Goal: Feedback & Contribution: Submit feedback/report problem

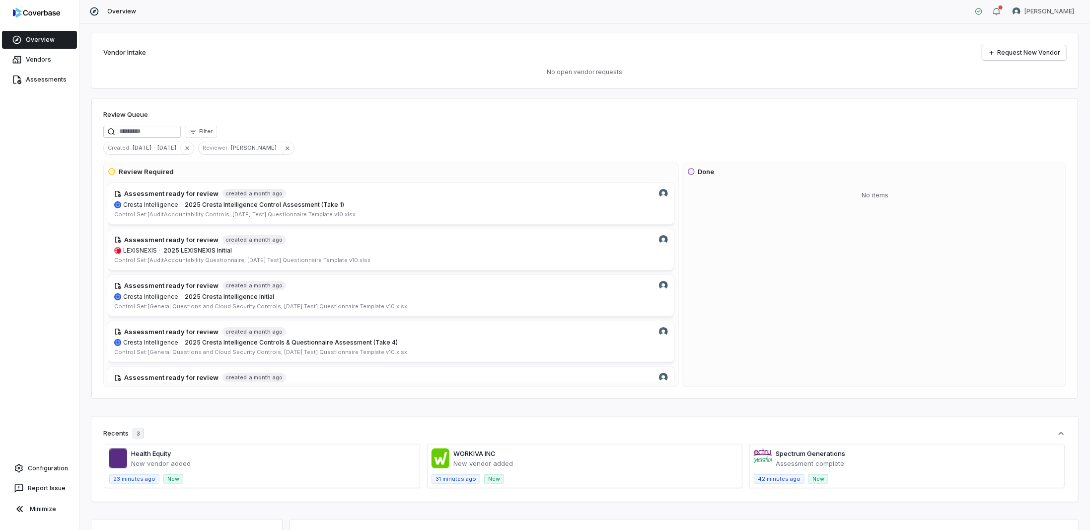
click at [36, 40] on link "Overview" at bounding box center [39, 40] width 75 height 18
click at [43, 77] on link "Assessments" at bounding box center [39, 80] width 75 height 18
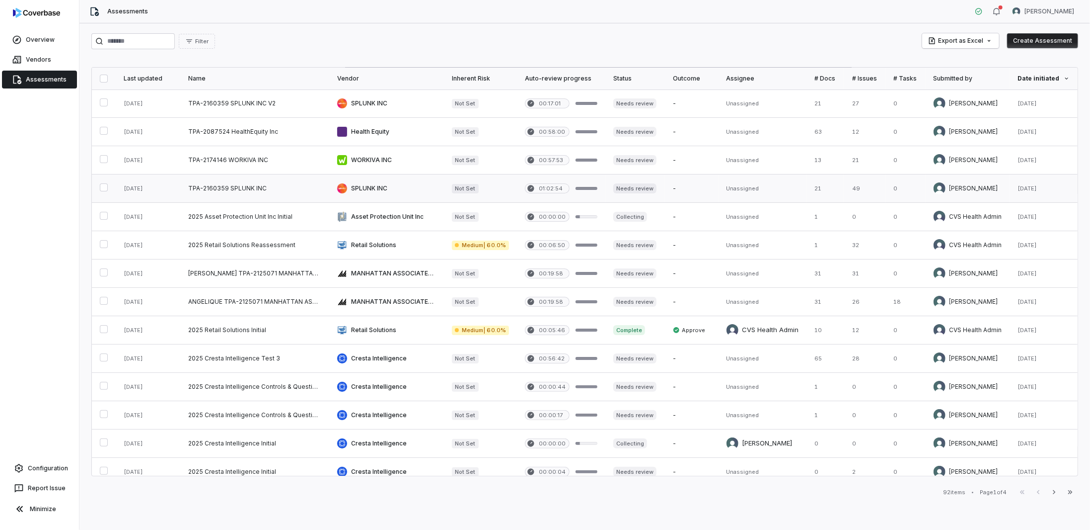
click at [103, 183] on button "button" at bounding box center [104, 187] width 8 height 8
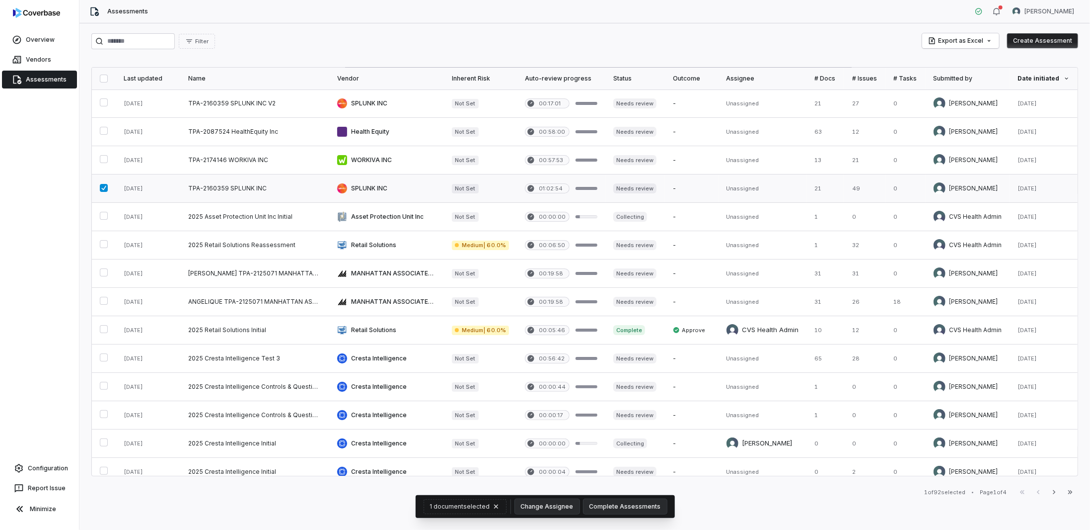
click at [103, 184] on button "button" at bounding box center [104, 188] width 8 height 8
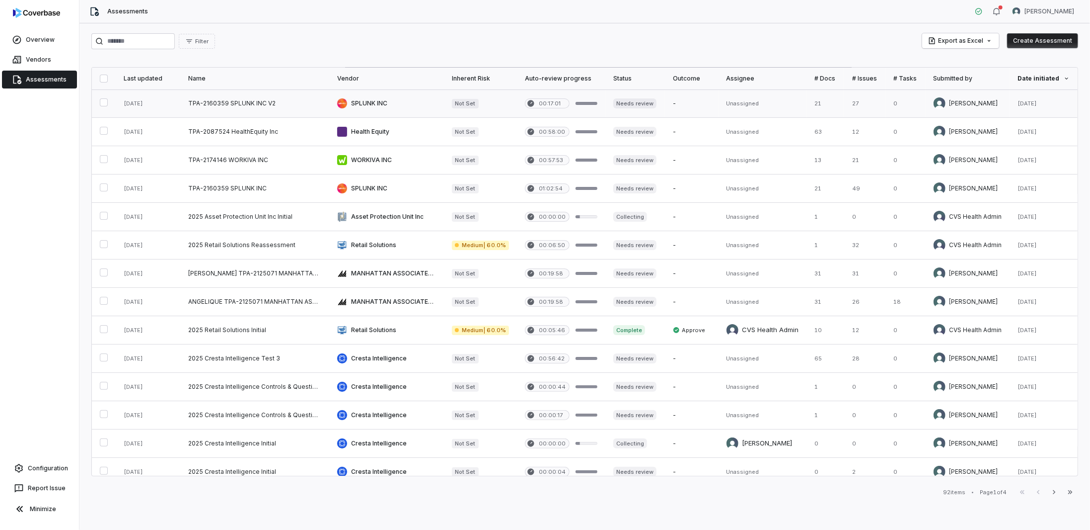
click at [311, 100] on link at bounding box center [254, 103] width 149 height 28
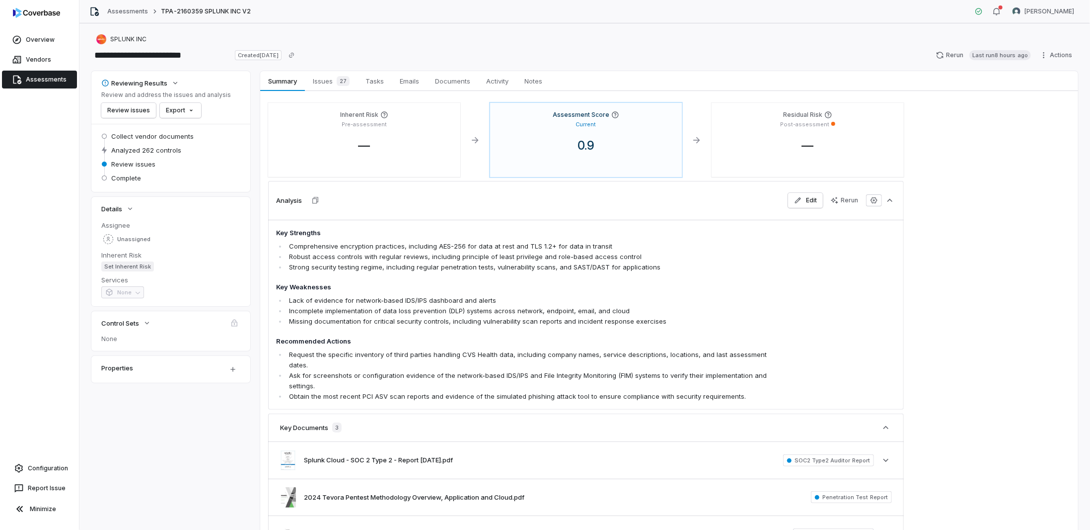
click at [29, 85] on link "Assessments" at bounding box center [39, 80] width 75 height 18
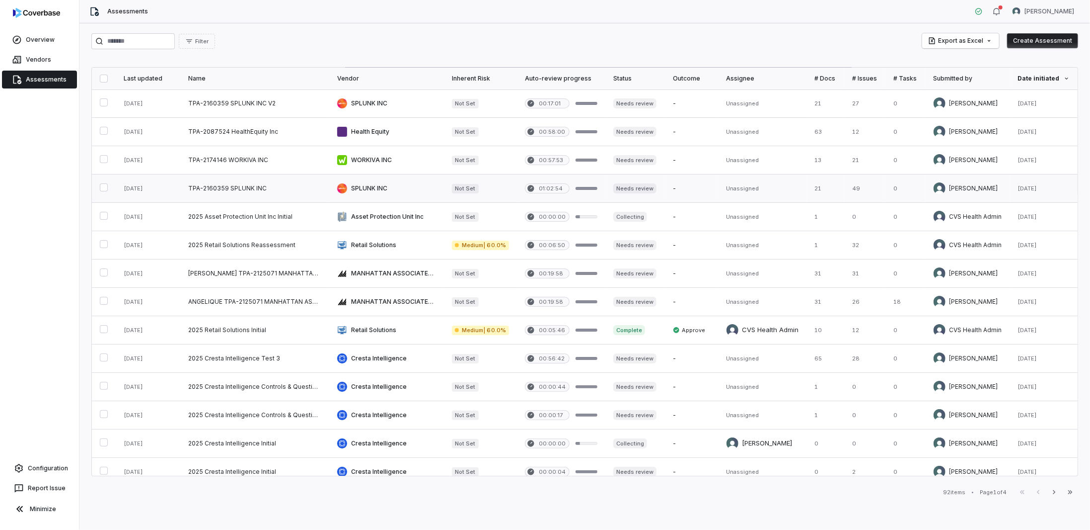
click at [308, 188] on link at bounding box center [254, 188] width 149 height 28
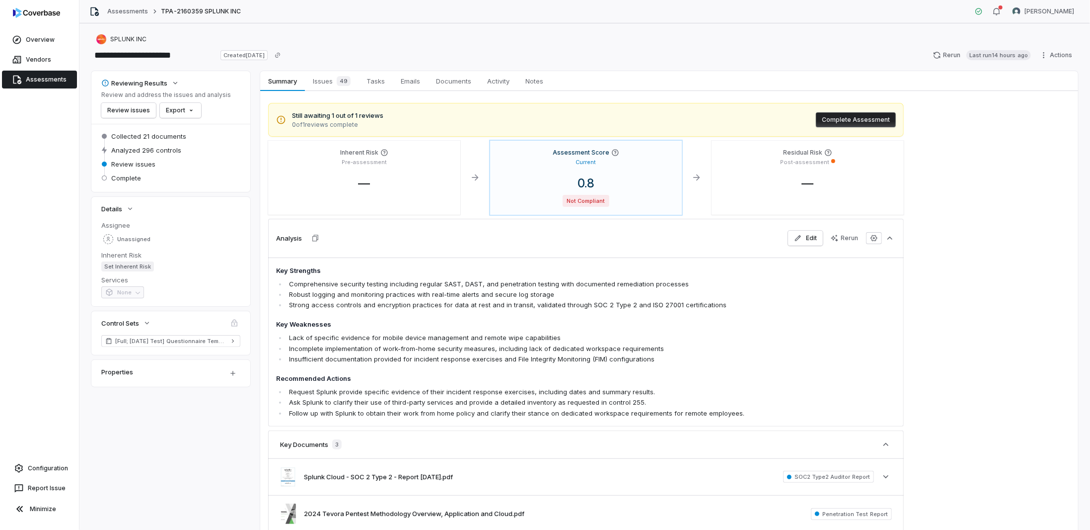
click at [34, 77] on link "Assessments" at bounding box center [39, 80] width 75 height 18
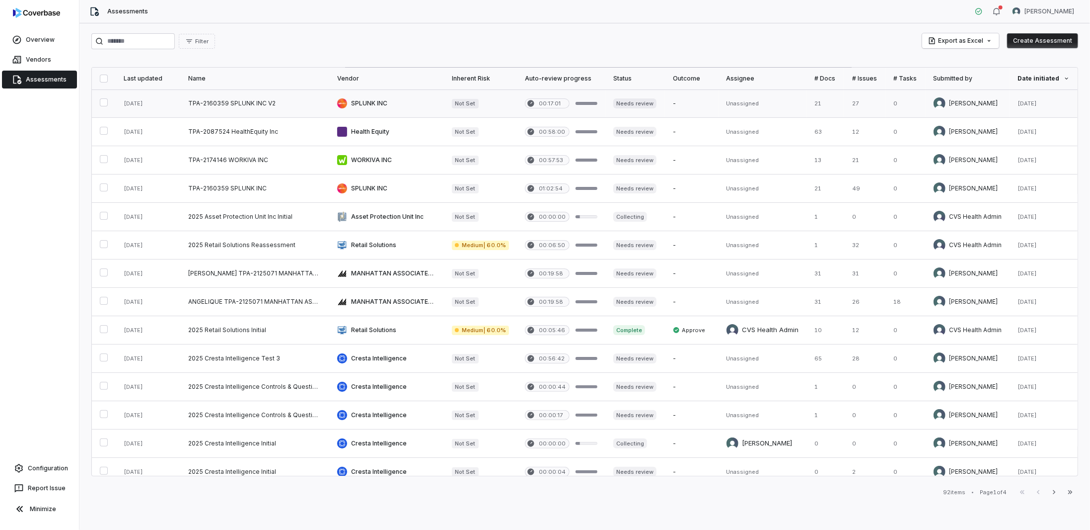
click at [412, 104] on link at bounding box center [386, 103] width 115 height 28
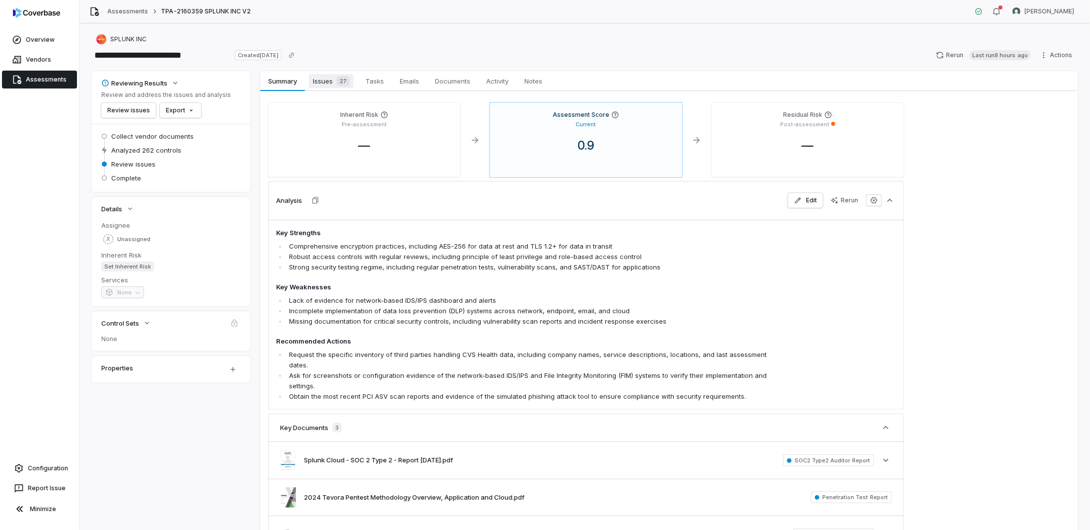
click at [330, 77] on span "Issues 27" at bounding box center [331, 81] width 45 height 14
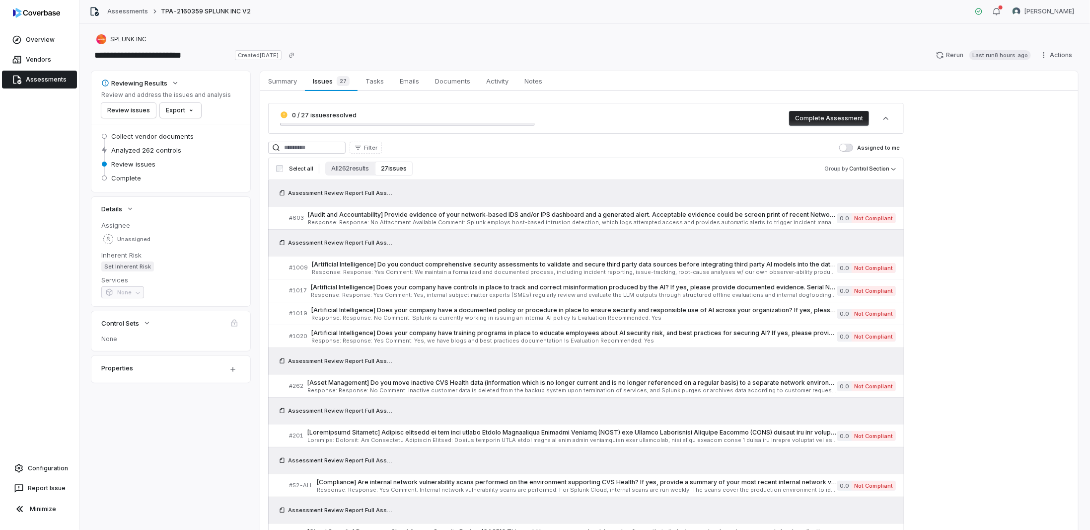
click at [31, 83] on link "Assessments" at bounding box center [39, 80] width 75 height 18
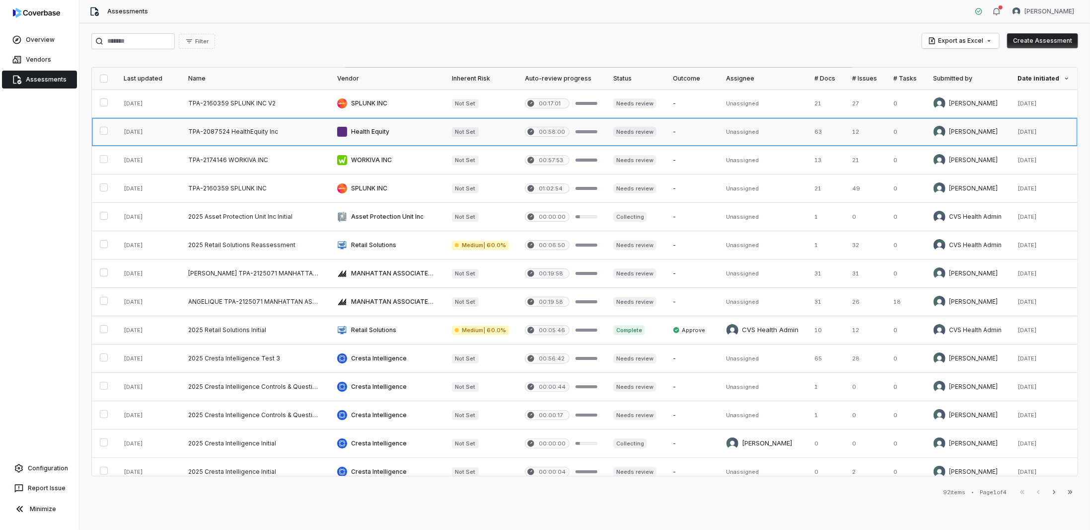
click at [354, 129] on link at bounding box center [386, 132] width 115 height 28
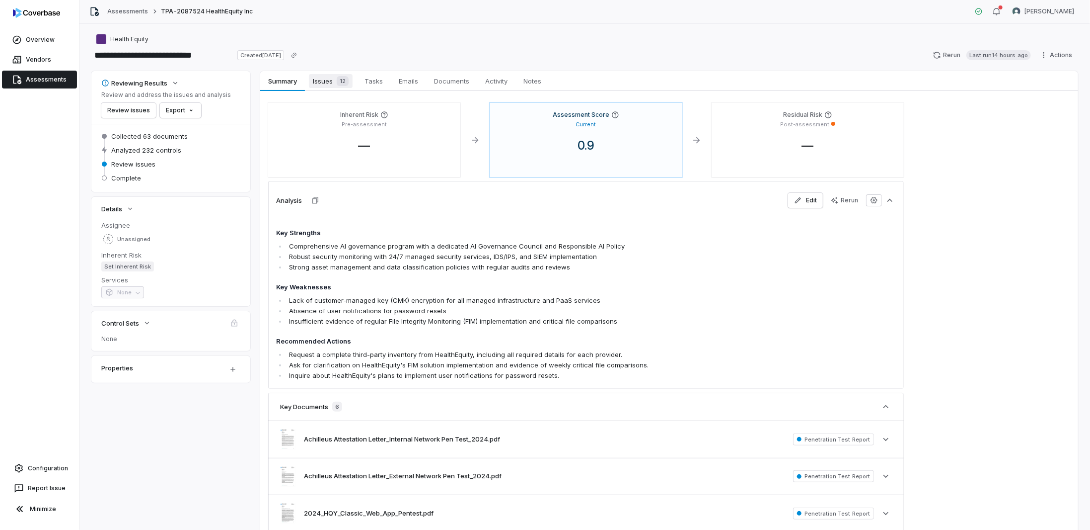
click at [335, 77] on div "12" at bounding box center [341, 81] width 16 height 10
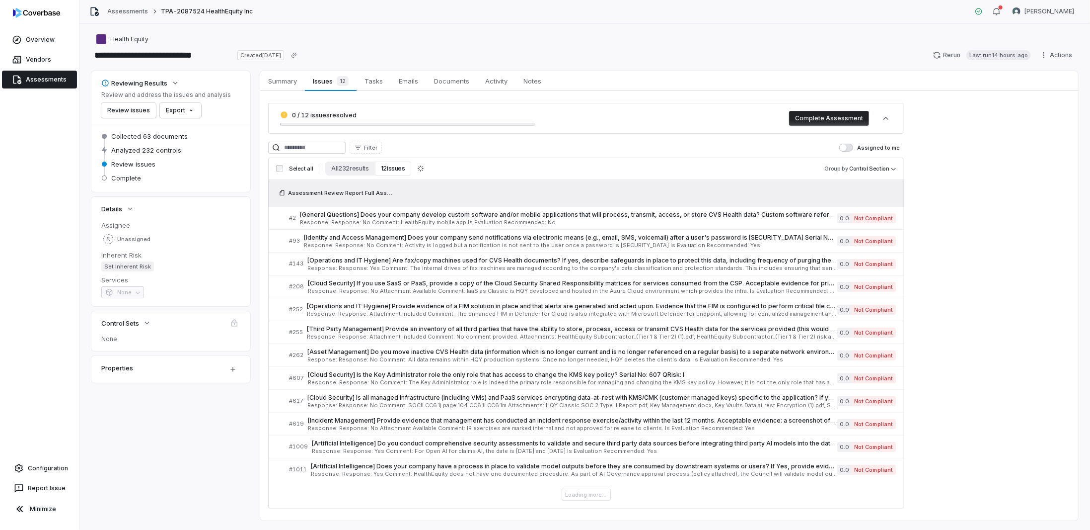
click at [383, 165] on button "12 issues" at bounding box center [393, 168] width 36 height 14
click at [397, 168] on button "12 issues" at bounding box center [393, 168] width 36 height 14
click at [43, 81] on link "Assessments" at bounding box center [39, 80] width 75 height 18
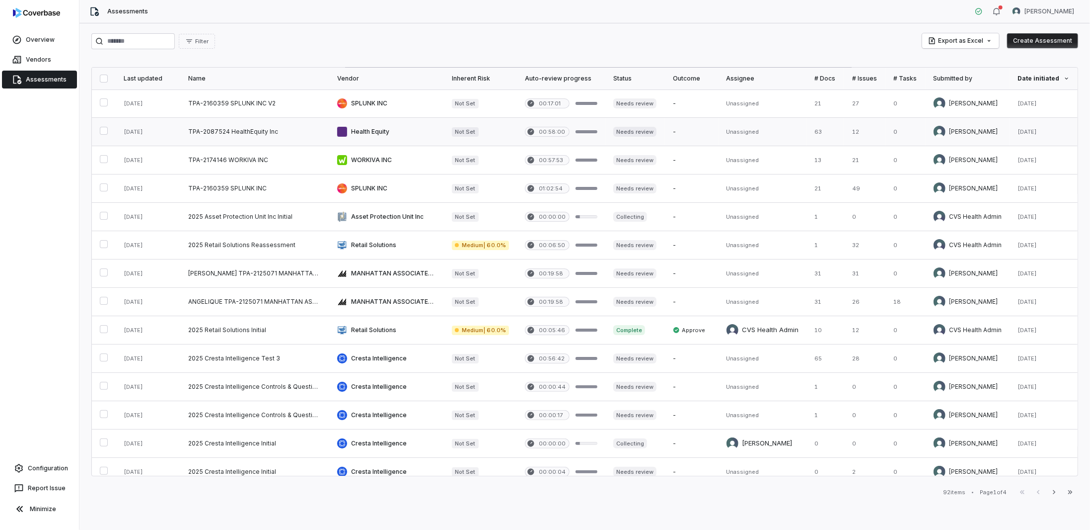
click at [244, 129] on link at bounding box center [254, 132] width 149 height 28
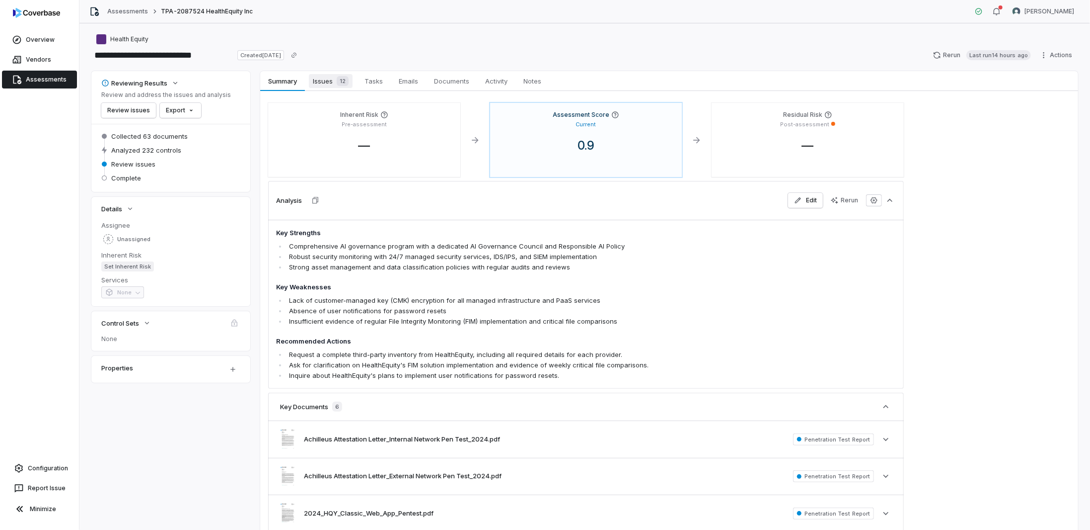
click at [319, 79] on span "Issues 12" at bounding box center [331, 81] width 44 height 14
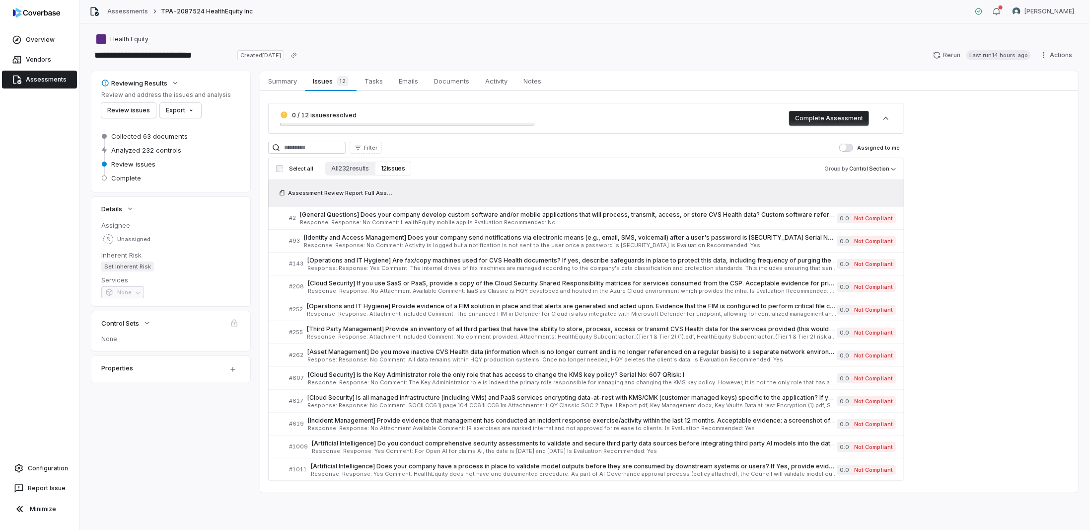
click at [49, 83] on link "Assessments" at bounding box center [39, 80] width 75 height 18
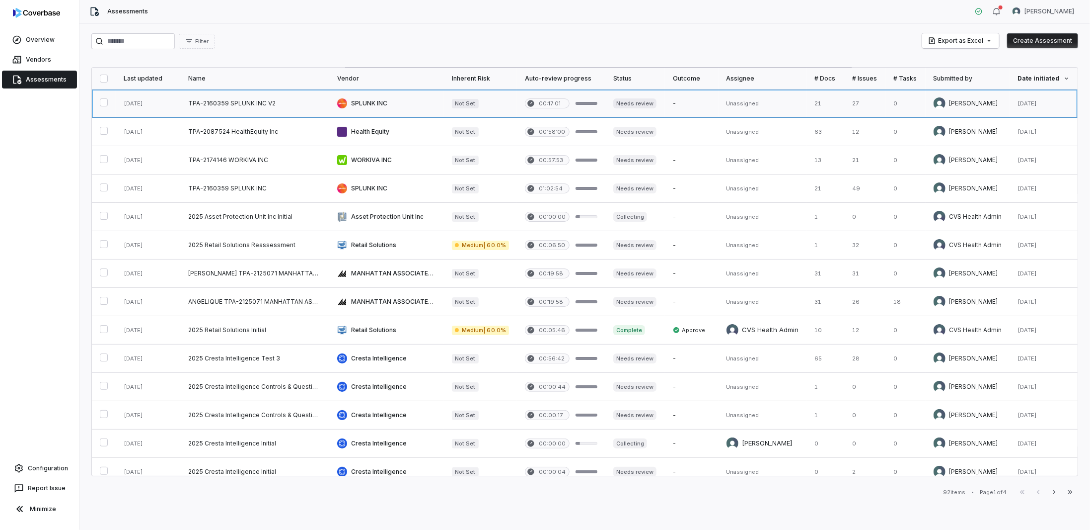
click at [307, 114] on link at bounding box center [254, 103] width 149 height 28
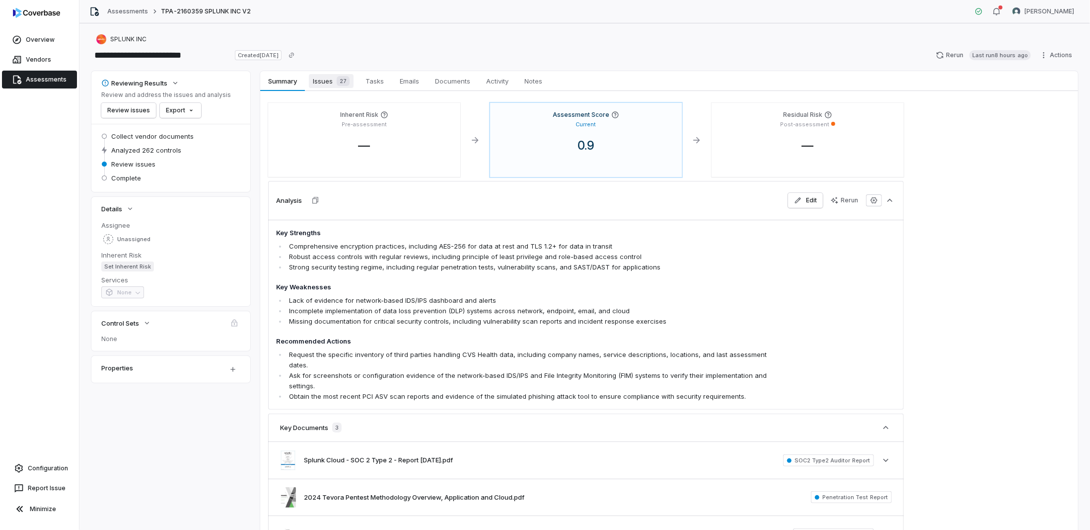
click at [318, 82] on span "Issues 27" at bounding box center [331, 81] width 45 height 14
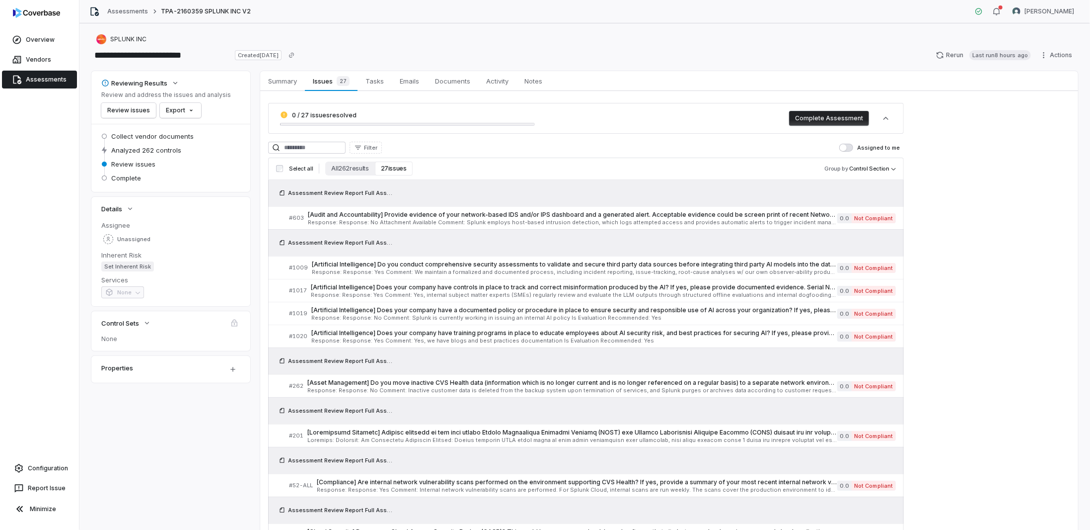
click at [394, 173] on button "27 issues" at bounding box center [394, 168] width 38 height 14
click at [394, 217] on span "[Audit and Accountability] Provide evidence of your network-based IDS and/or IP…" at bounding box center [573, 215] width 530 height 8
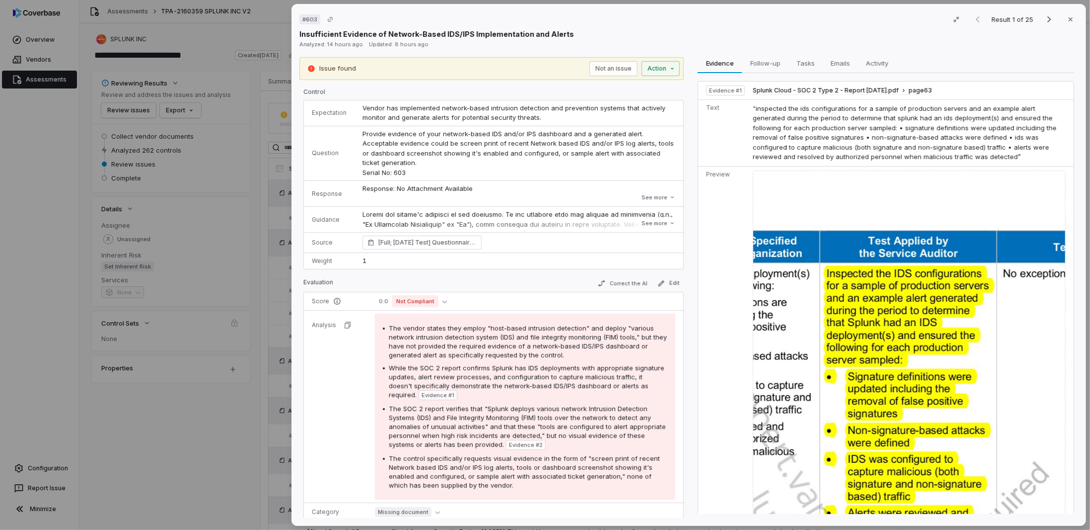
click at [239, 401] on div "# 603 Result 1 of 25 Close Insufficient Evidence of Network-Based IDS/IPS Imple…" at bounding box center [545, 265] width 1090 height 530
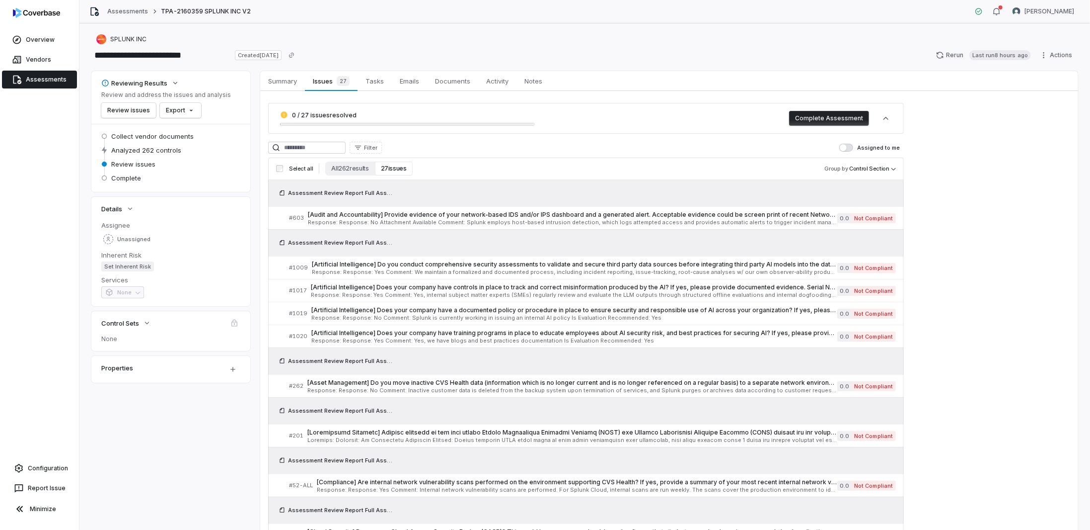
click at [37, 76] on link "Assessments" at bounding box center [39, 80] width 75 height 18
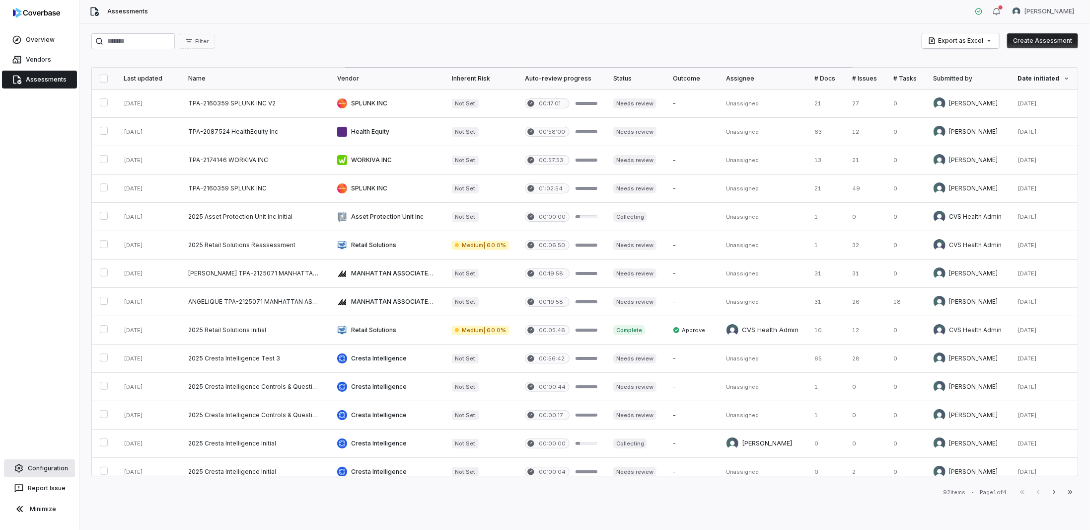
click at [34, 476] on link "Configuration" at bounding box center [39, 468] width 71 height 18
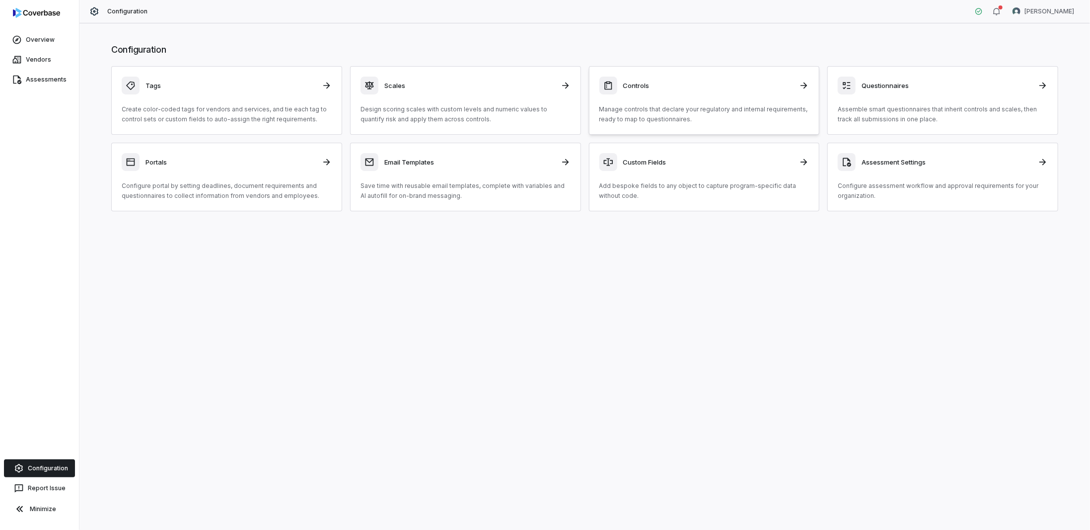
click at [665, 103] on div "Controls Manage controls that declare your regulatory and internal requirements…" at bounding box center [705, 100] width 210 height 48
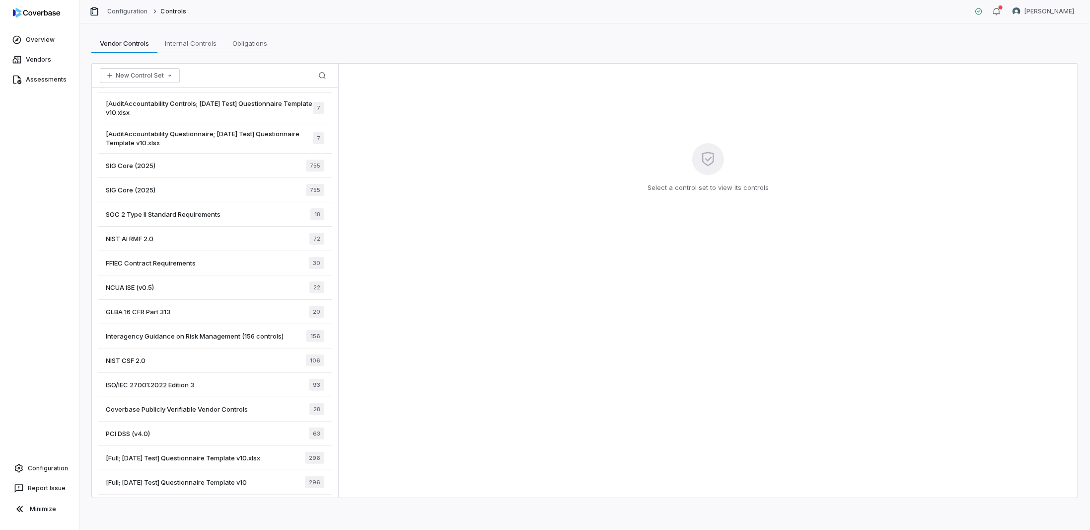
scroll to position [53, 0]
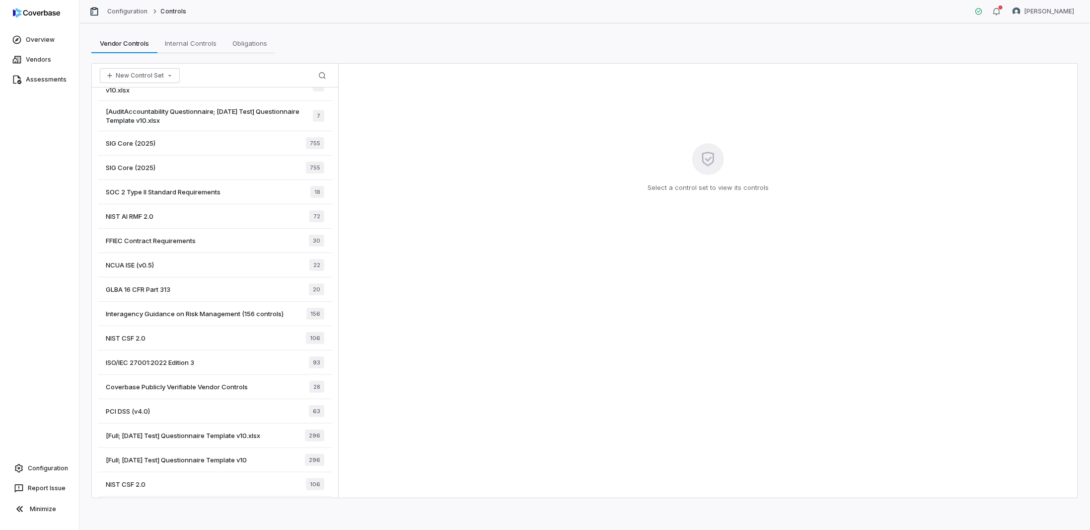
click at [169, 456] on span "[Full; 2025-06-02 Test] Questionnaire Template v10" at bounding box center [176, 459] width 141 height 9
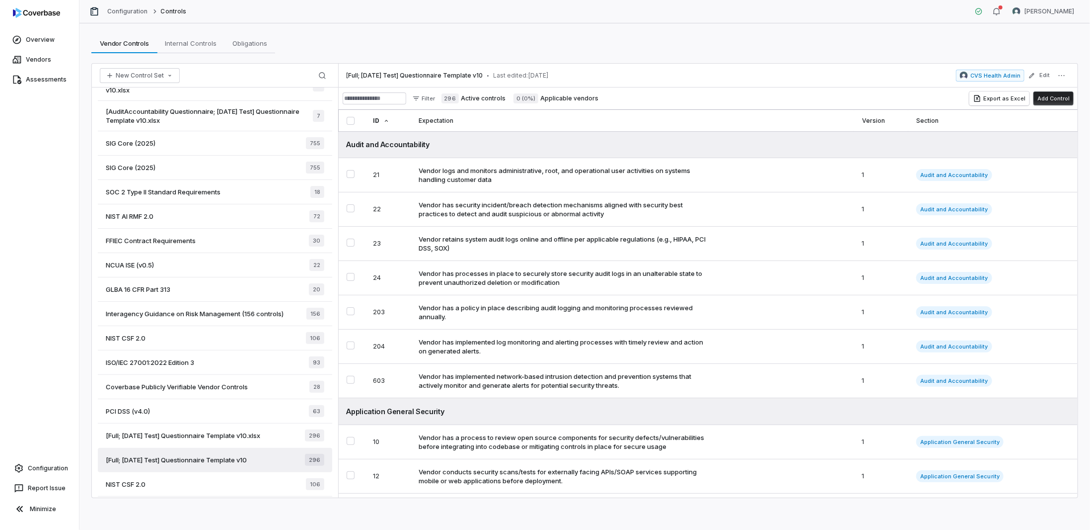
drag, startPoint x: 495, startPoint y: 75, endPoint x: 346, endPoint y: 75, distance: 149.0
click at [346, 75] on div "[Full; 2025-06-02 Test] Questionnaire Template v10 • Last edited: Jun 2, 2025 C…" at bounding box center [708, 76] width 739 height 24
click at [843, 98] on div "Filter 296 Active controls 0 (0%) Applicable vendors Export as Excel Add Control" at bounding box center [708, 98] width 739 height 22
click at [182, 434] on span "[Full; 2025-06-04 Test] Questionnaire Template v10.xlsx" at bounding box center [183, 435] width 154 height 9
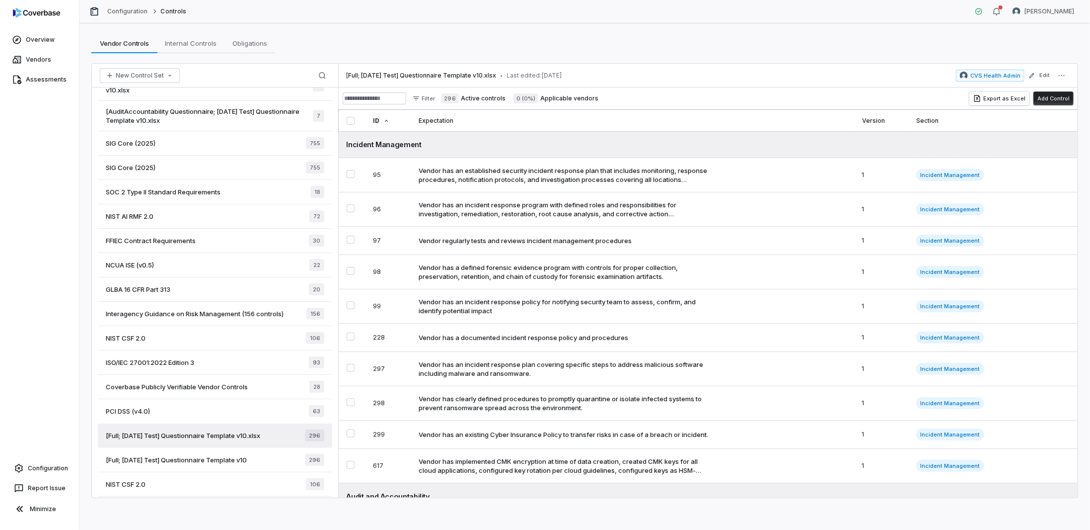
click at [178, 456] on span "[Full; 2025-06-02 Test] Questionnaire Template v10" at bounding box center [176, 459] width 141 height 9
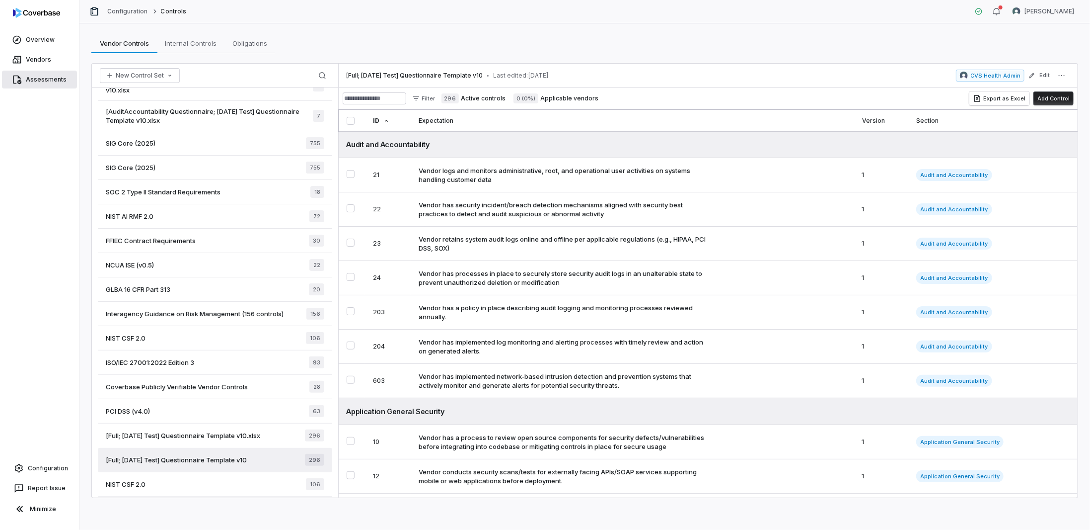
click at [30, 78] on link "Assessments" at bounding box center [39, 80] width 75 height 18
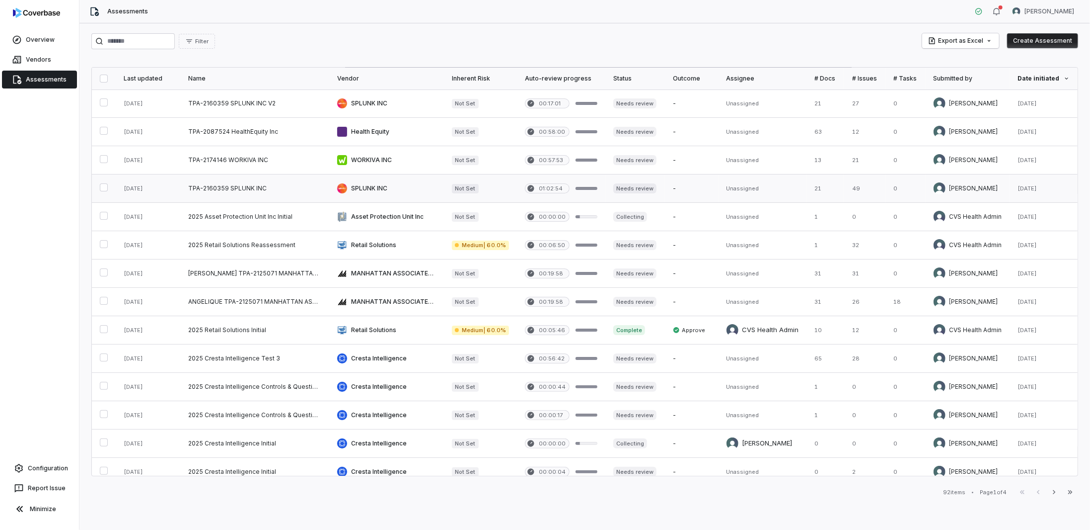
click at [198, 183] on link at bounding box center [254, 188] width 149 height 28
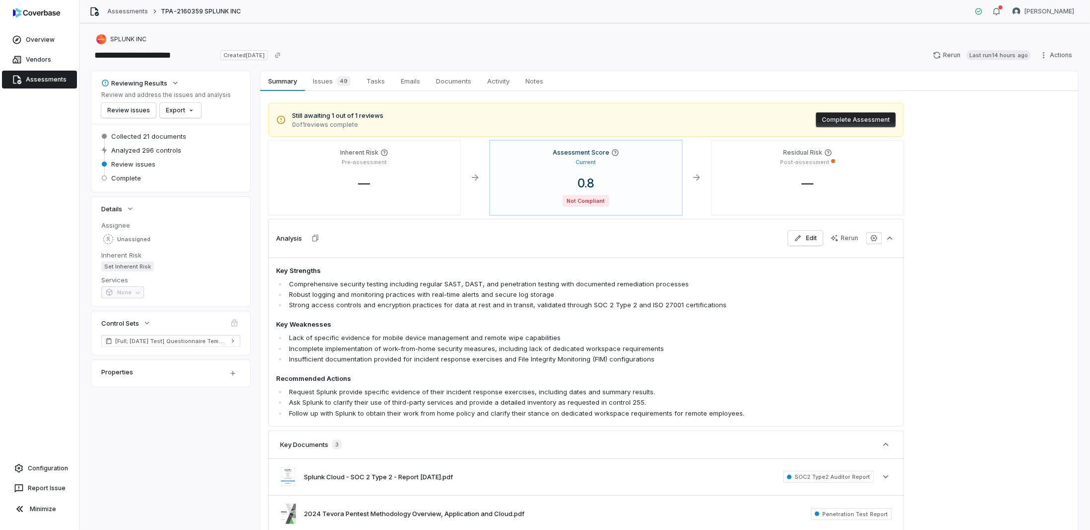
click at [43, 80] on link "Assessments" at bounding box center [39, 80] width 75 height 18
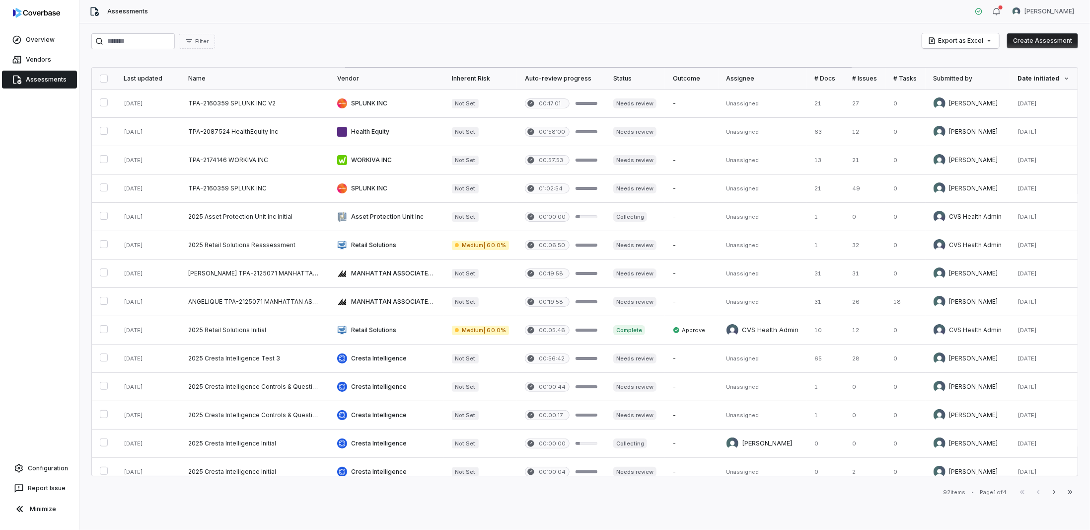
click at [29, 83] on link "Assessments" at bounding box center [39, 80] width 75 height 18
click at [34, 470] on link "Configuration" at bounding box center [39, 468] width 71 height 18
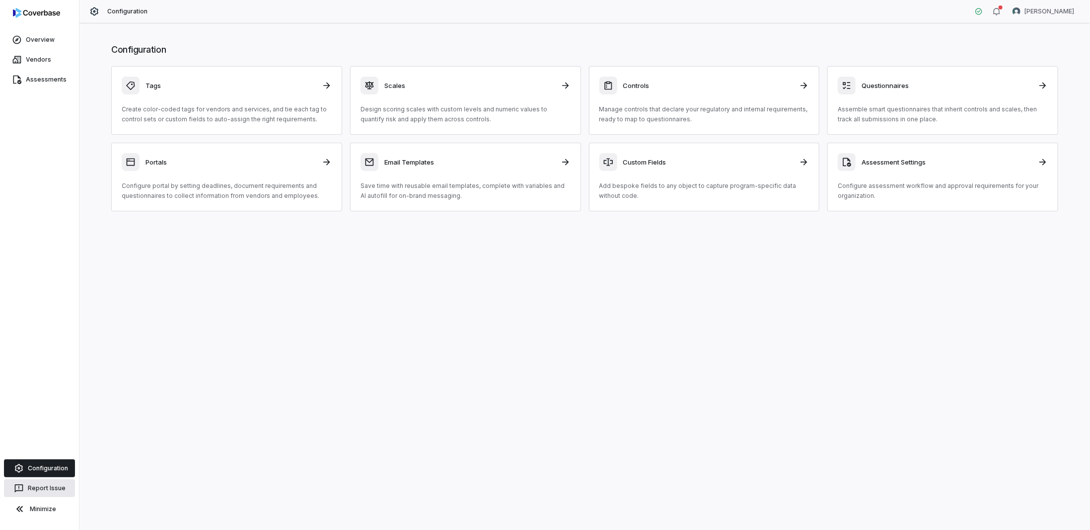
click at [42, 484] on button "Report Issue" at bounding box center [39, 488] width 71 height 18
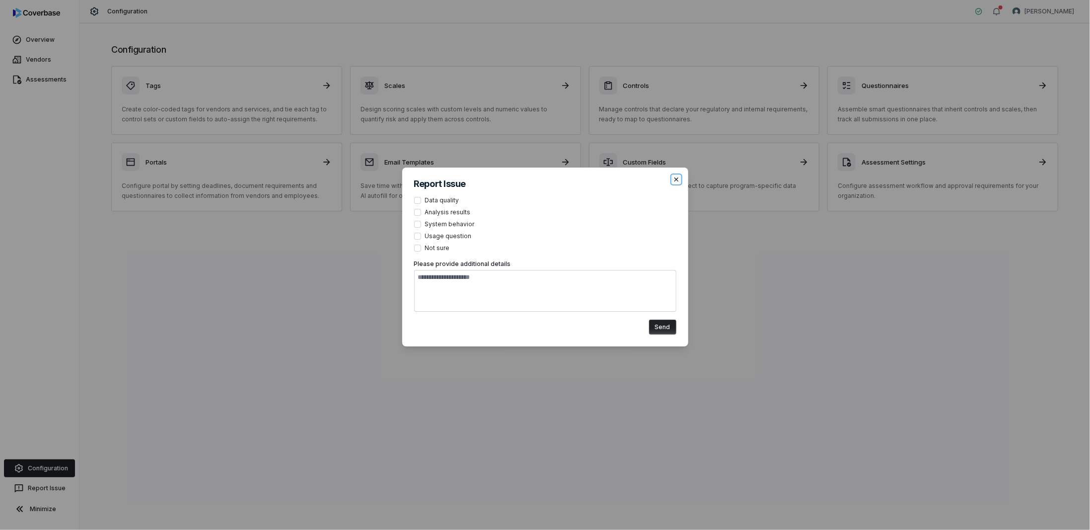
click at [677, 180] on icon "button" at bounding box center [677, 179] width 8 height 8
type textarea "*"
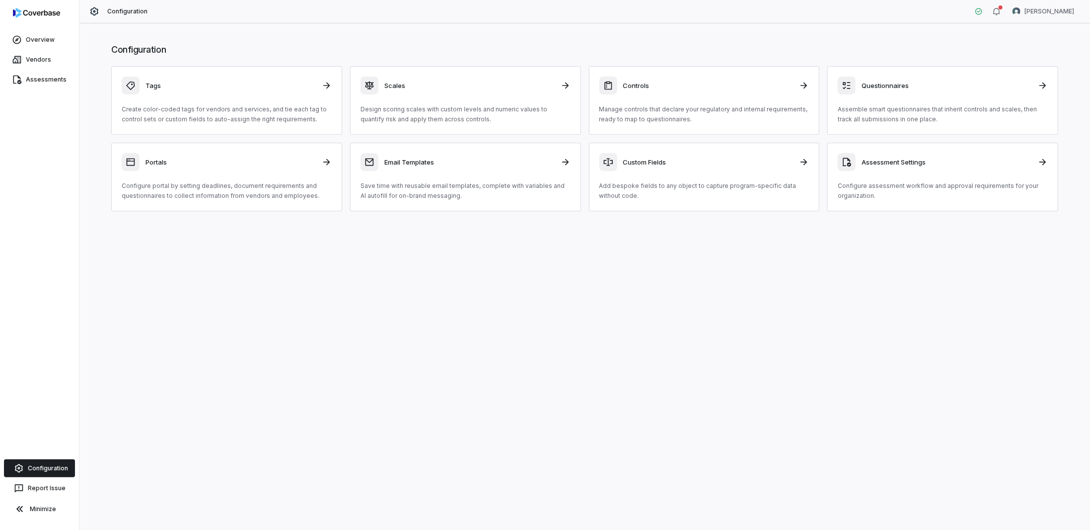
click at [664, 81] on h3 "Controls" at bounding box center [708, 85] width 170 height 9
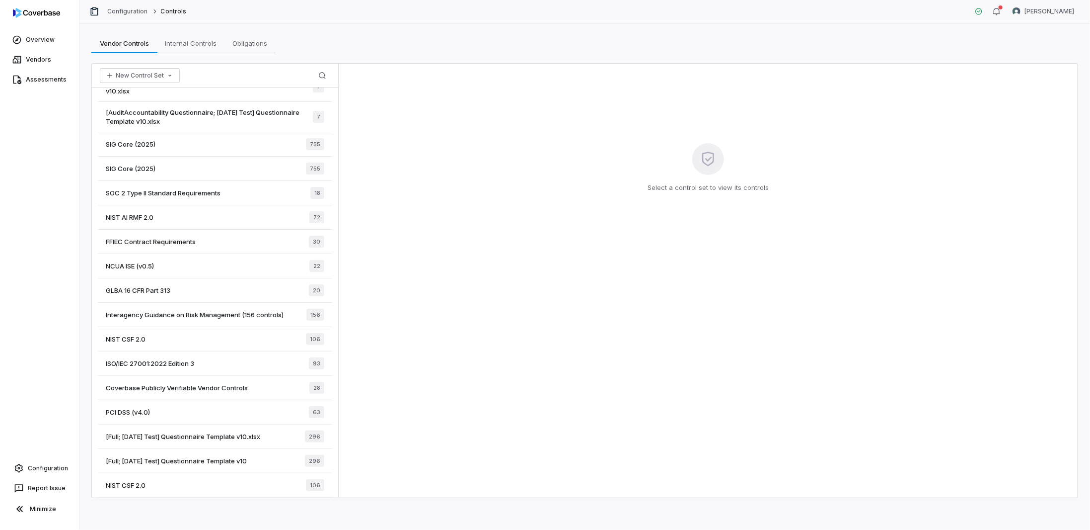
scroll to position [53, 0]
click at [180, 456] on span "[Full; 2025-06-02 Test] Questionnaire Template v10" at bounding box center [176, 459] width 141 height 9
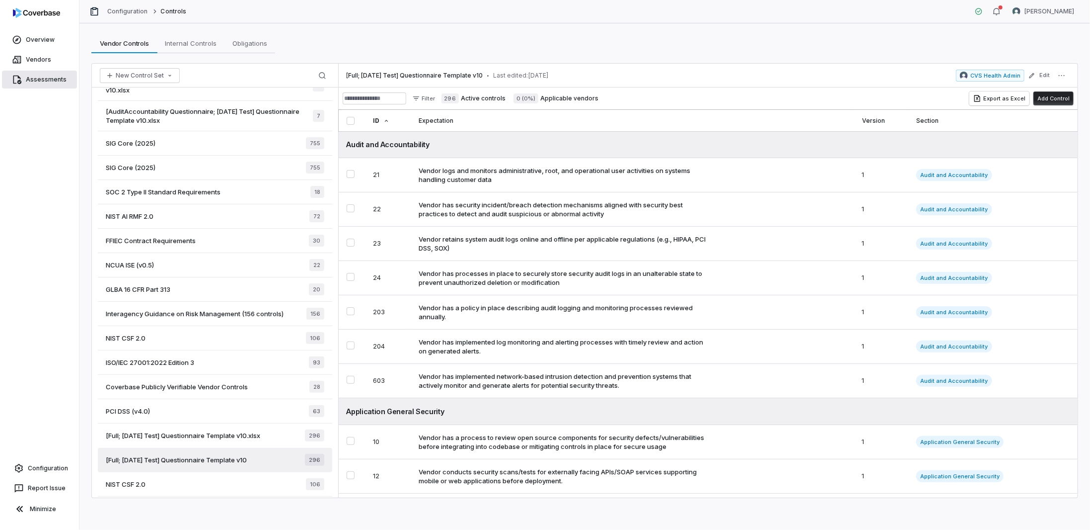
click at [38, 84] on link "Assessments" at bounding box center [39, 80] width 75 height 18
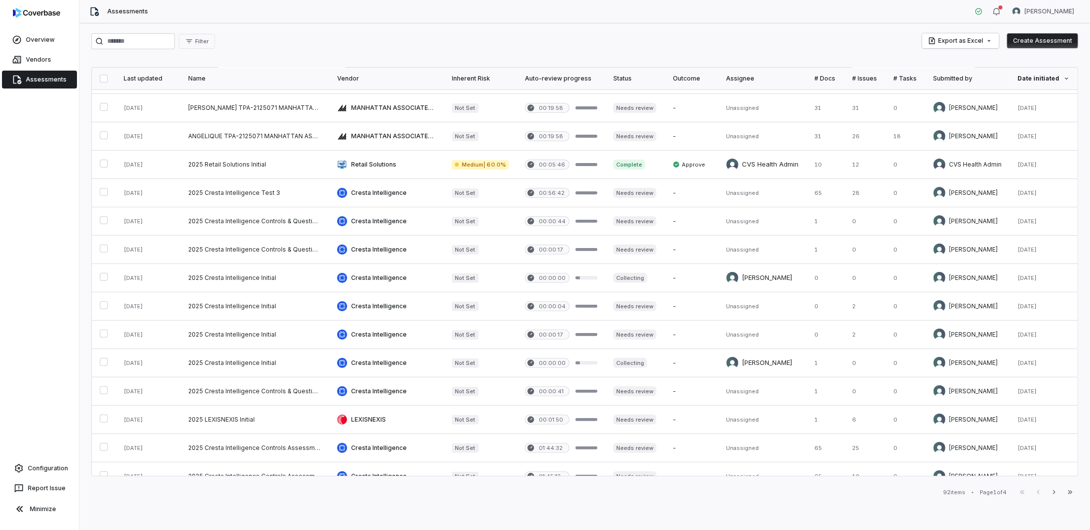
scroll to position [248, 0]
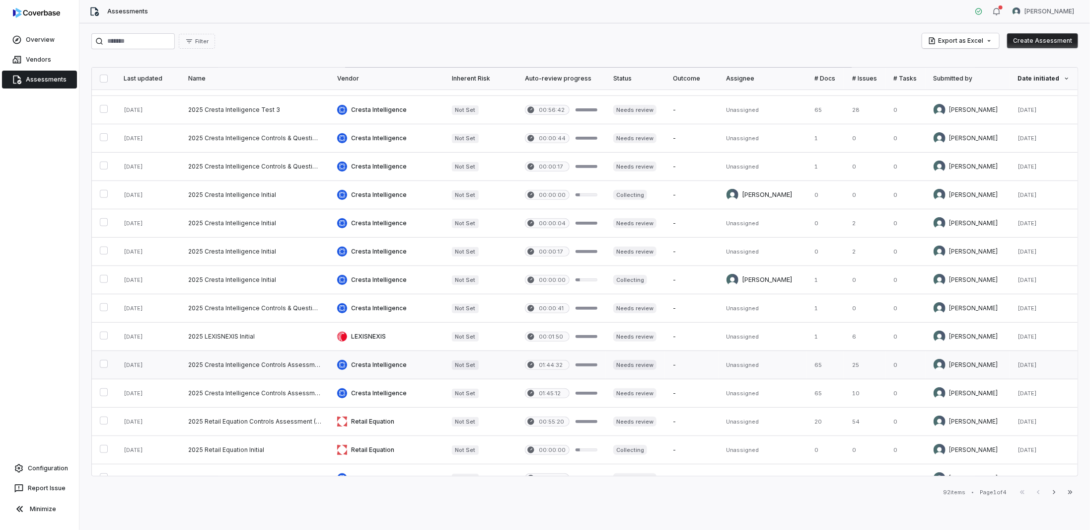
click at [386, 365] on link at bounding box center [386, 365] width 115 height 28
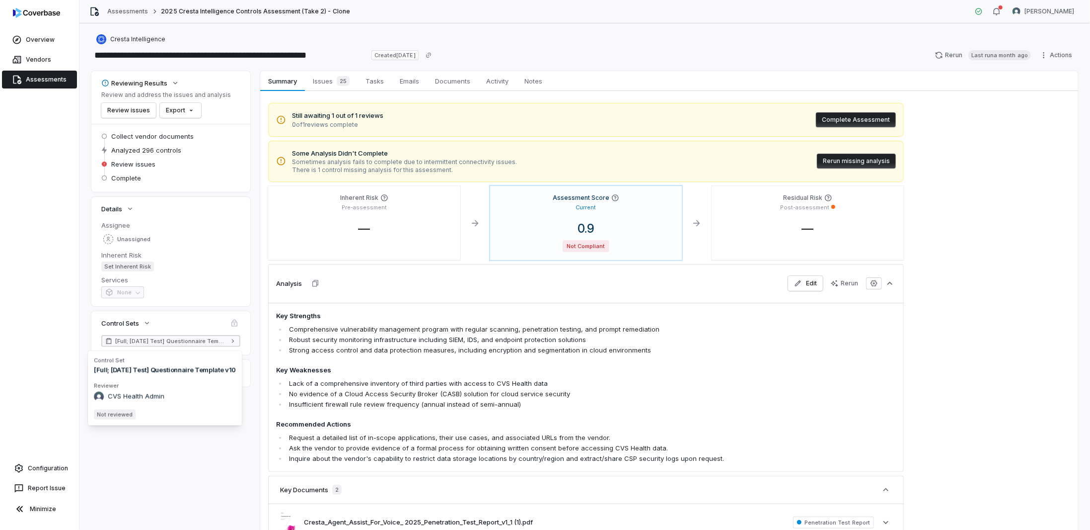
click at [145, 338] on span "[Full; 2025-06-02 Test] Questionnaire Template v10" at bounding box center [170, 341] width 111 height 8
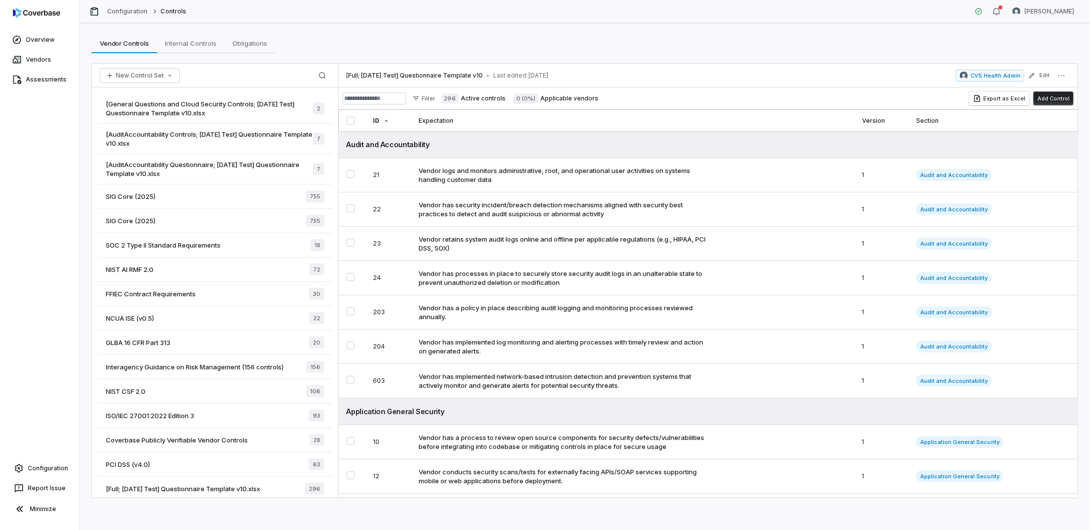
click at [18, 211] on div "Overview Vendors Assessments Configuration Report Issue Minimize" at bounding box center [39, 265] width 79 height 530
click at [26, 73] on link "Assessments" at bounding box center [39, 80] width 75 height 18
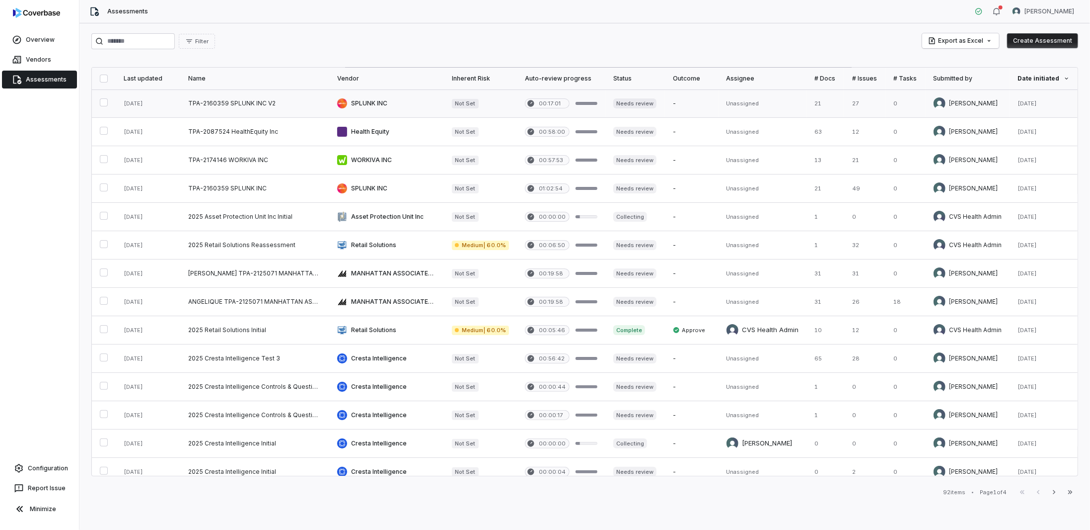
click at [214, 106] on link at bounding box center [254, 103] width 149 height 28
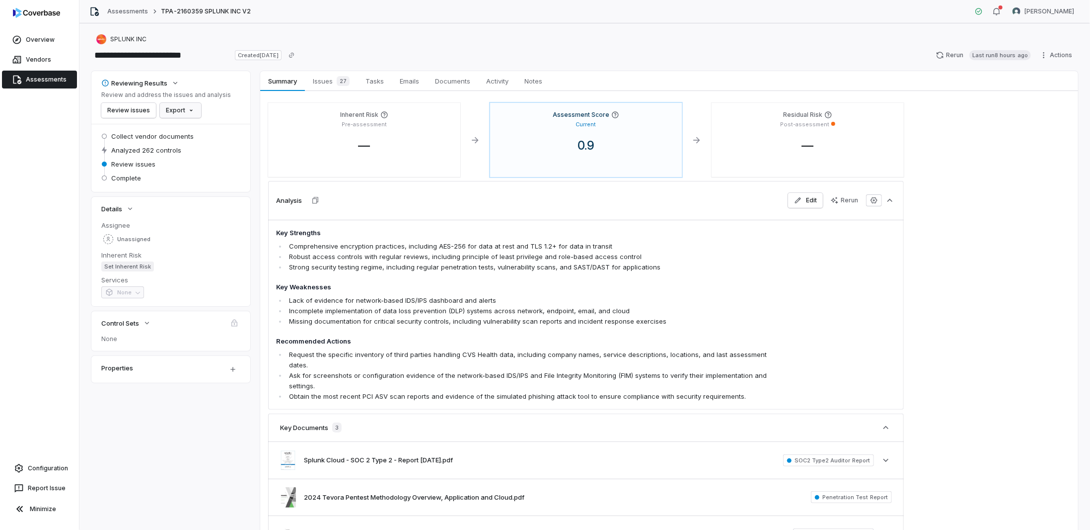
click at [174, 111] on html "**********" at bounding box center [545, 265] width 1090 height 530
click at [1056, 57] on html "**********" at bounding box center [545, 265] width 1090 height 530
click at [1046, 55] on html "**********" at bounding box center [545, 265] width 1090 height 530
click at [1032, 80] on div "Clone" at bounding box center [1046, 77] width 72 height 16
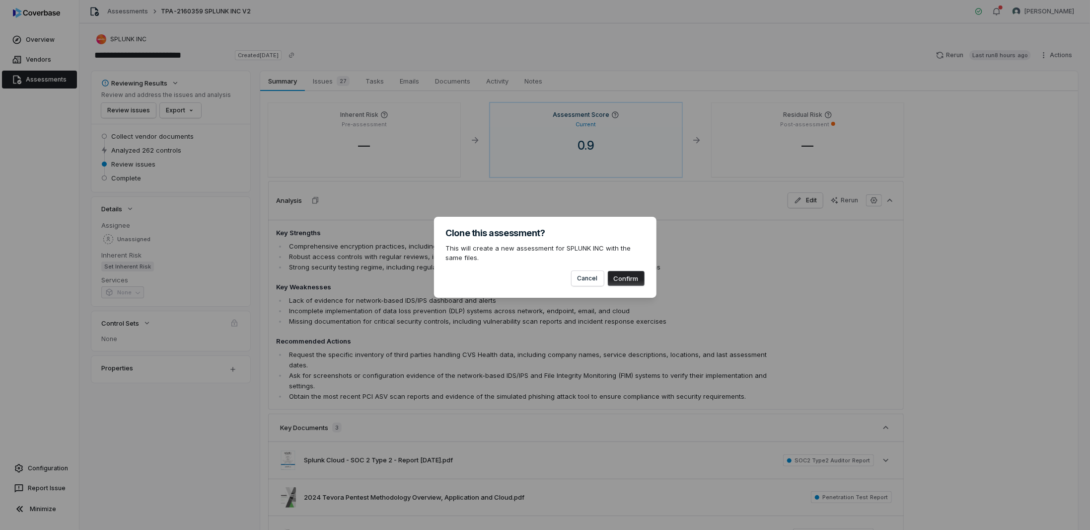
click at [630, 277] on button "Confirm" at bounding box center [626, 278] width 37 height 15
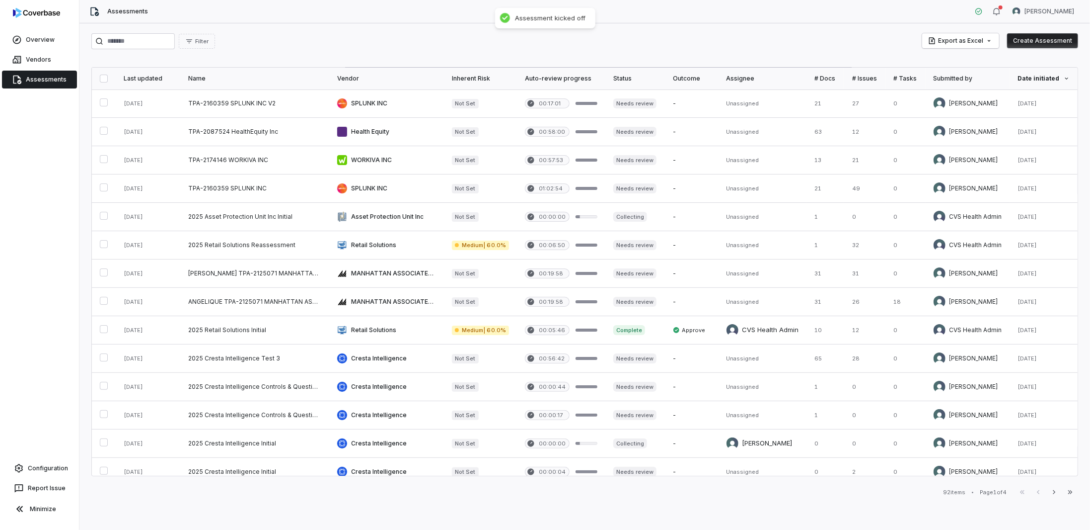
click at [38, 78] on link "Assessments" at bounding box center [39, 80] width 75 height 18
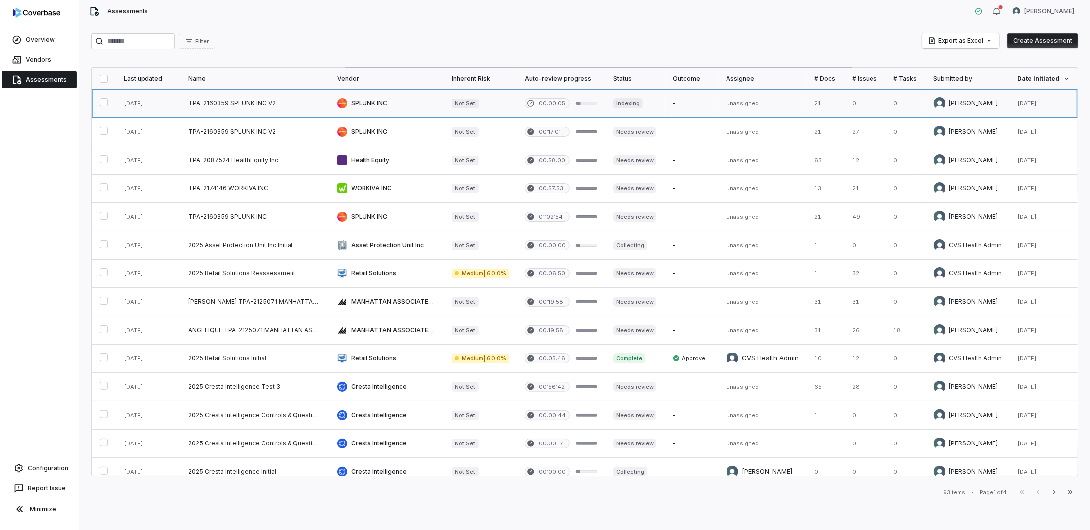
click at [240, 101] on link at bounding box center [254, 103] width 149 height 28
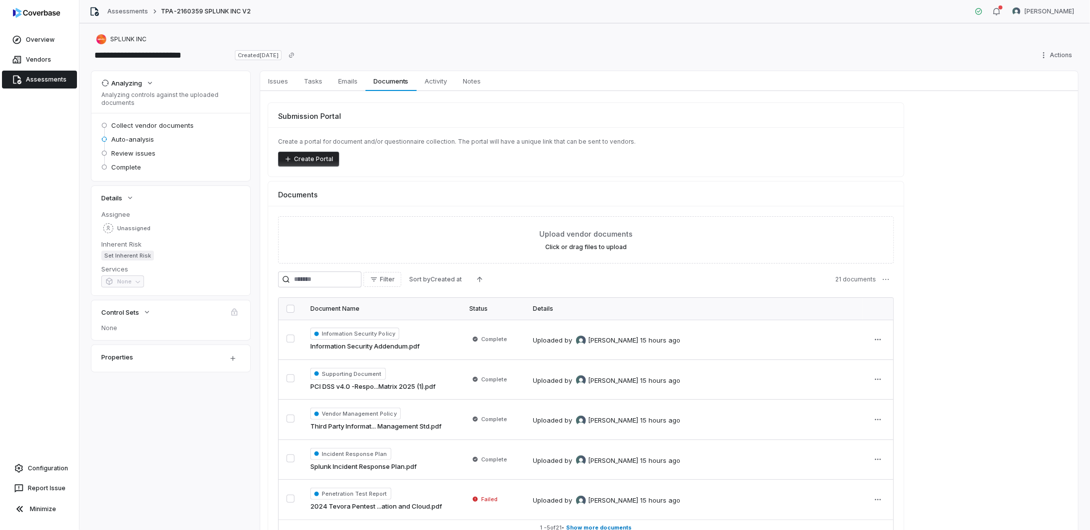
click at [27, 82] on link "Assessments" at bounding box center [39, 80] width 75 height 18
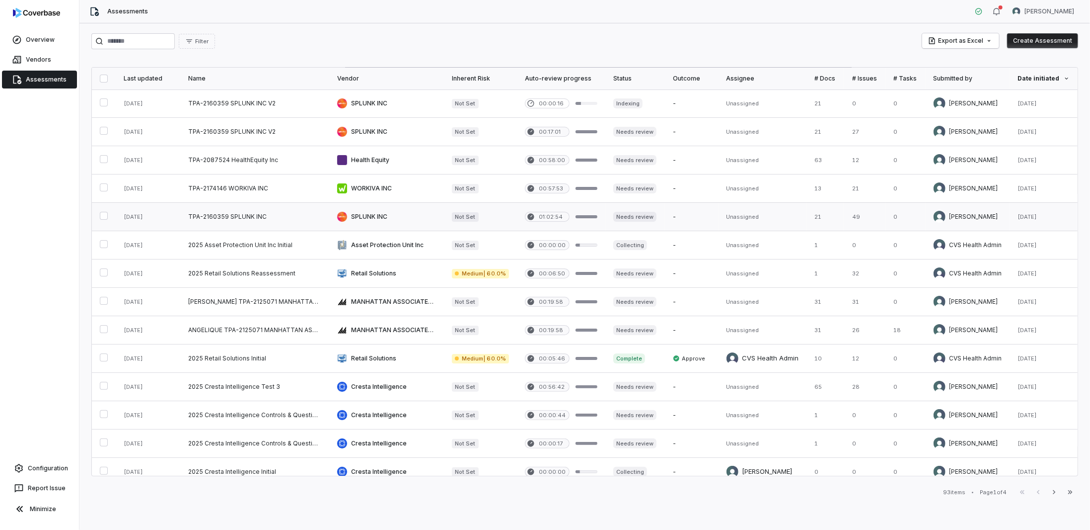
click at [209, 217] on link at bounding box center [254, 217] width 149 height 28
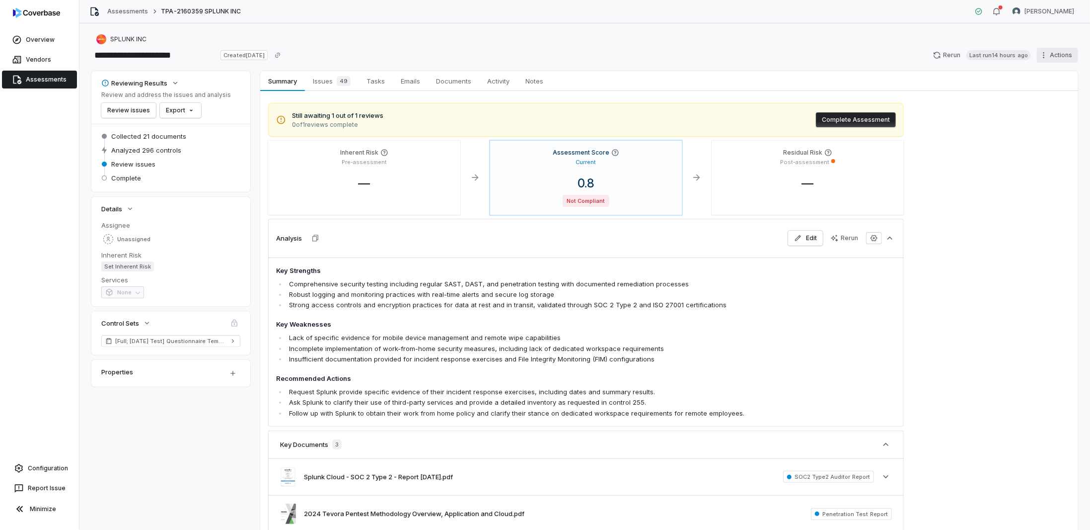
click at [1042, 57] on html "**********" at bounding box center [545, 265] width 1090 height 530
click at [1033, 143] on div "Delete" at bounding box center [1046, 141] width 72 height 16
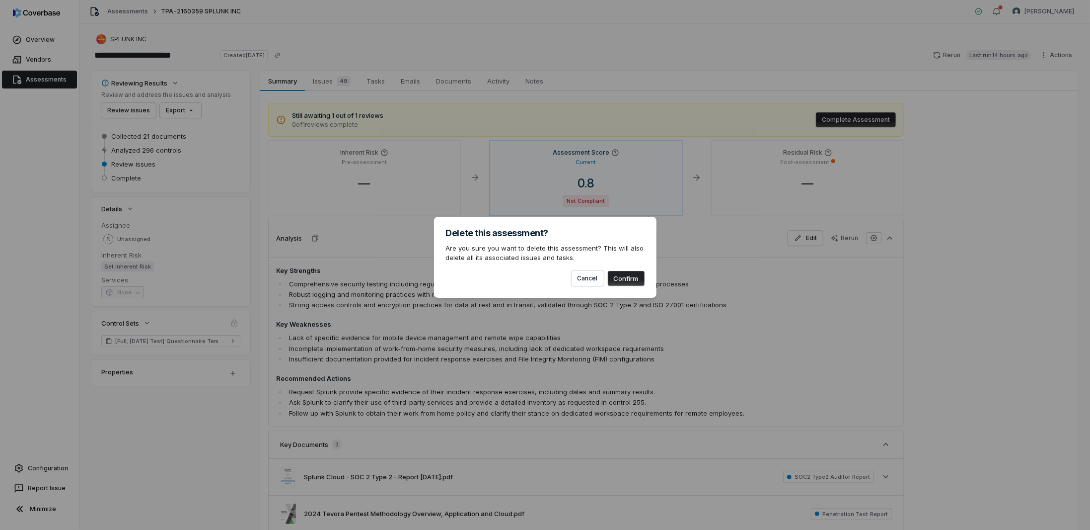
click at [628, 276] on button "Confirm" at bounding box center [626, 278] width 37 height 15
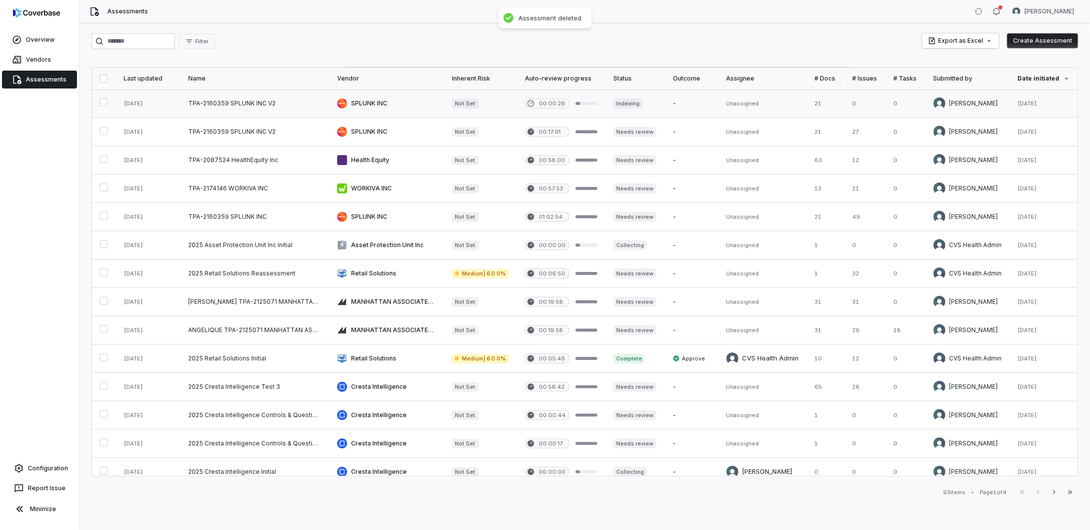
click at [255, 100] on link at bounding box center [254, 103] width 149 height 28
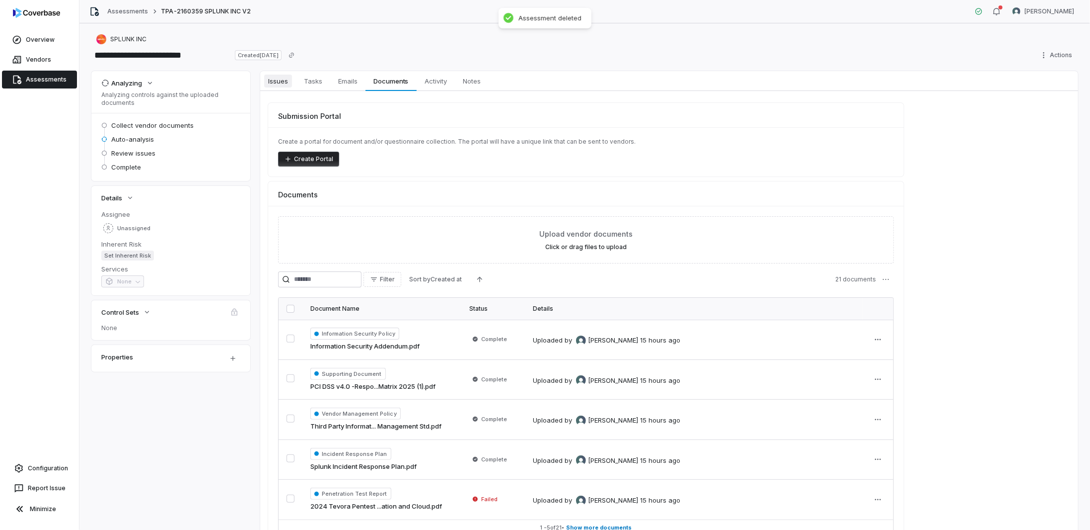
click at [285, 79] on span "Issues" at bounding box center [278, 81] width 28 height 13
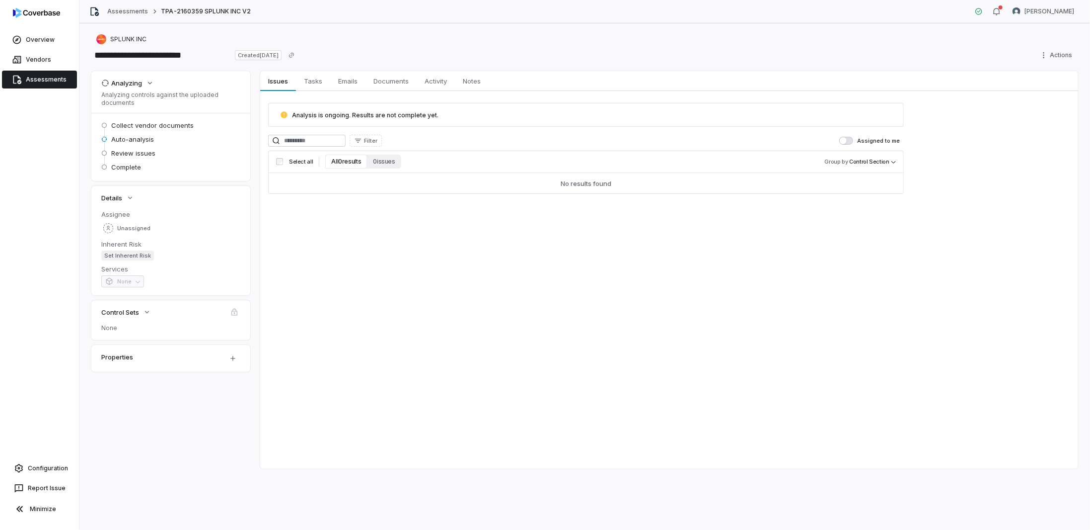
click at [29, 79] on link "Assessments" at bounding box center [39, 80] width 75 height 18
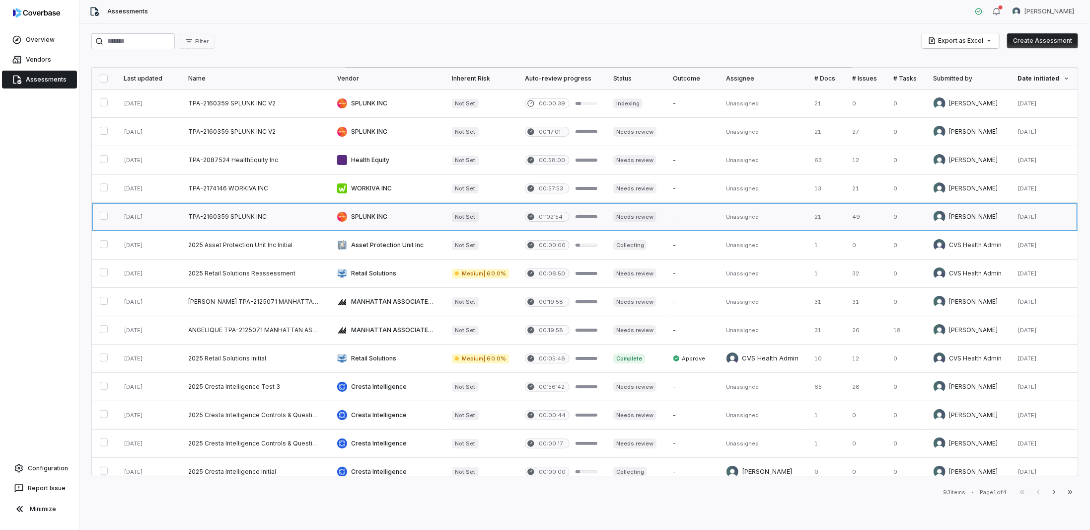
click at [345, 212] on link at bounding box center [386, 217] width 115 height 28
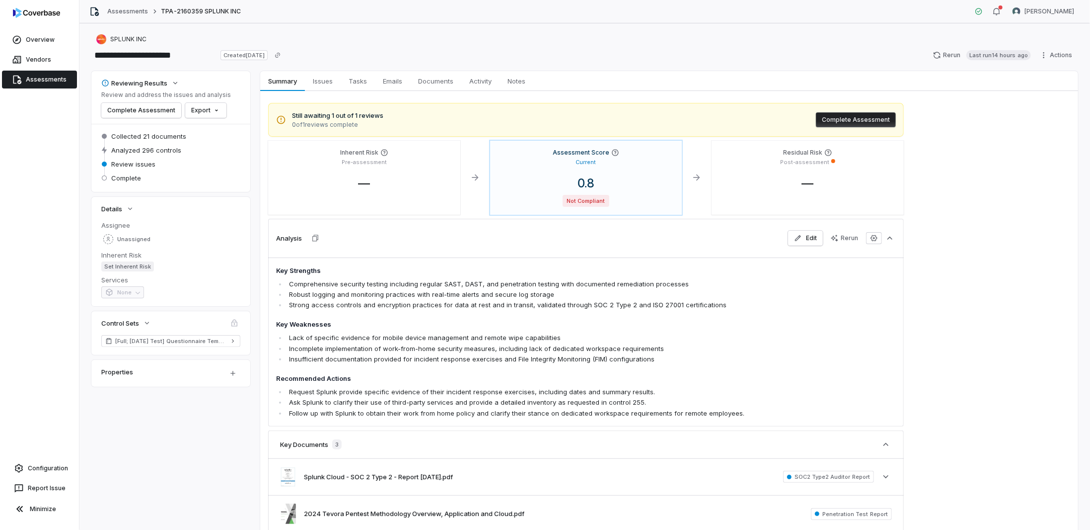
click at [56, 79] on link "Assessments" at bounding box center [39, 80] width 75 height 18
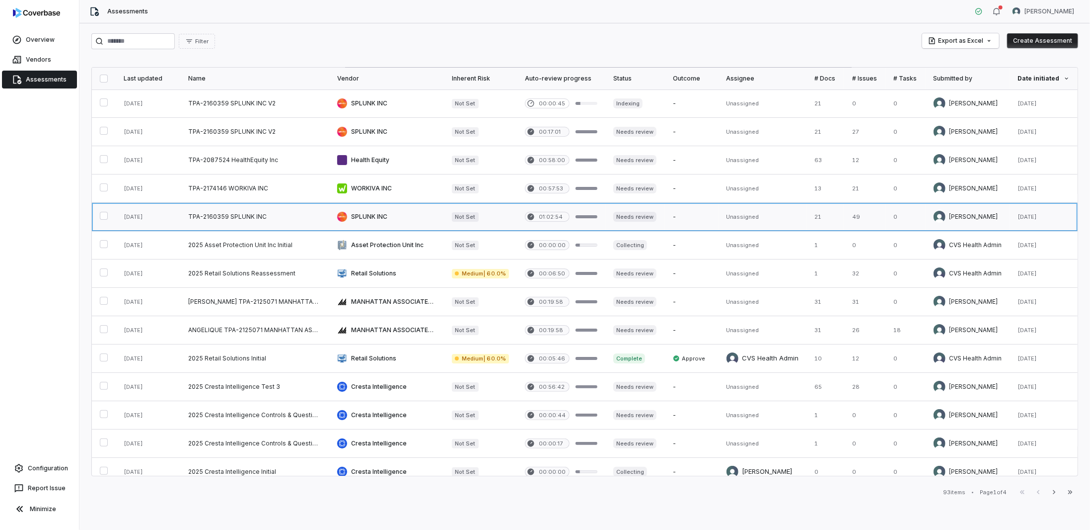
click at [408, 219] on link at bounding box center [386, 217] width 115 height 28
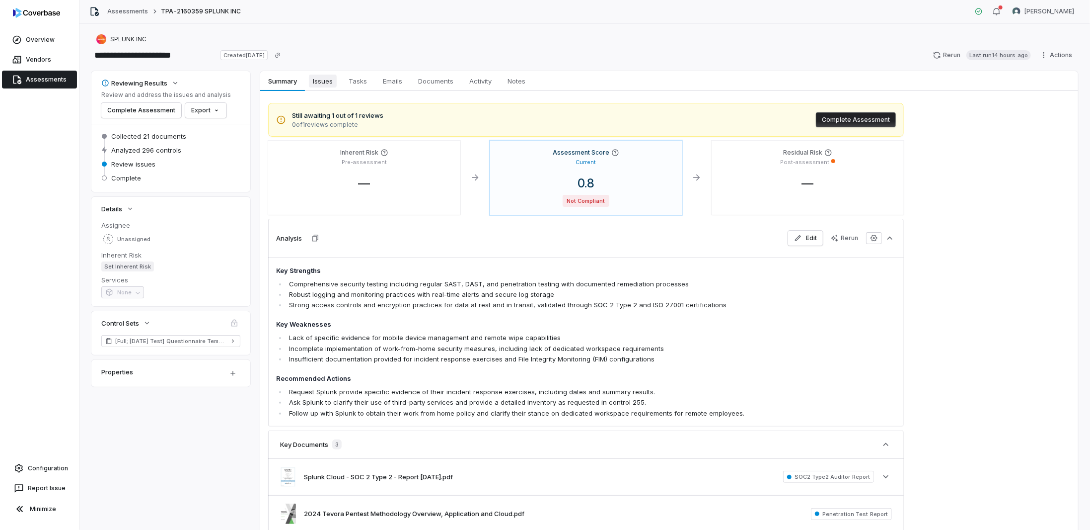
click at [324, 79] on span "Issues" at bounding box center [323, 81] width 28 height 13
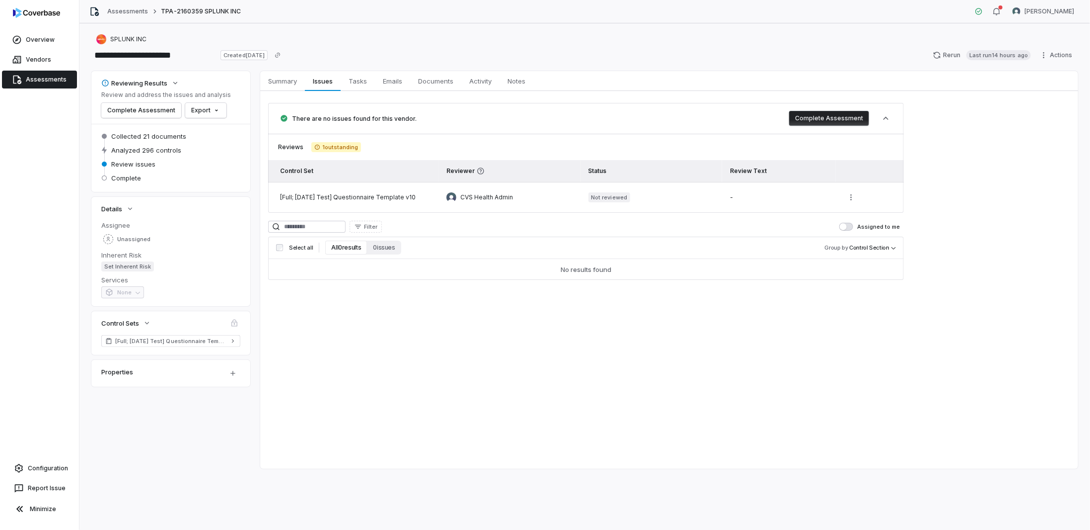
click at [58, 74] on link "Assessments" at bounding box center [39, 80] width 75 height 18
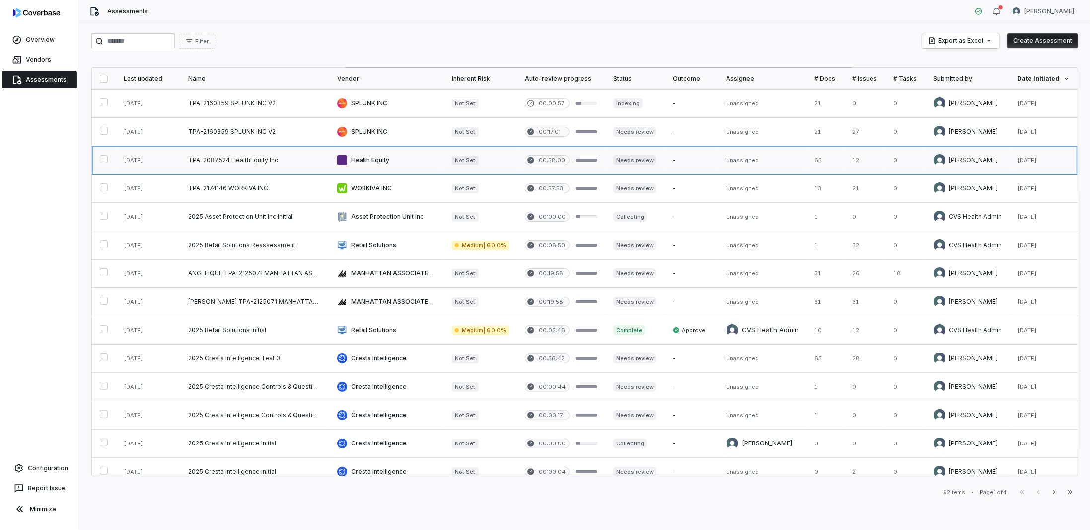
click at [310, 161] on link at bounding box center [254, 160] width 149 height 28
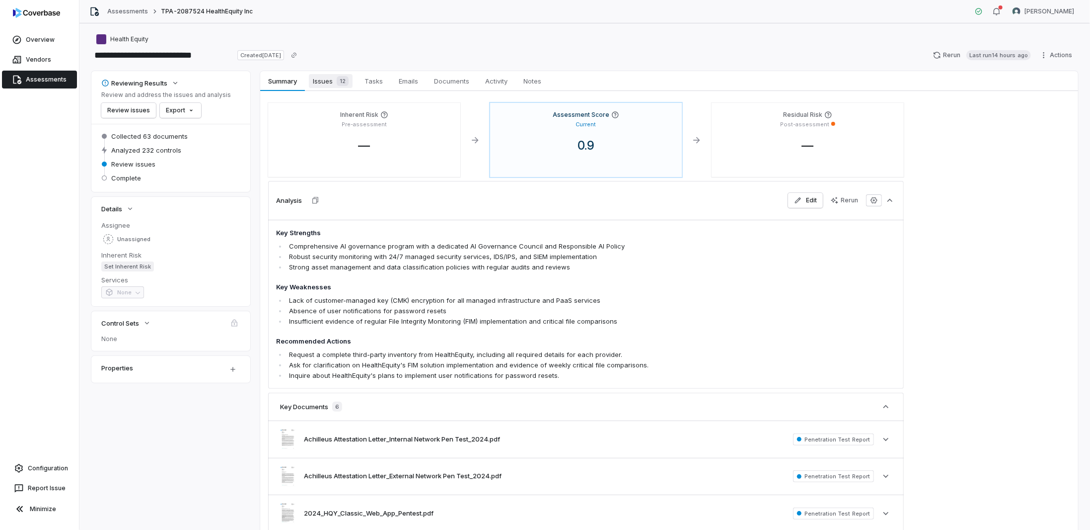
click at [323, 76] on span "Issues 12" at bounding box center [331, 81] width 44 height 14
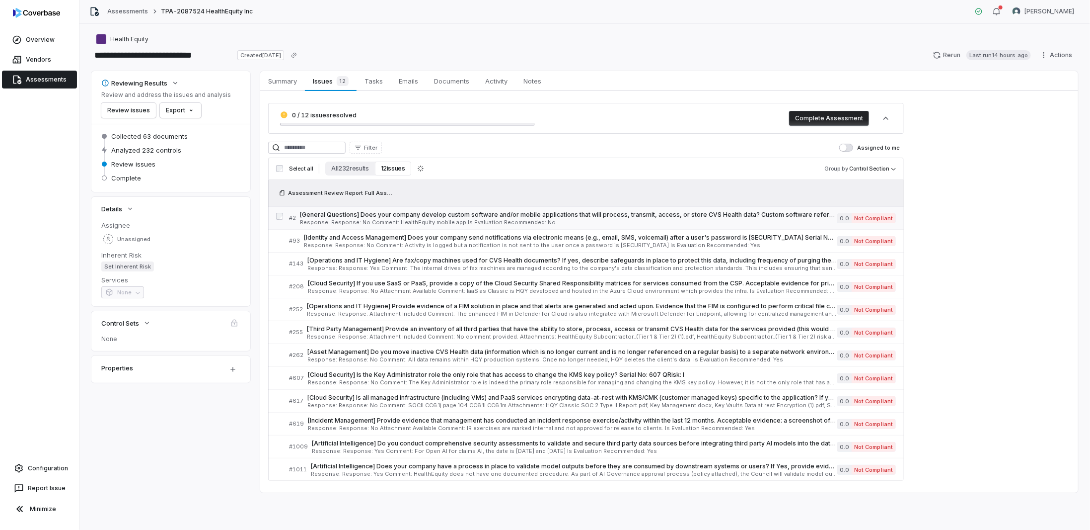
click at [325, 220] on span "Response: Response: No Comment: HealthEquity mobile app Is Evaluation Recommend…" at bounding box center [568, 222] width 537 height 5
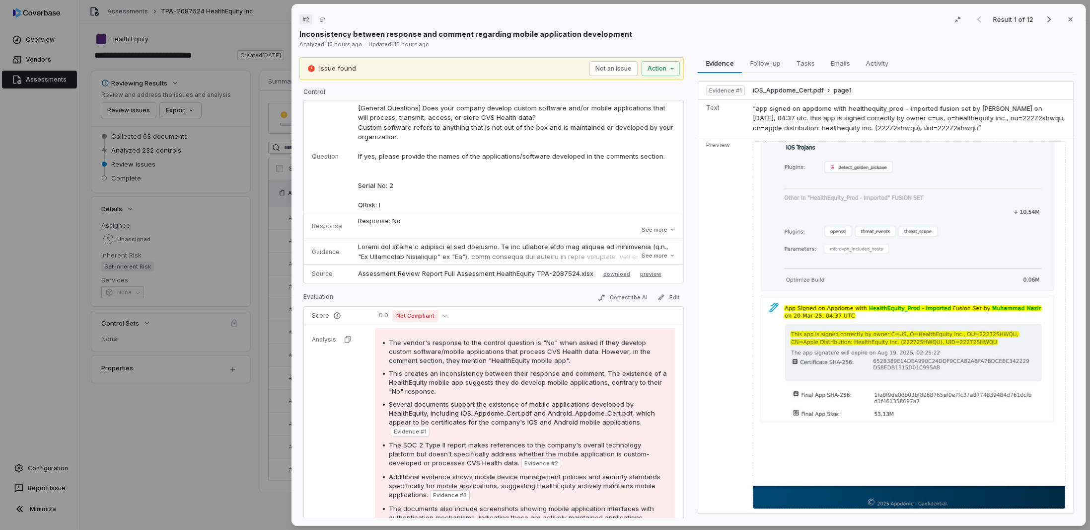
click at [520, 230] on div "Response: No Comment: HealthEquity mobile app Is Evaluation Recommended: No Res…" at bounding box center [516, 225] width 317 height 19
click at [639, 228] on button "See more" at bounding box center [659, 230] width 40 height 18
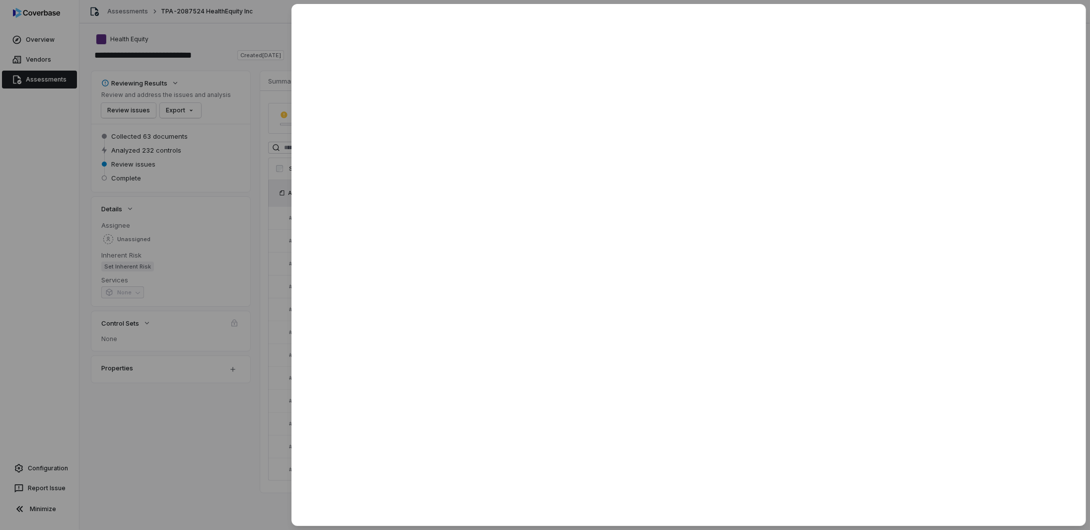
click at [220, 446] on div at bounding box center [545, 265] width 1090 height 530
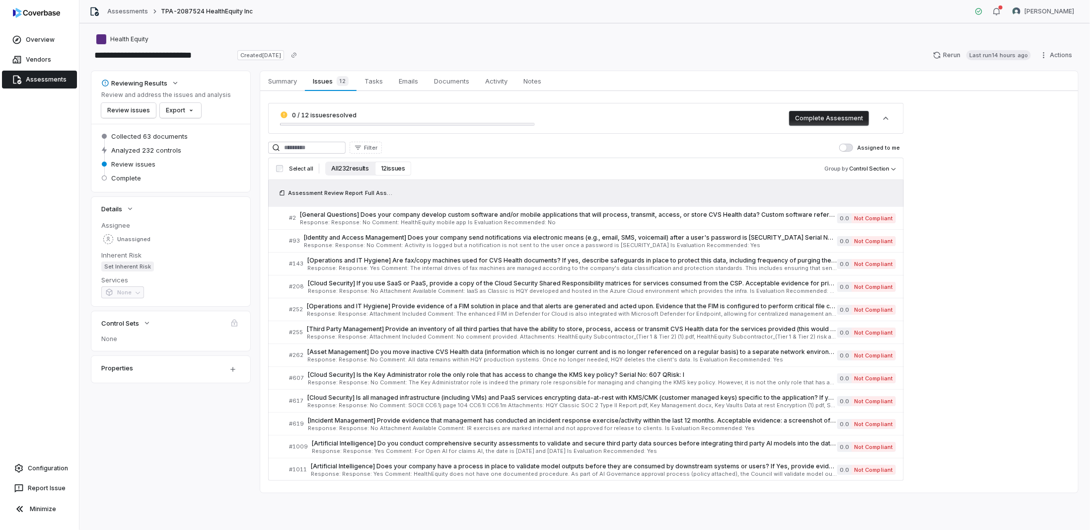
click at [341, 165] on button "All 232 results" at bounding box center [349, 168] width 49 height 14
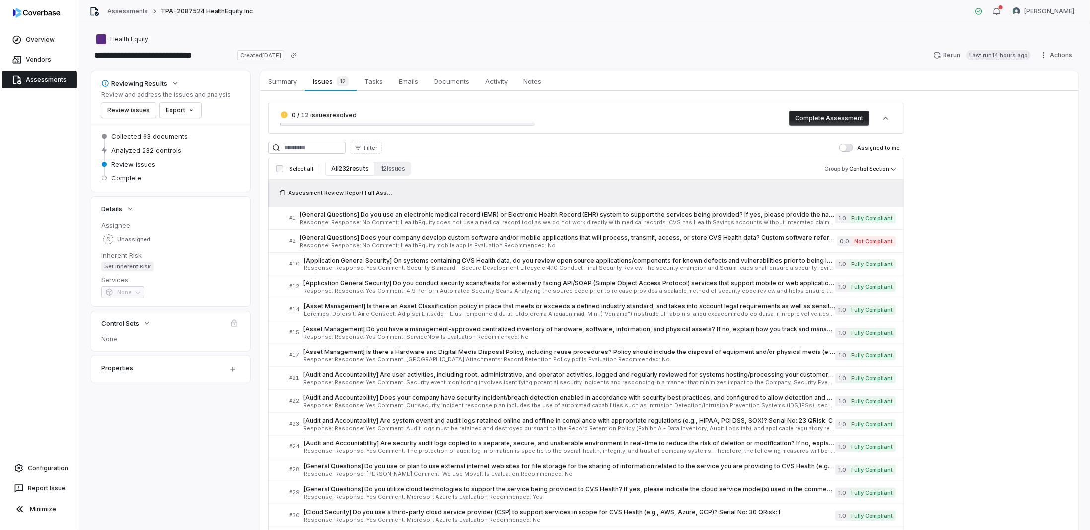
click at [42, 78] on link "Assessments" at bounding box center [39, 80] width 75 height 18
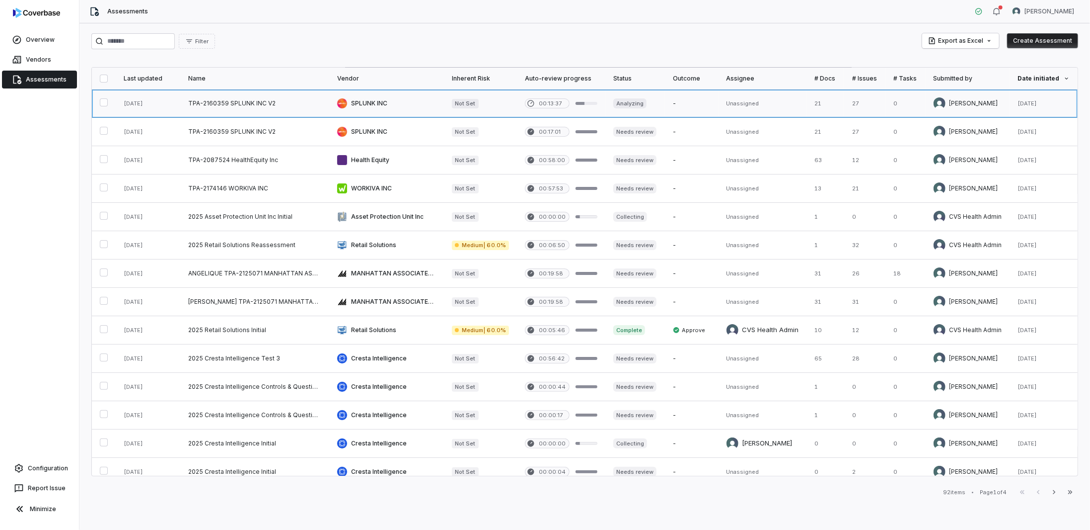
click at [383, 104] on link at bounding box center [386, 103] width 115 height 28
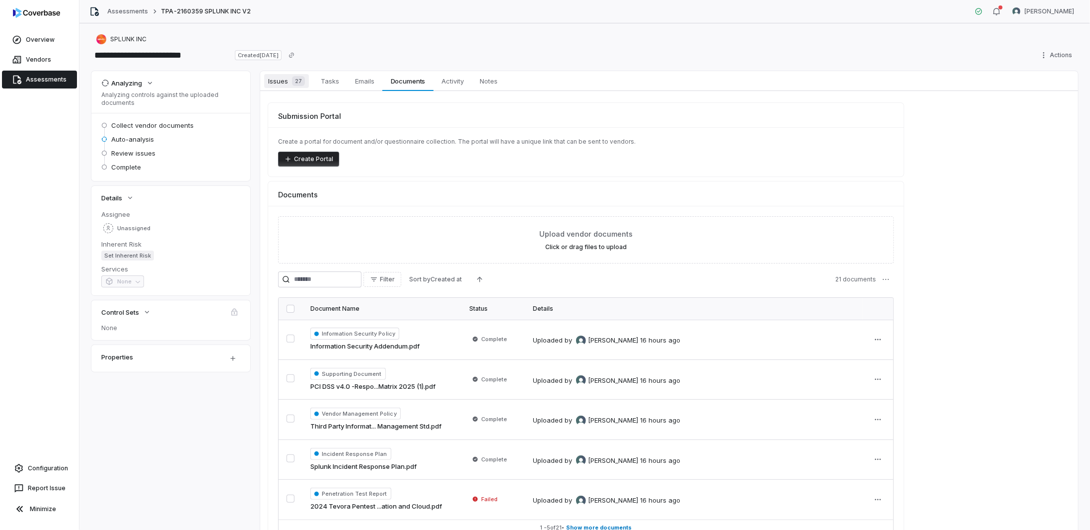
click at [269, 81] on span "Issues 27" at bounding box center [286, 81] width 45 height 14
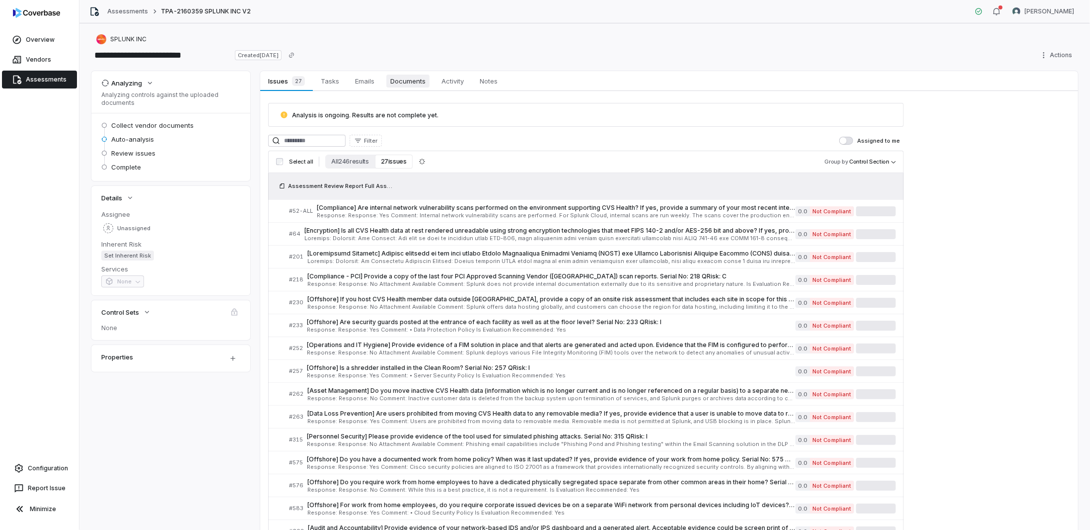
click at [409, 72] on link "Documents Documents" at bounding box center [407, 81] width 51 height 20
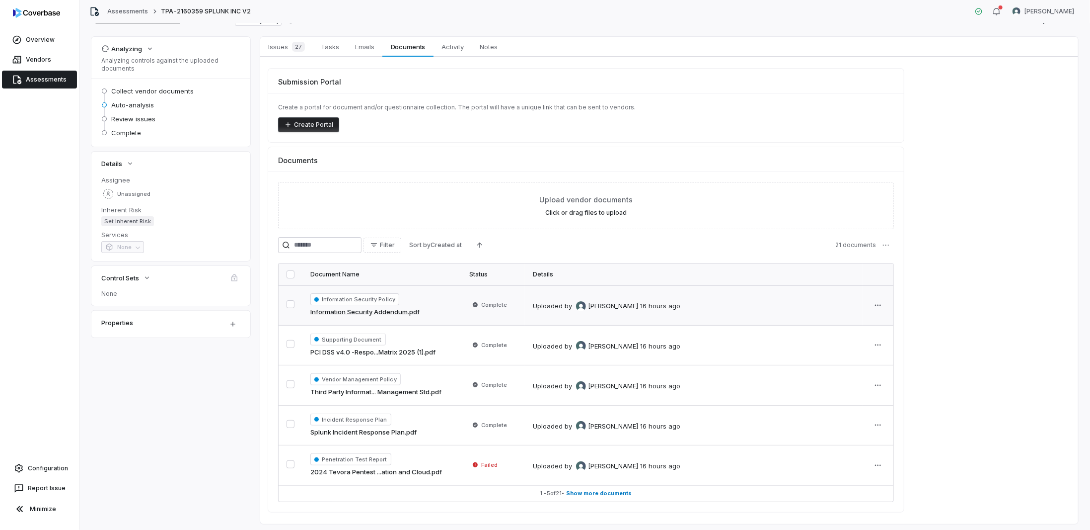
scroll to position [57, 0]
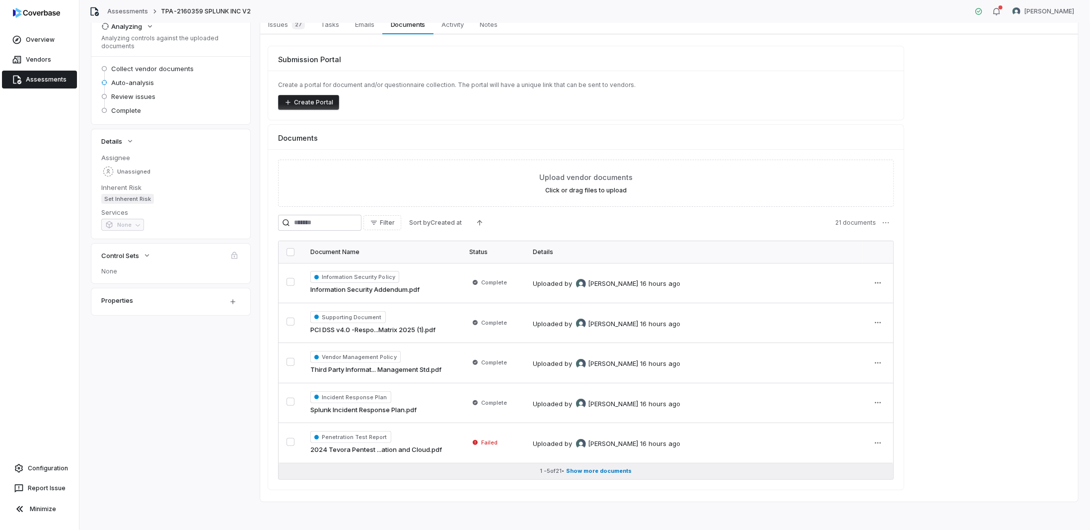
click at [591, 470] on span "Show more documents" at bounding box center [600, 470] width 66 height 7
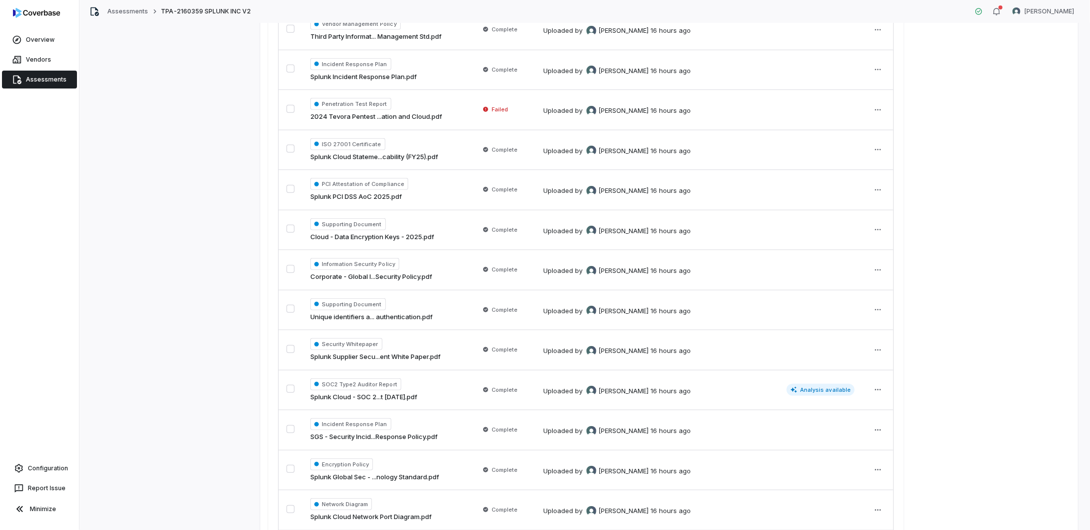
scroll to position [0, 0]
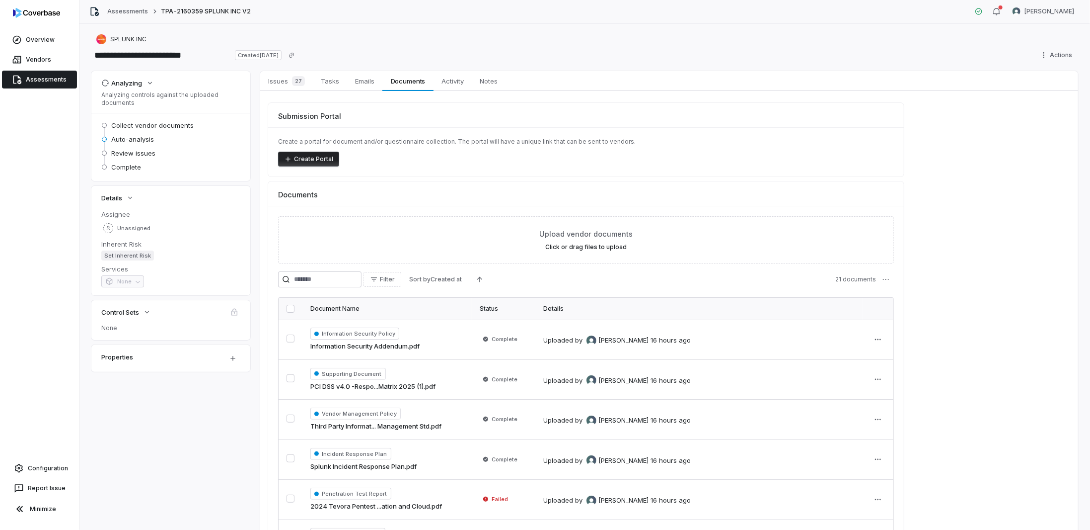
drag, startPoint x: 280, startPoint y: 337, endPoint x: 283, endPoint y: 64, distance: 273.7
click at [283, 78] on span "Issues 27" at bounding box center [286, 81] width 45 height 14
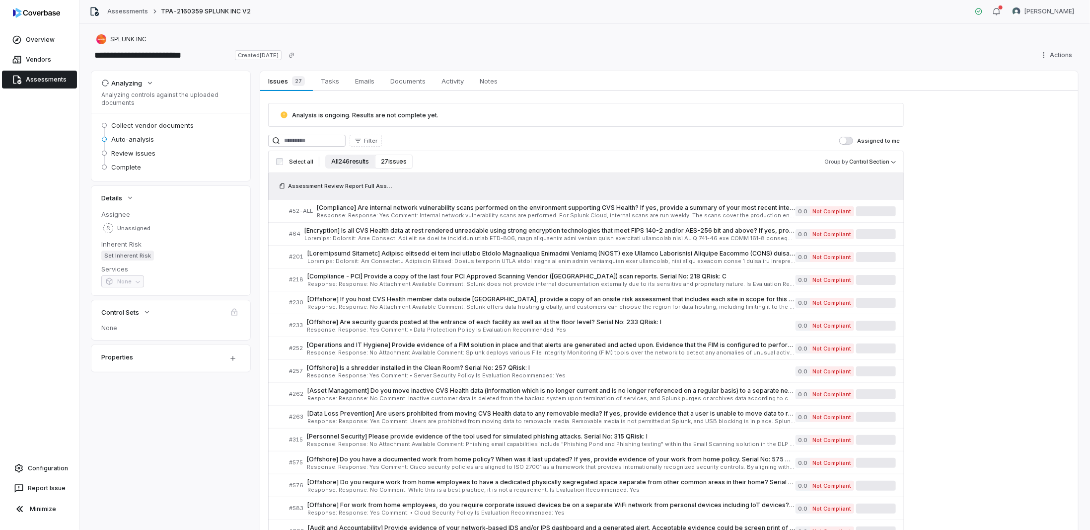
click at [329, 158] on button "All 246 results" at bounding box center [349, 161] width 49 height 14
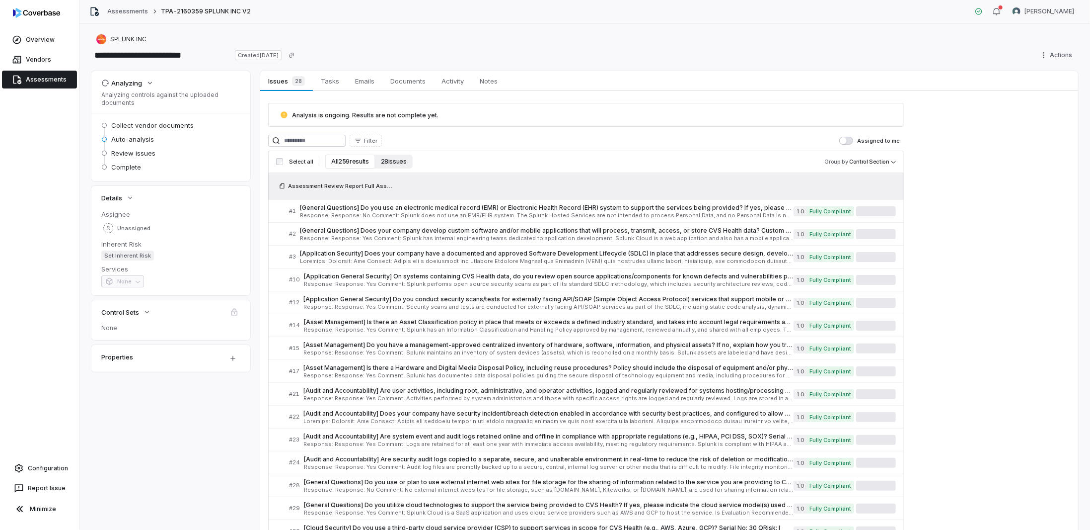
click at [380, 161] on button "28 issues" at bounding box center [394, 161] width 38 height 14
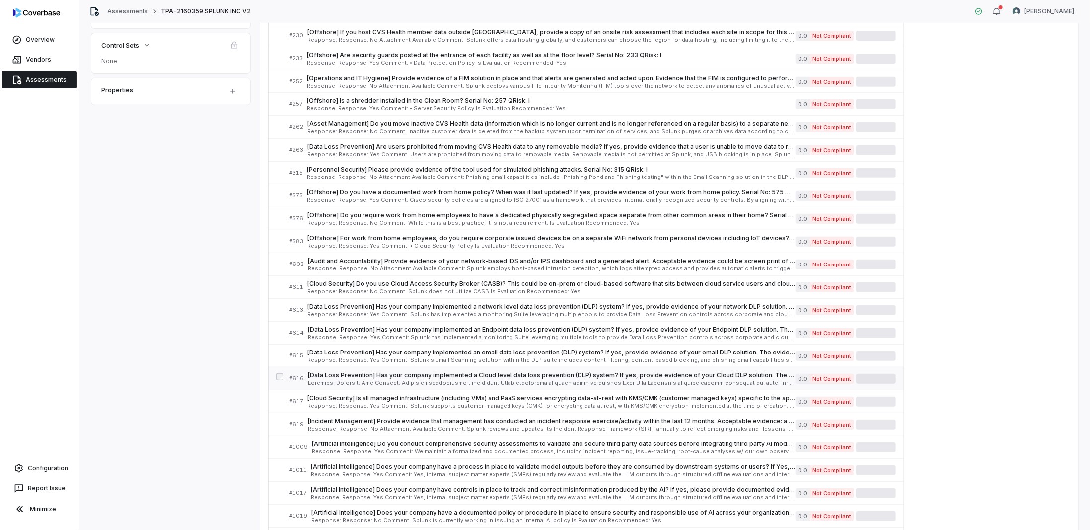
scroll to position [352, 0]
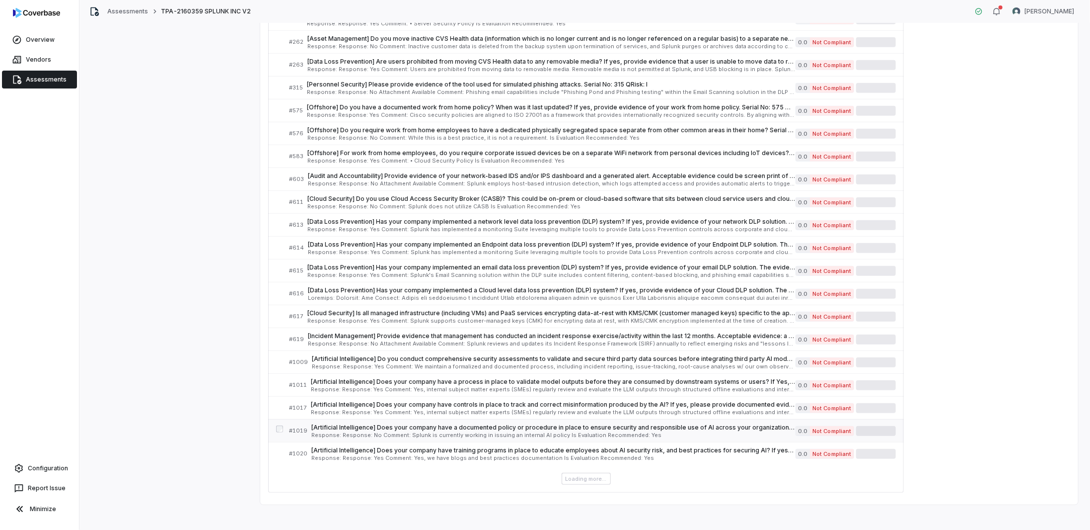
click at [528, 423] on span "[Artificial Intelligence] Does your company have a documented policy or procedu…" at bounding box center [553, 427] width 484 height 8
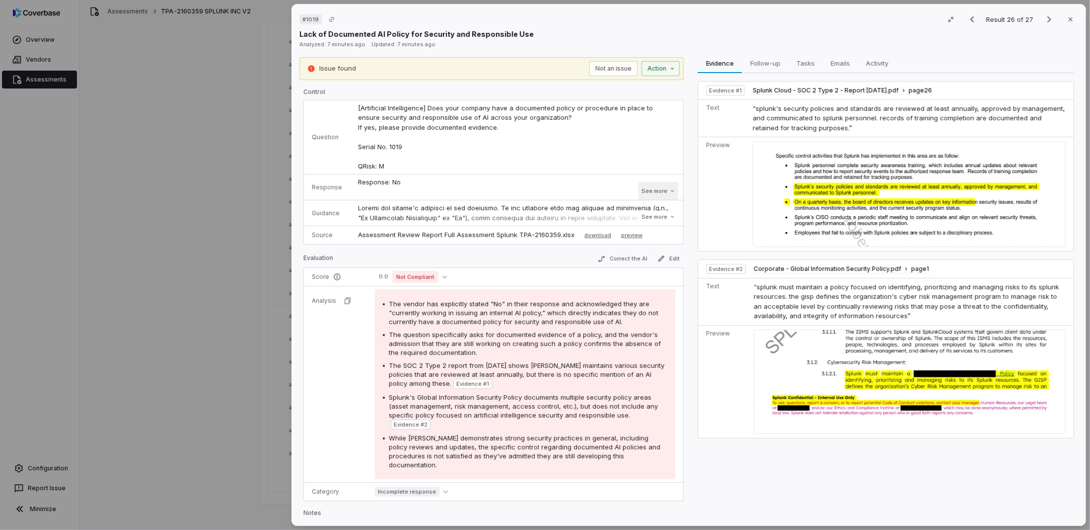
click at [641, 188] on button "See more" at bounding box center [659, 191] width 40 height 18
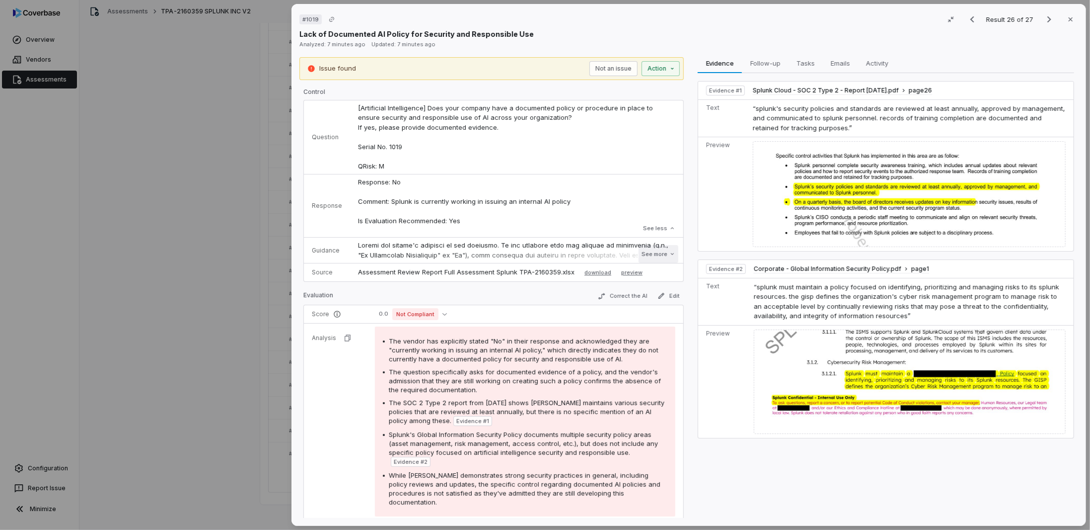
click at [645, 252] on button "See more" at bounding box center [659, 254] width 40 height 18
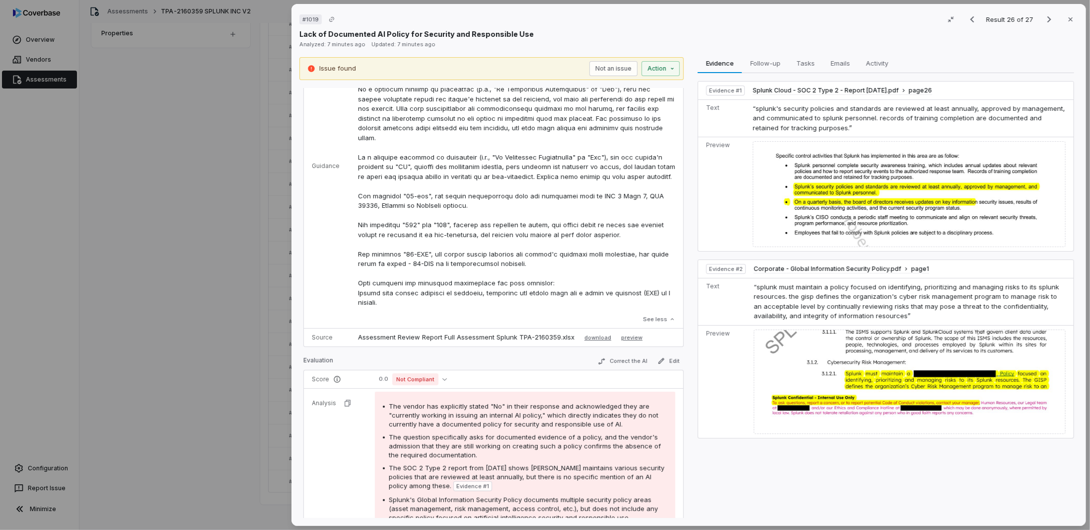
scroll to position [248, 0]
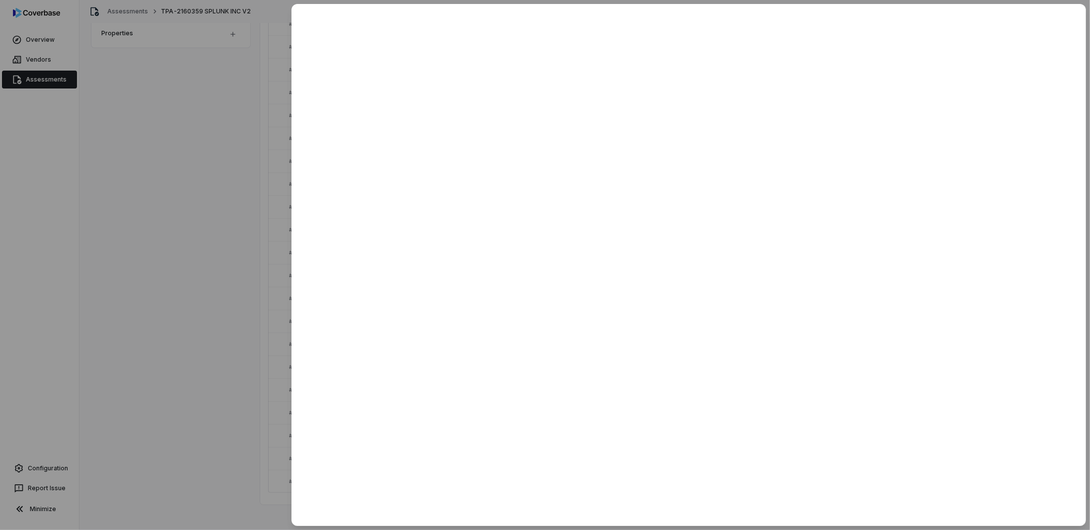
click at [141, 263] on div at bounding box center [545, 265] width 1090 height 530
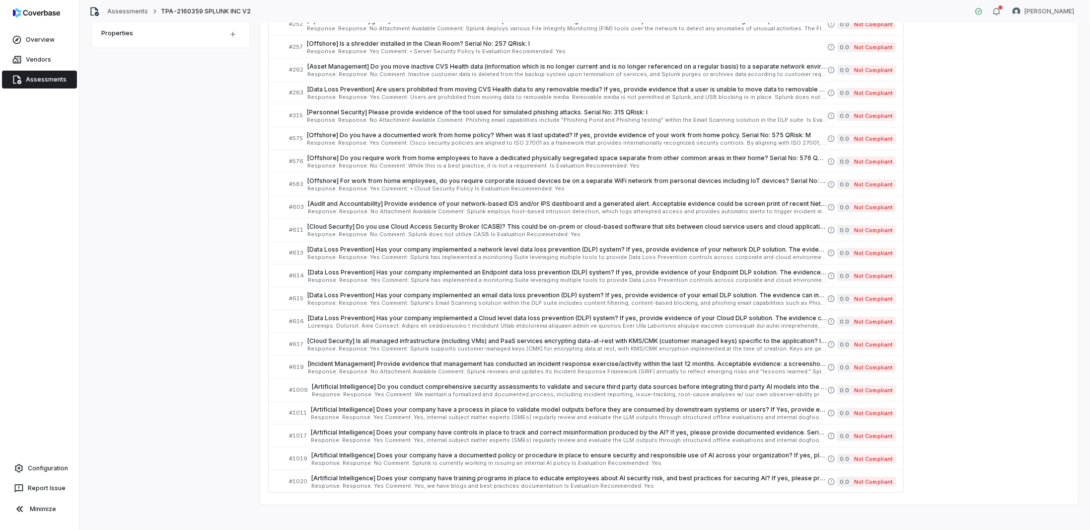
click at [29, 85] on link "Assessments" at bounding box center [39, 80] width 75 height 18
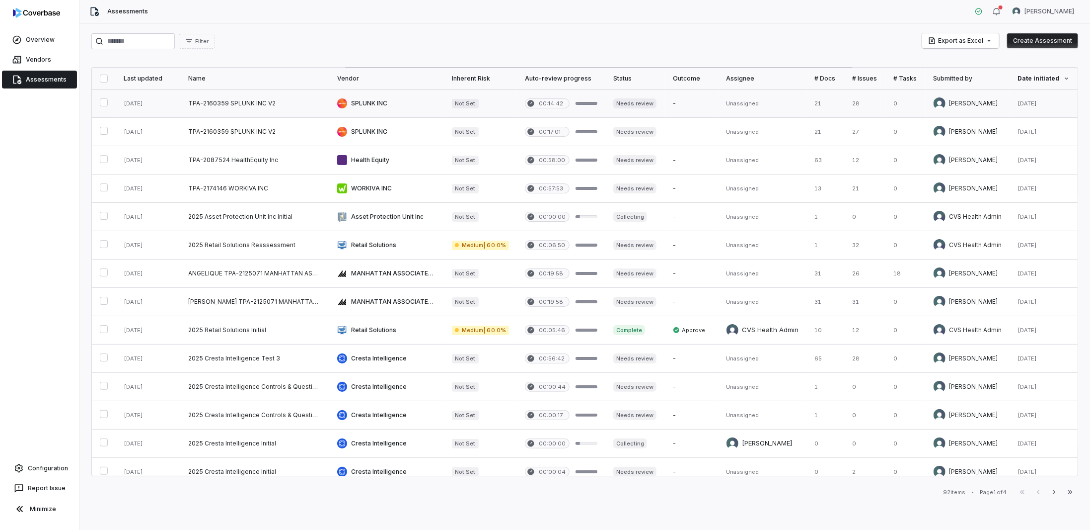
click at [374, 107] on link at bounding box center [386, 103] width 115 height 28
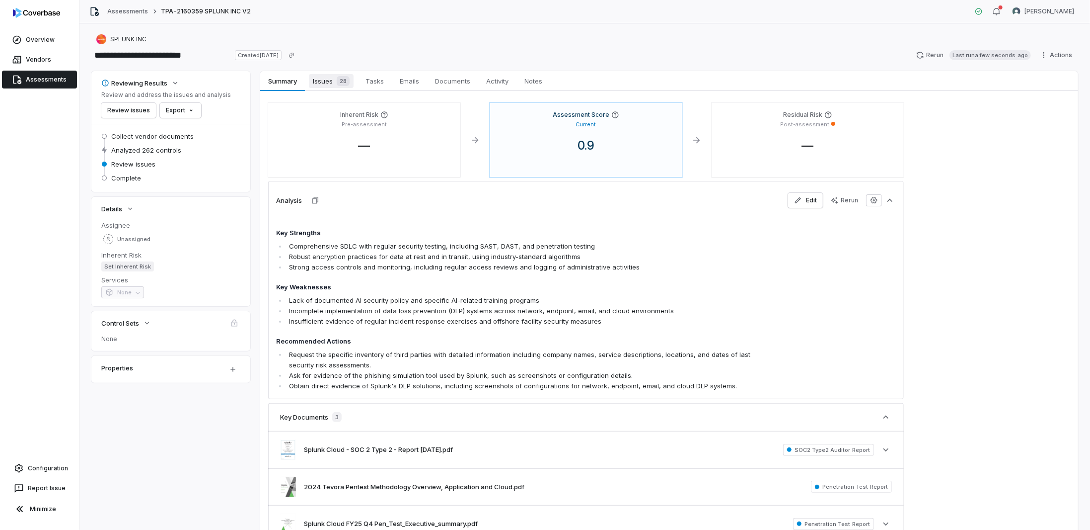
click at [329, 80] on span "Issues 28" at bounding box center [331, 81] width 45 height 14
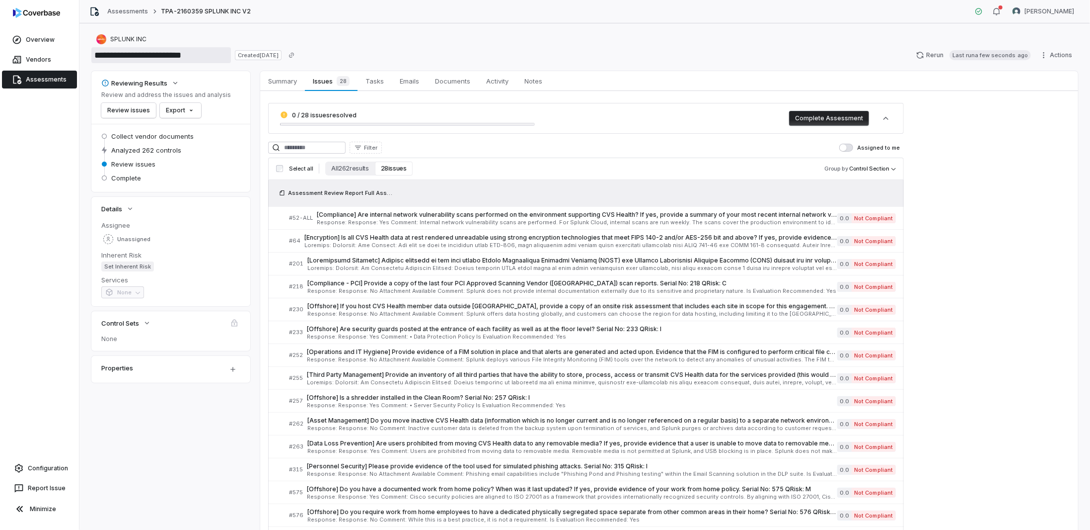
drag, startPoint x: 94, startPoint y: 54, endPoint x: 150, endPoint y: 56, distance: 56.2
click at [150, 56] on input "**********" at bounding box center [161, 55] width 140 height 16
click at [49, 80] on link "Assessments" at bounding box center [39, 80] width 75 height 18
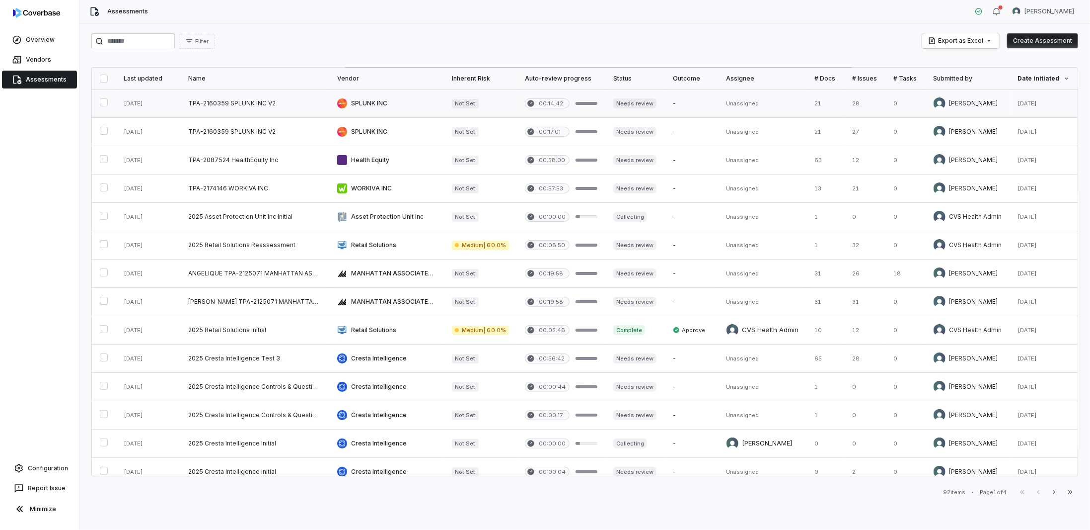
click at [266, 104] on link at bounding box center [254, 103] width 149 height 28
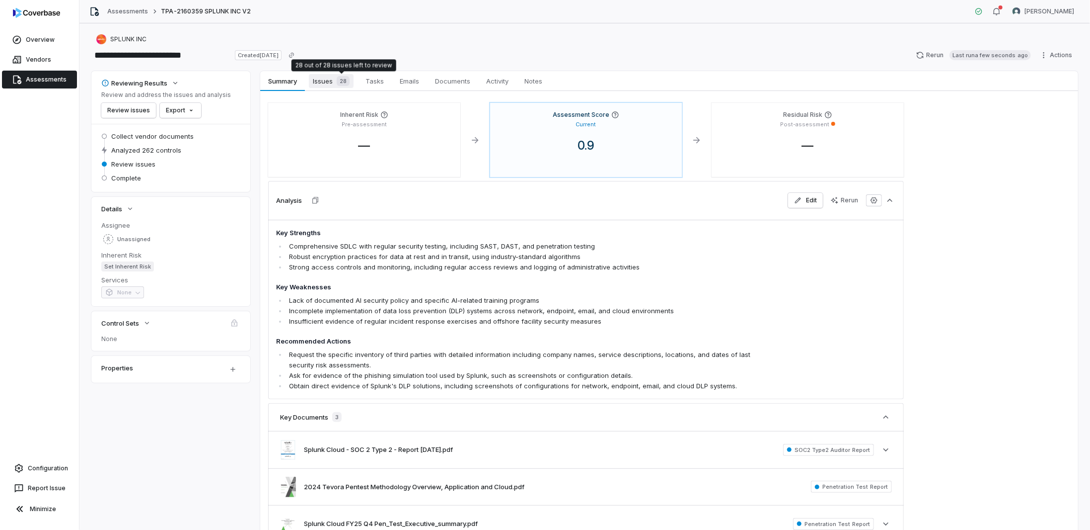
click at [335, 80] on div "28" at bounding box center [341, 81] width 17 height 10
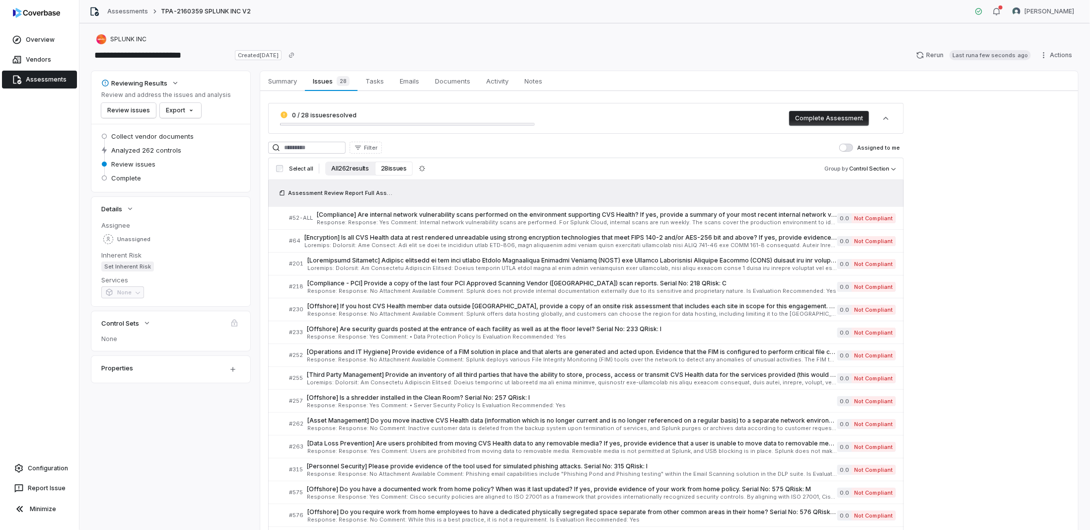
click at [357, 167] on button "All 262 results" at bounding box center [349, 168] width 49 height 14
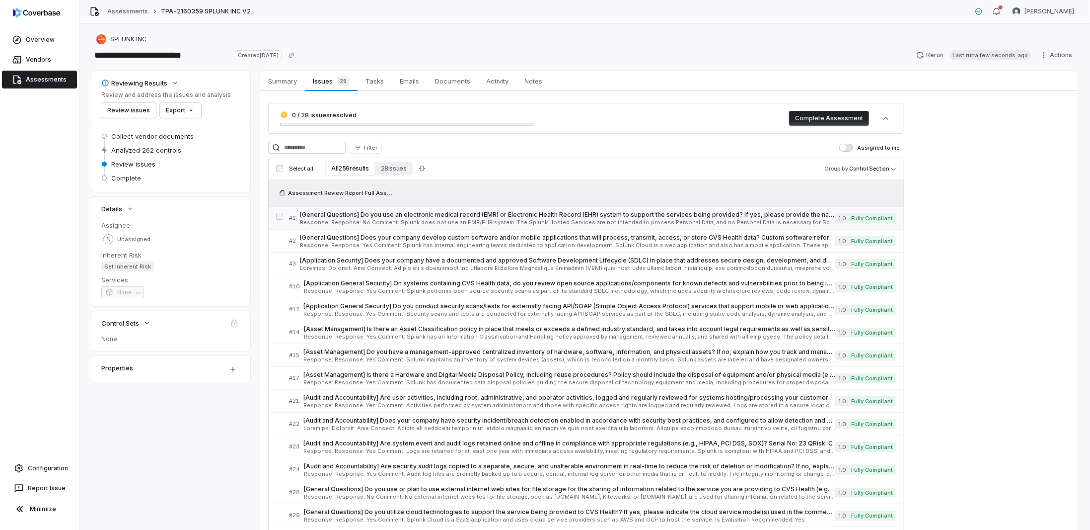
click at [487, 218] on div "[General Questions] Do you use an electronic medical record (EMR) or Electronic…" at bounding box center [567, 218] width 535 height 14
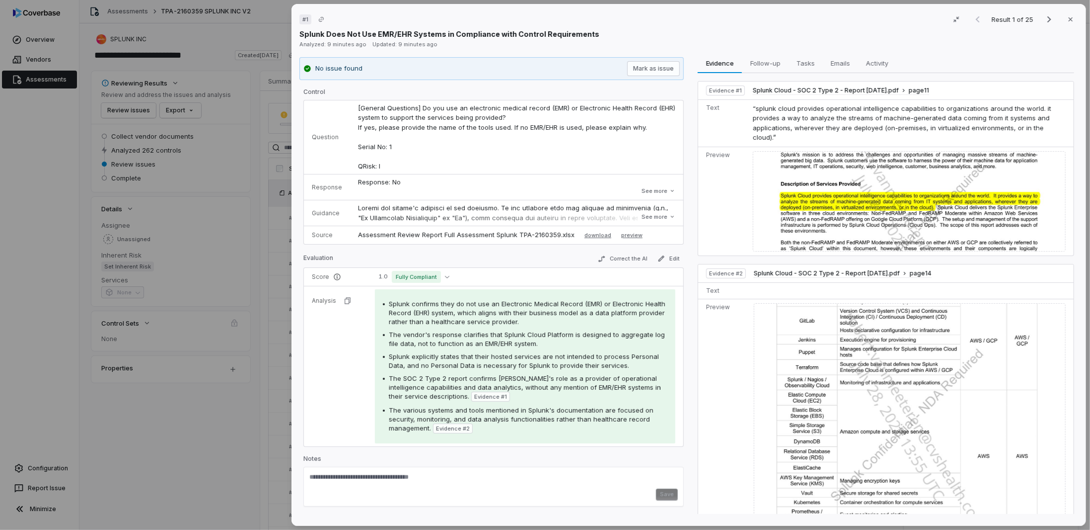
click at [28, 81] on div "# 1 Result 1 of 25 Close Splunk Does Not Use EMR/EHR Systems in Compliance with…" at bounding box center [545, 265] width 1090 height 530
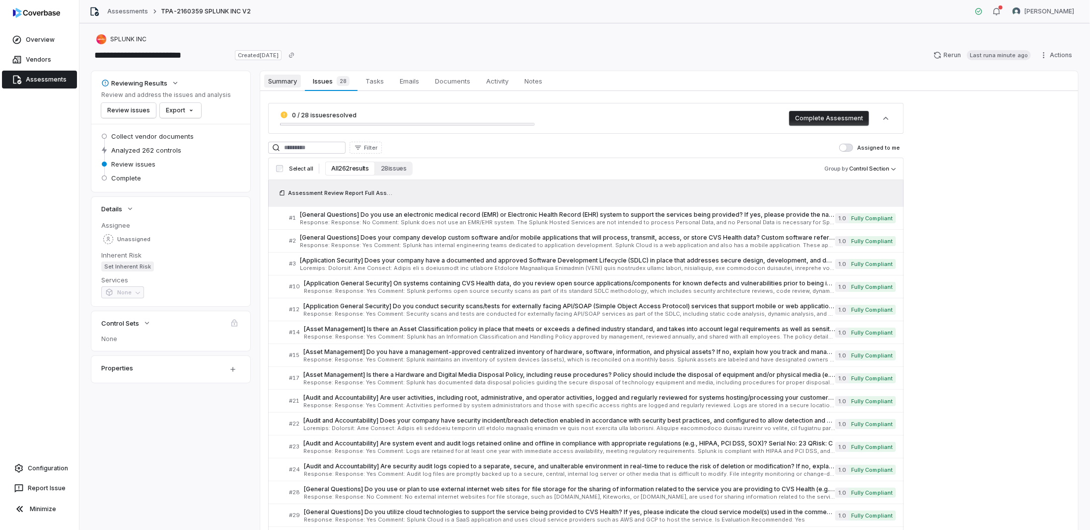
click at [284, 84] on span "Summary" at bounding box center [282, 81] width 37 height 13
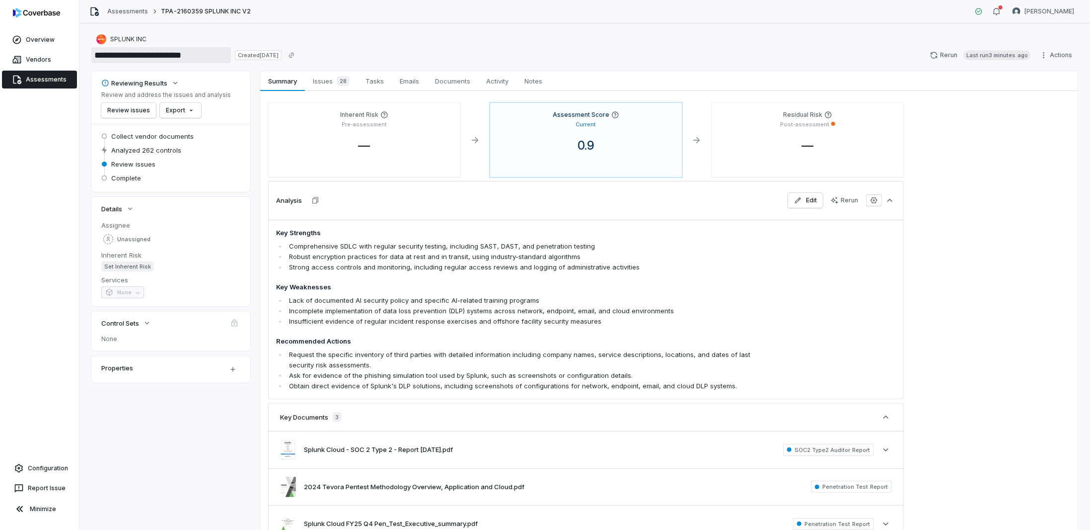
drag, startPoint x: 223, startPoint y: 54, endPoint x: 206, endPoint y: 54, distance: 16.9
click at [206, 54] on input "**********" at bounding box center [161, 55] width 140 height 16
type input "**********"
click at [20, 176] on div "Overview Vendors Assessments Configuration Report Issue Minimize" at bounding box center [39, 265] width 79 height 530
click at [20, 79] on icon at bounding box center [17, 80] width 8 height 9
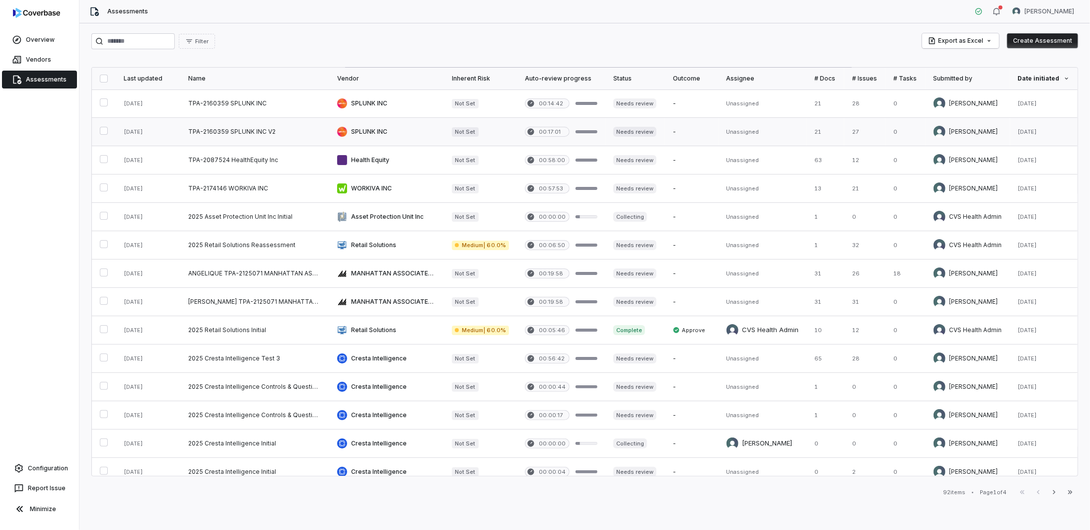
click at [224, 132] on link at bounding box center [254, 132] width 149 height 28
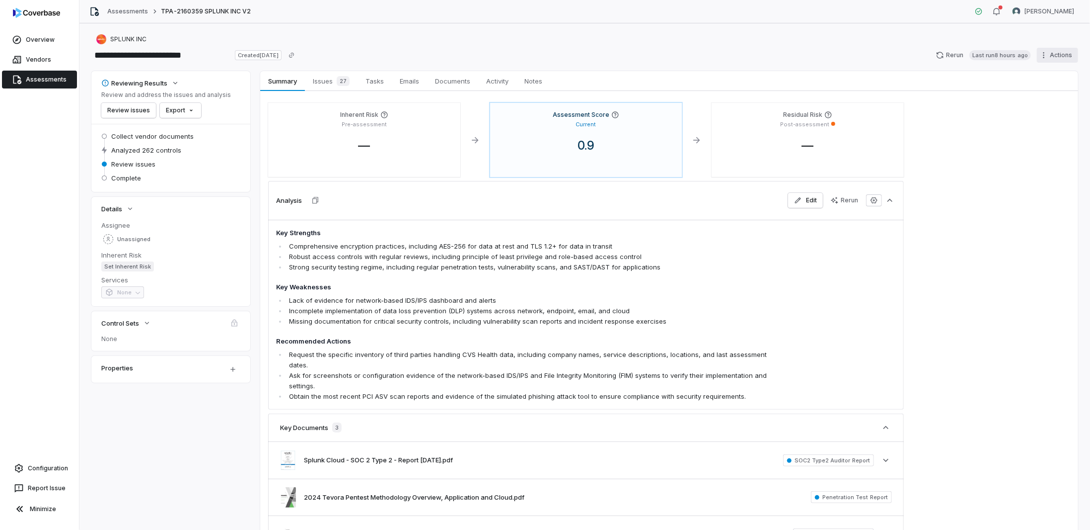
click at [1044, 54] on html "**********" at bounding box center [545, 265] width 1090 height 530
click at [320, 80] on html "**********" at bounding box center [545, 265] width 1090 height 530
click at [1044, 52] on html "**********" at bounding box center [545, 265] width 1090 height 530
click at [1037, 141] on div "Delete" at bounding box center [1046, 141] width 72 height 16
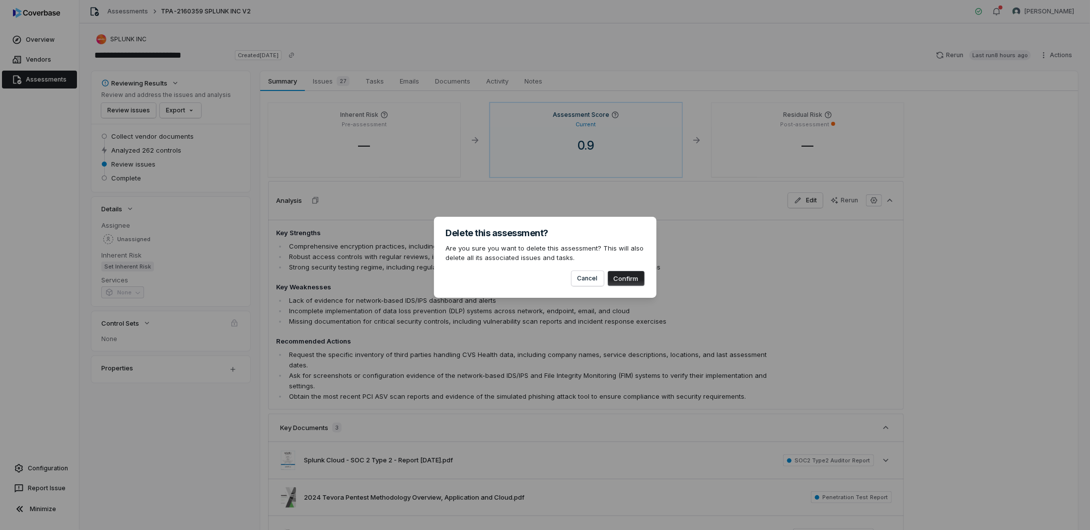
click at [628, 277] on button "Confirm" at bounding box center [626, 278] width 37 height 15
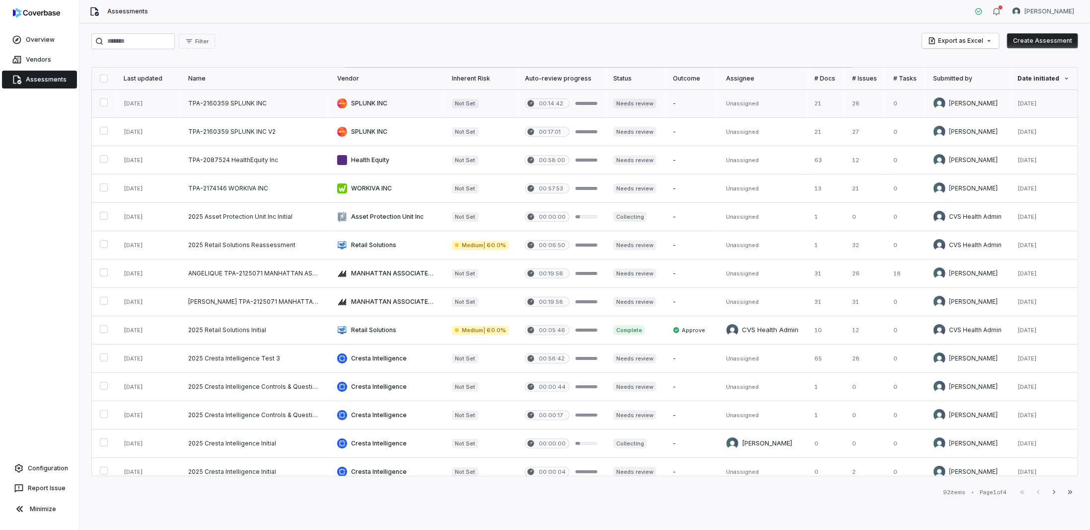
click at [244, 99] on link at bounding box center [254, 103] width 149 height 28
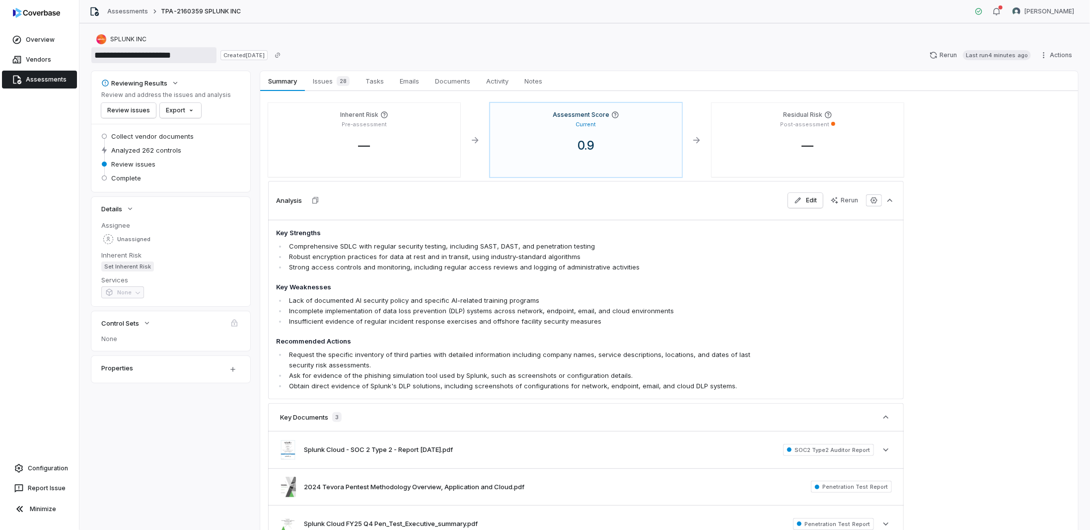
drag, startPoint x: 205, startPoint y: 53, endPoint x: 81, endPoint y: 48, distance: 124.3
click at [81, 48] on div "**********" at bounding box center [584, 276] width 1011 height 506
click at [41, 81] on link "Assessments" at bounding box center [39, 80] width 75 height 18
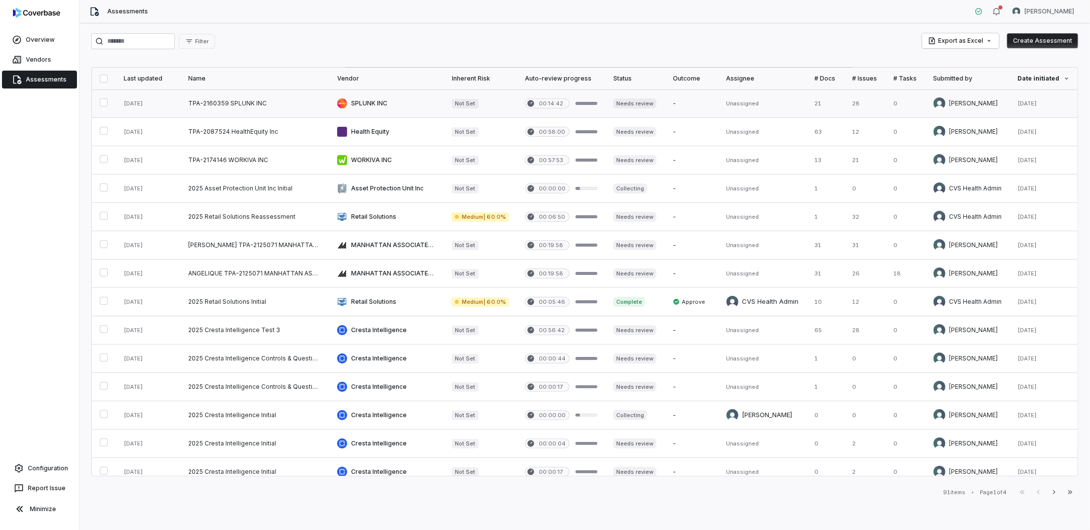
click at [287, 100] on link at bounding box center [254, 103] width 149 height 28
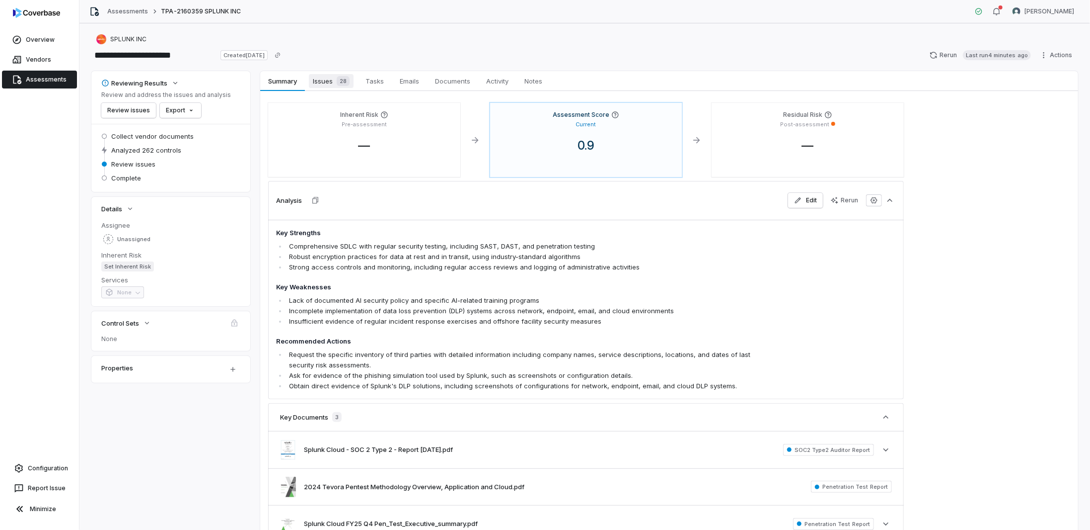
click at [337, 78] on div "28" at bounding box center [341, 81] width 17 height 10
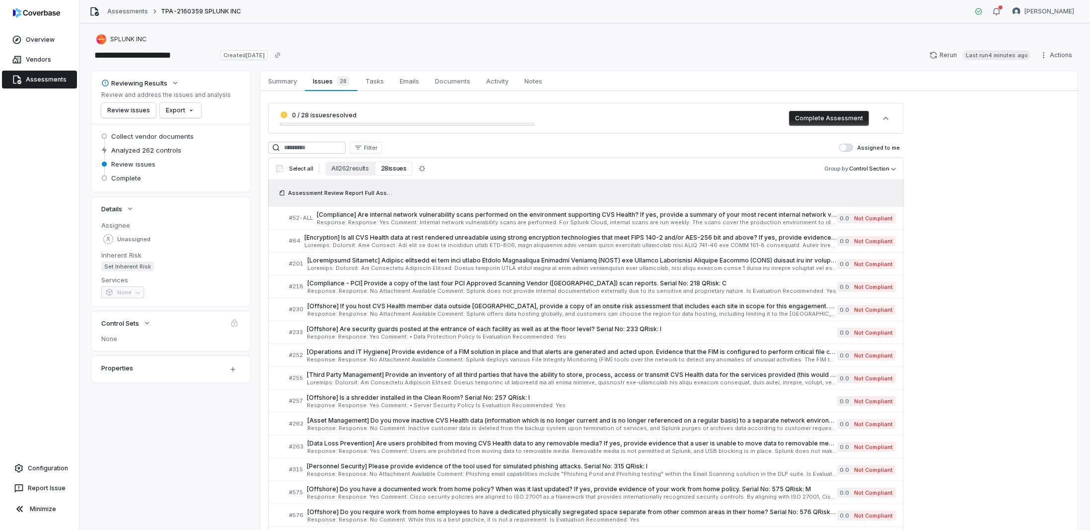
click at [33, 85] on link "Assessments" at bounding box center [39, 80] width 75 height 18
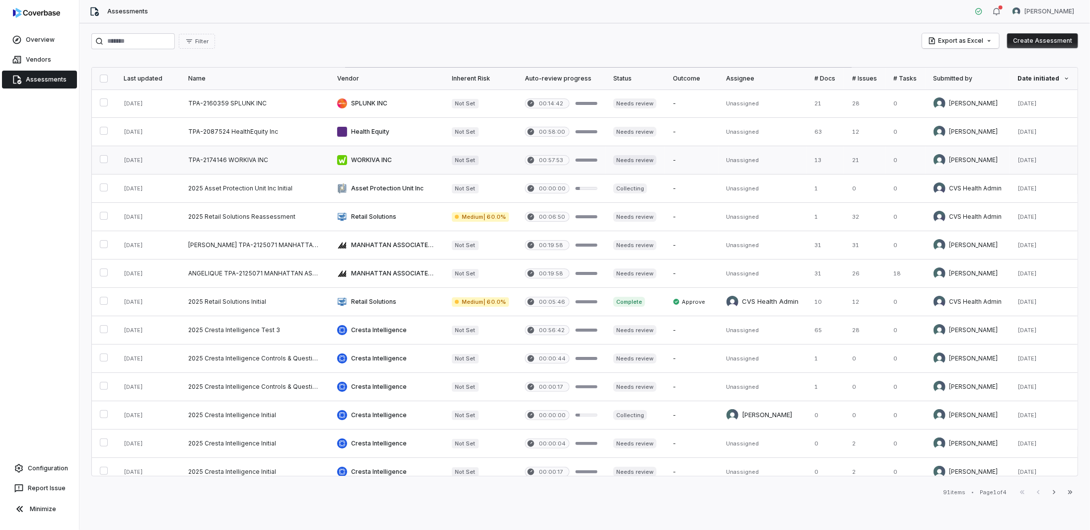
click at [235, 159] on link at bounding box center [254, 160] width 149 height 28
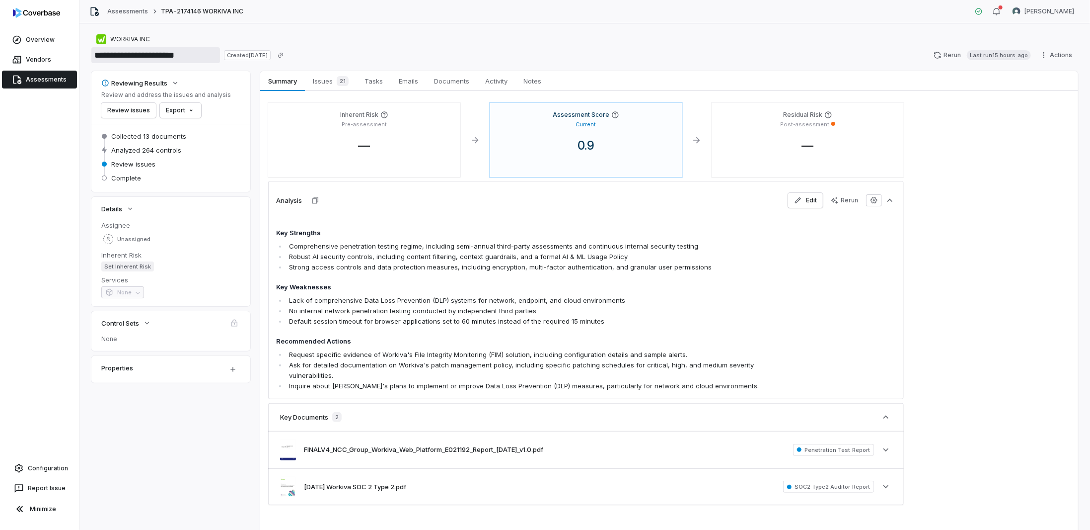
drag, startPoint x: 209, startPoint y: 53, endPoint x: 97, endPoint y: 50, distance: 112.3
click at [97, 50] on input "**********" at bounding box center [155, 55] width 129 height 16
click at [30, 79] on link "Assessments" at bounding box center [39, 80] width 75 height 18
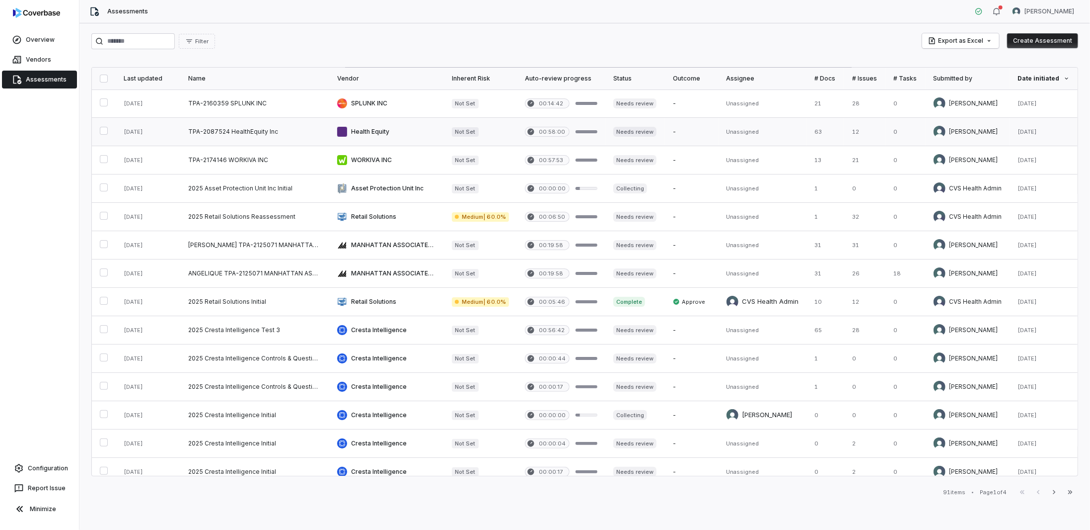
click at [269, 133] on link at bounding box center [254, 132] width 149 height 28
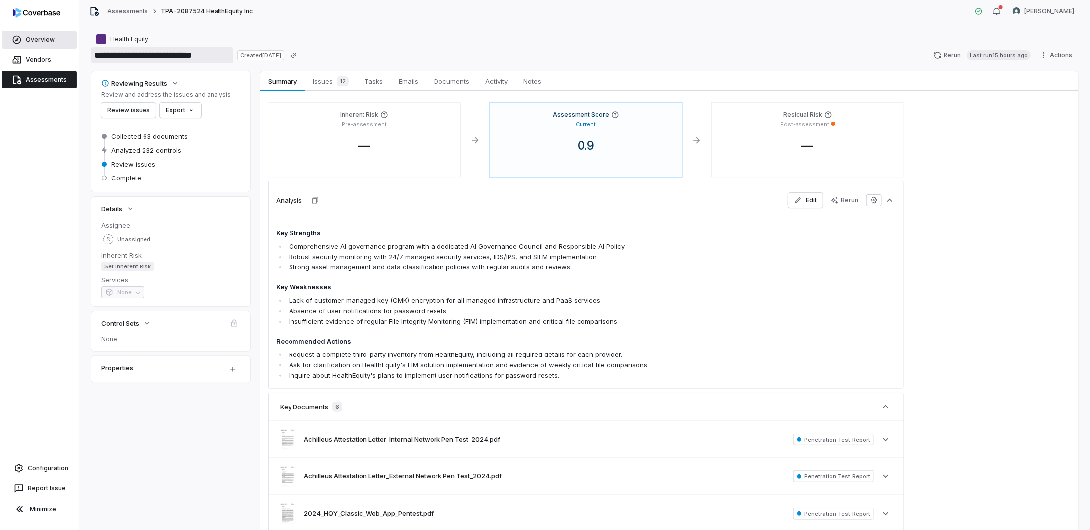
drag, startPoint x: 229, startPoint y: 53, endPoint x: 62, endPoint y: 43, distance: 167.7
click at [62, 43] on div "**********" at bounding box center [545, 265] width 1090 height 530
click at [331, 76] on span "Issues 12" at bounding box center [331, 81] width 44 height 14
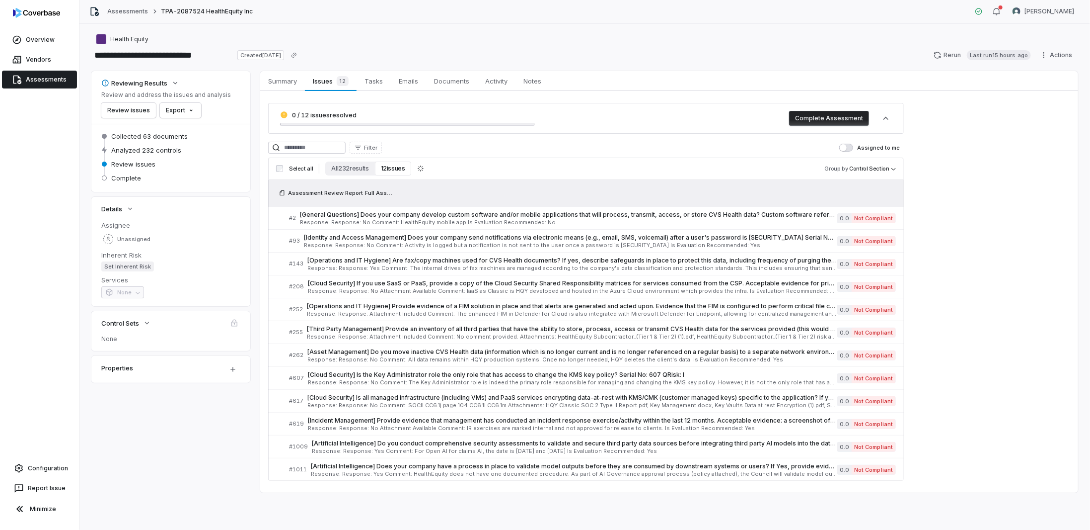
click at [52, 76] on link "Assessments" at bounding box center [39, 80] width 75 height 18
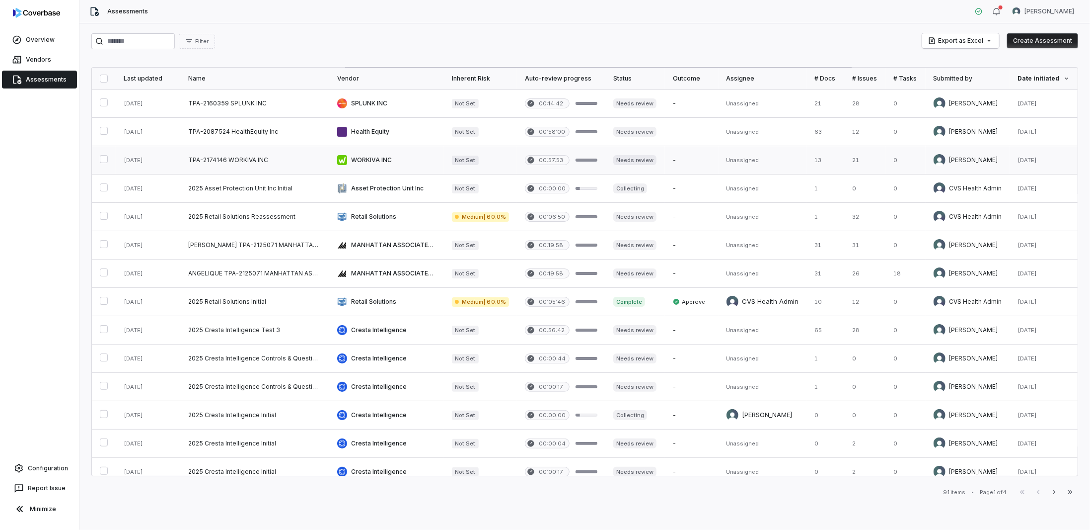
click at [329, 159] on link at bounding box center [386, 160] width 115 height 28
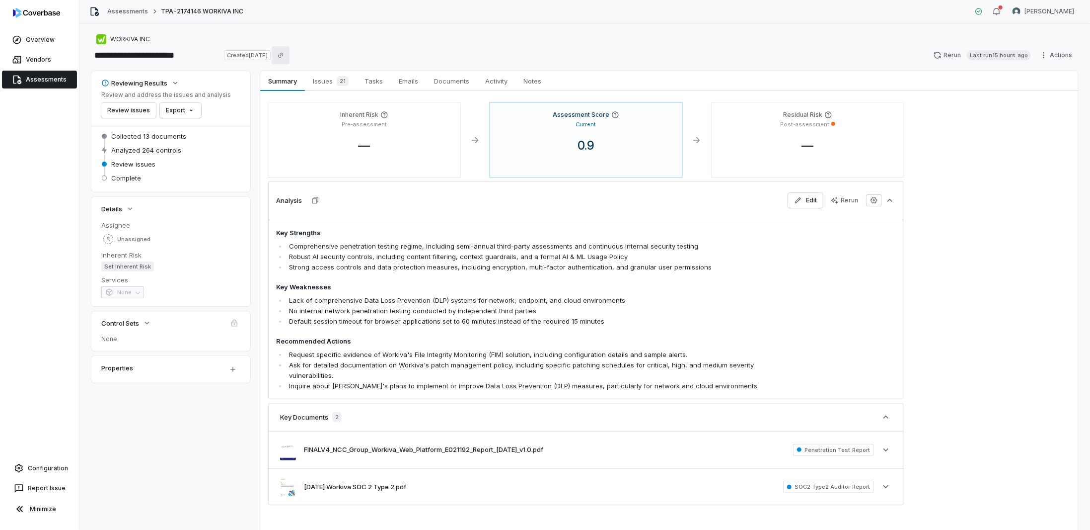
click at [290, 54] on button "Copy link" at bounding box center [281, 55] width 18 height 18
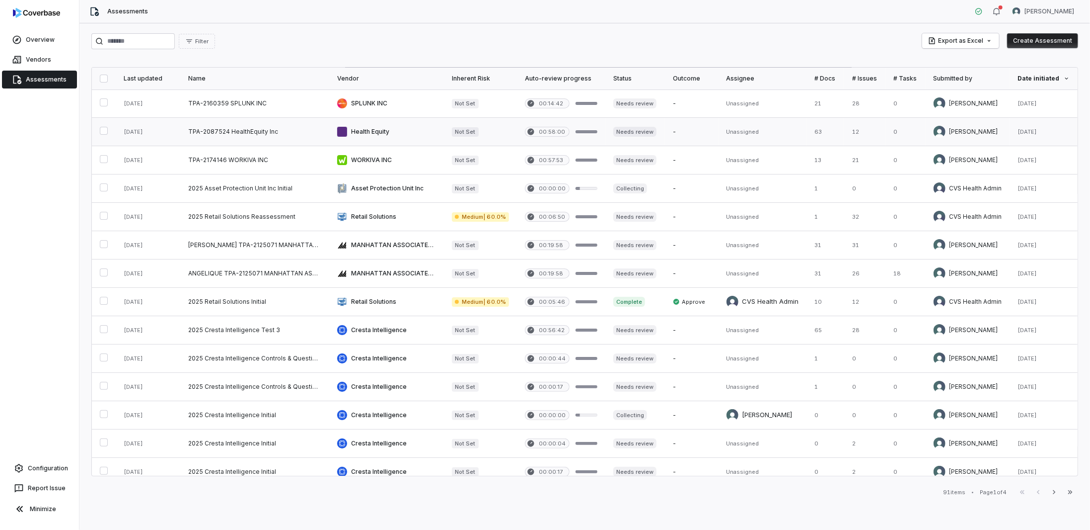
click at [252, 125] on link at bounding box center [254, 132] width 149 height 28
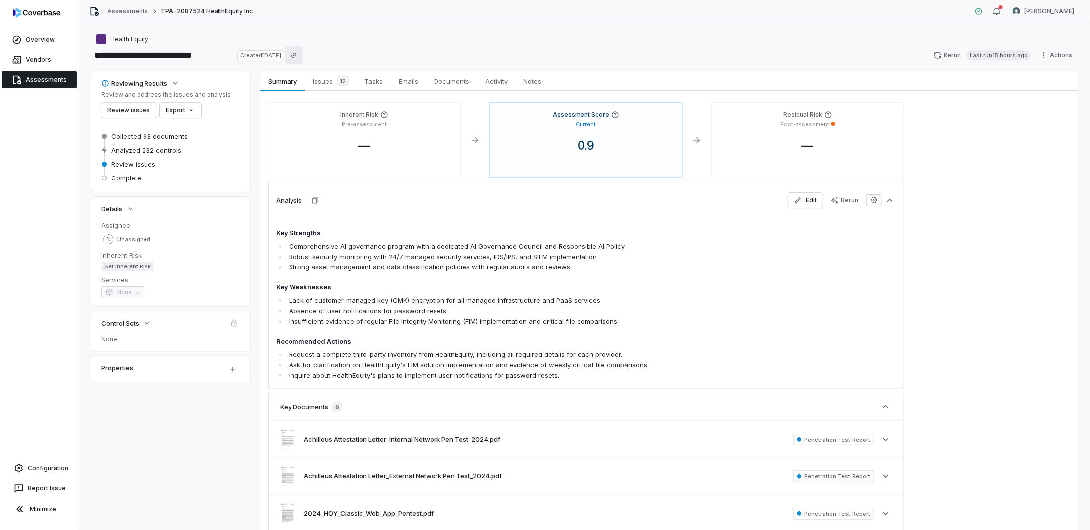
click at [297, 53] on icon "Copy link" at bounding box center [294, 55] width 6 height 6
click at [34, 79] on link "Assessments" at bounding box center [39, 80] width 75 height 18
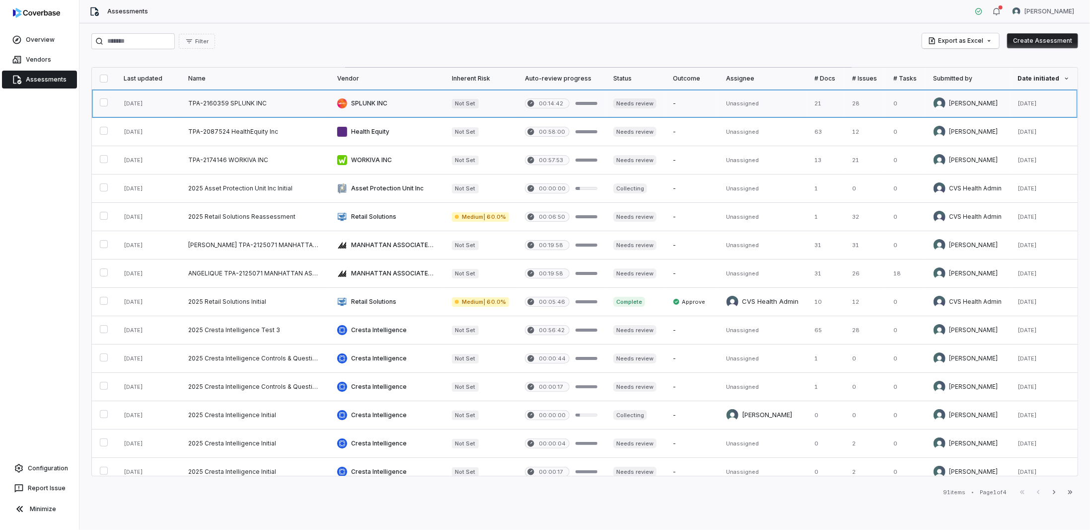
click at [211, 104] on link at bounding box center [254, 103] width 149 height 28
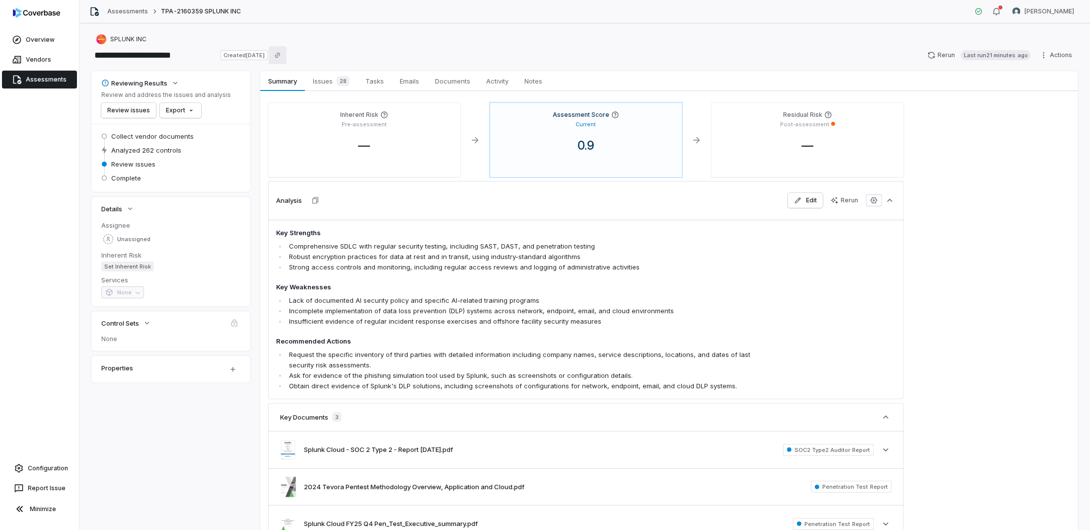
click at [280, 56] on icon "Copy link" at bounding box center [277, 55] width 5 height 5
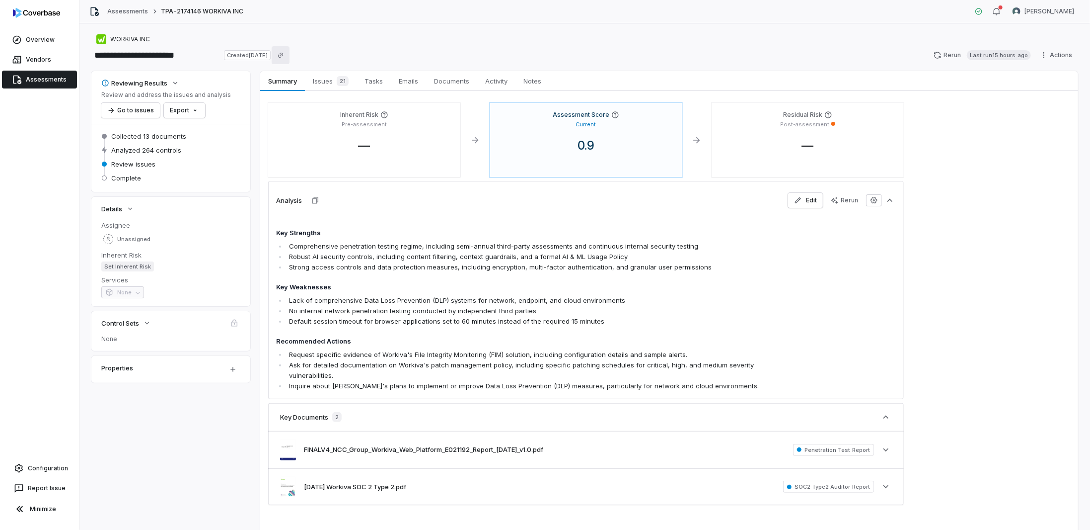
click at [284, 54] on icon "Copy link" at bounding box center [281, 55] width 6 height 6
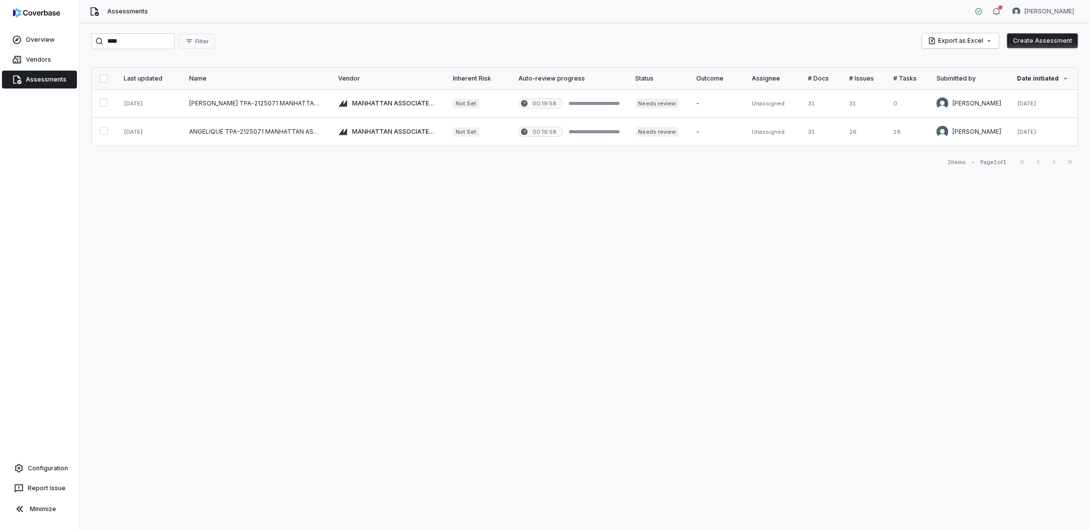
click at [32, 81] on link "Assessments" at bounding box center [39, 80] width 75 height 18
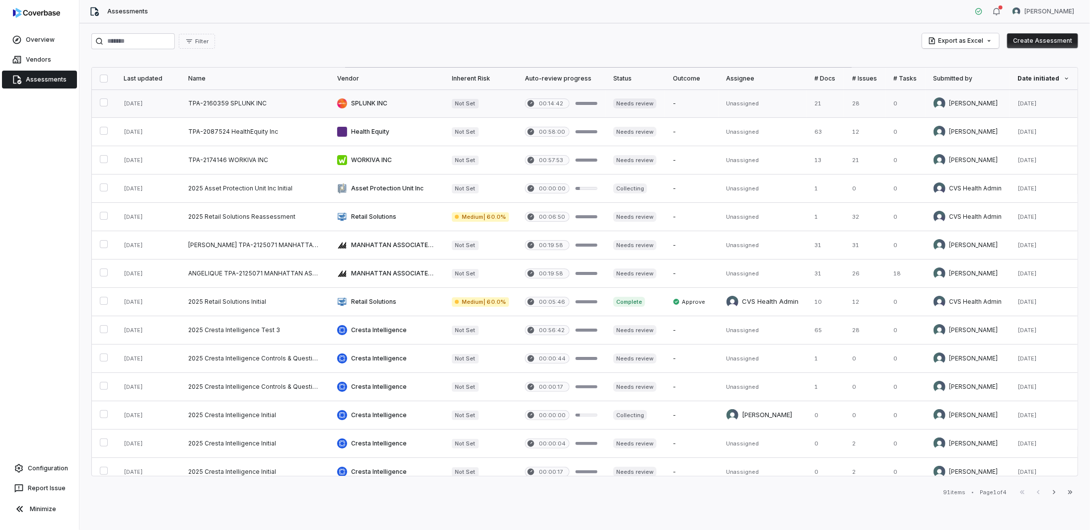
click at [214, 104] on link at bounding box center [254, 103] width 149 height 28
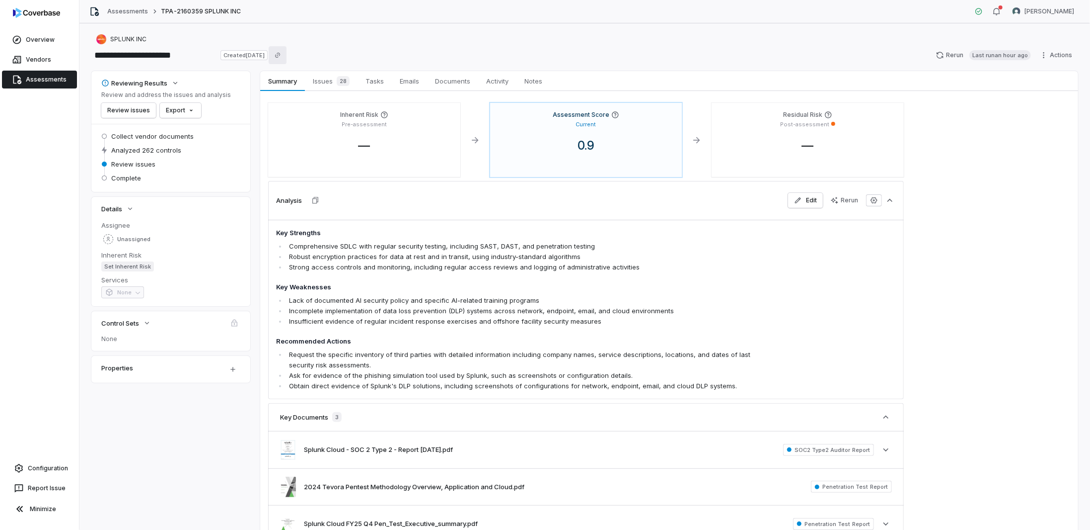
click at [287, 55] on button "Copy link" at bounding box center [278, 55] width 18 height 18
click at [40, 81] on link "Assessments" at bounding box center [39, 80] width 75 height 18
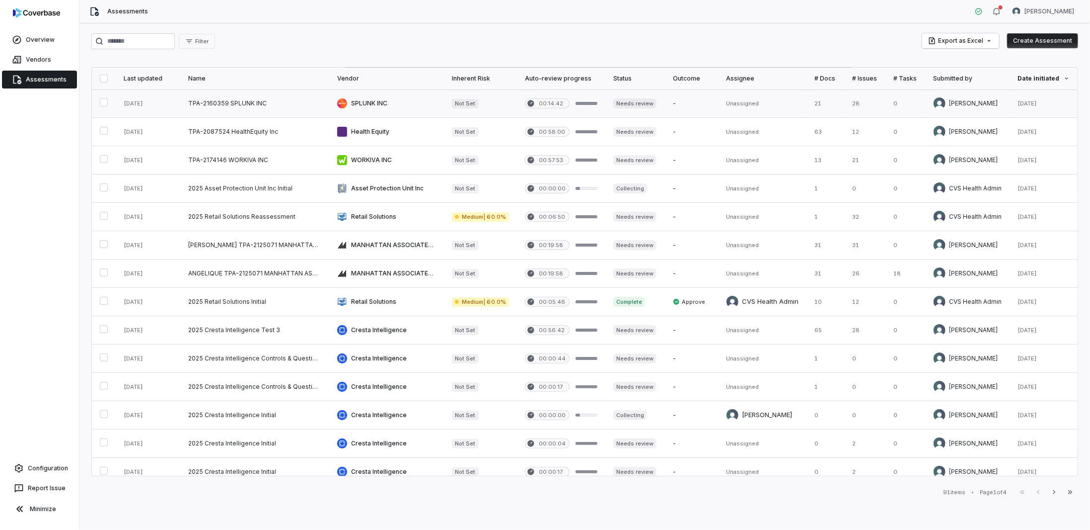
click at [223, 101] on link at bounding box center [254, 103] width 149 height 28
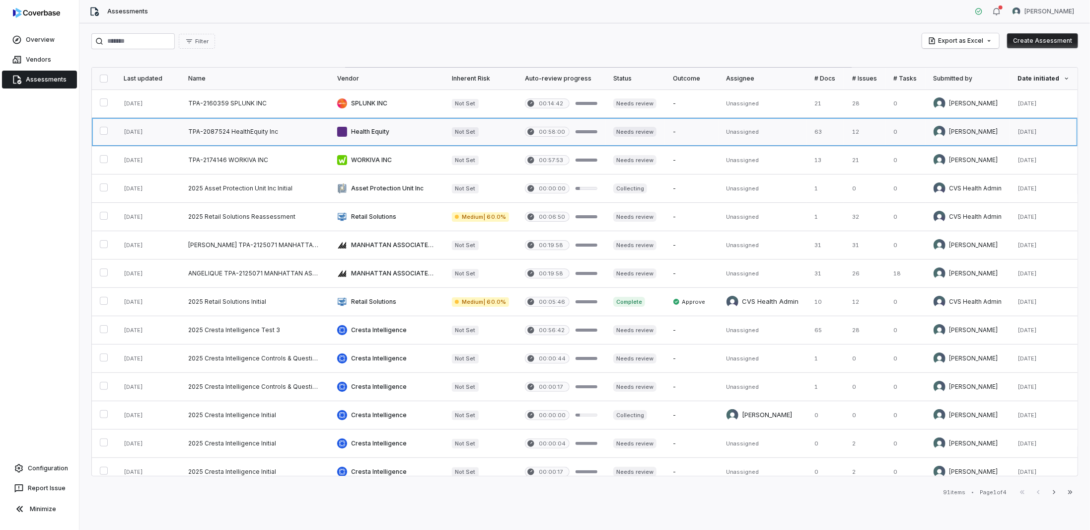
click at [225, 130] on link at bounding box center [254, 132] width 149 height 28
click at [224, 155] on link at bounding box center [254, 160] width 149 height 28
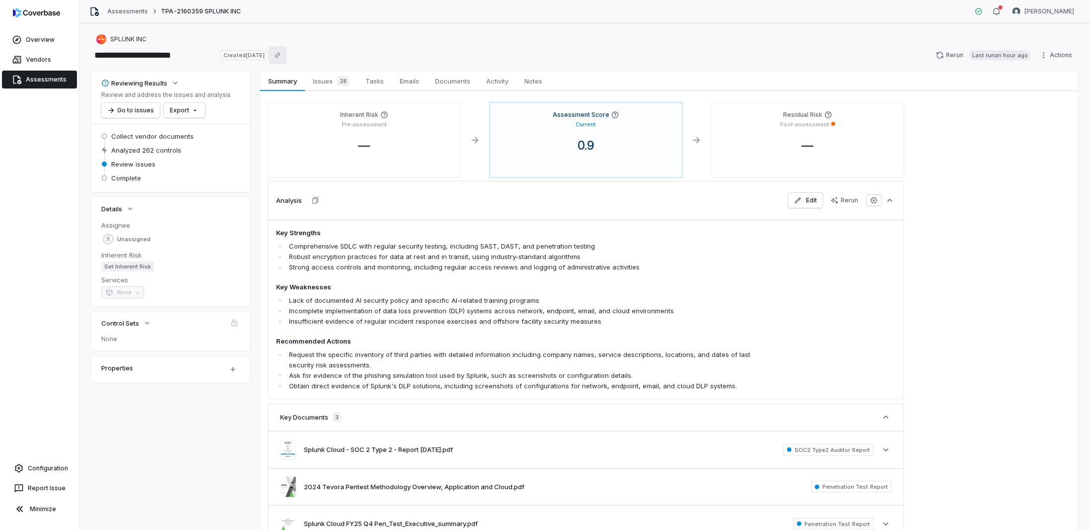
click at [281, 54] on icon "Copy link" at bounding box center [278, 55] width 6 height 6
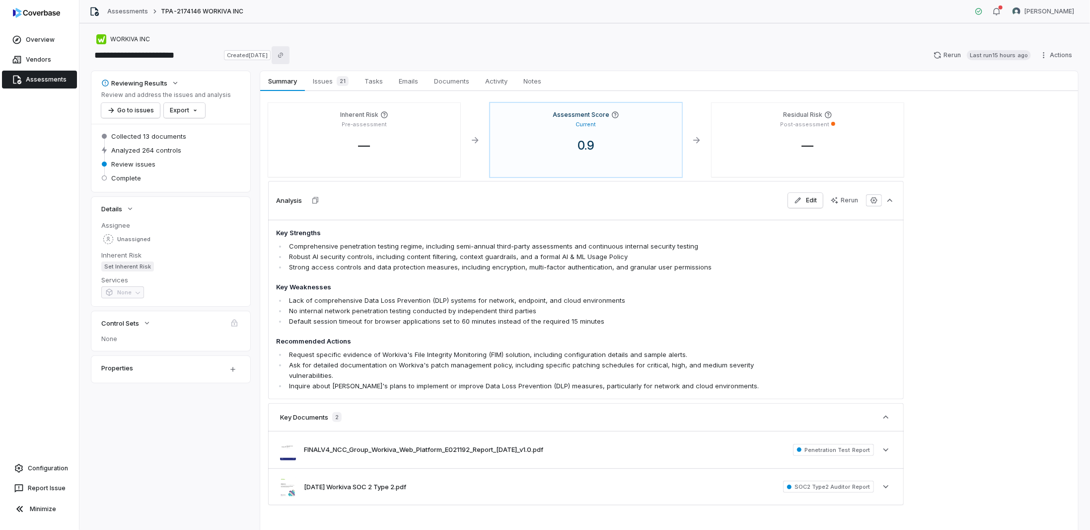
click at [284, 54] on icon "Copy link" at bounding box center [281, 55] width 6 height 6
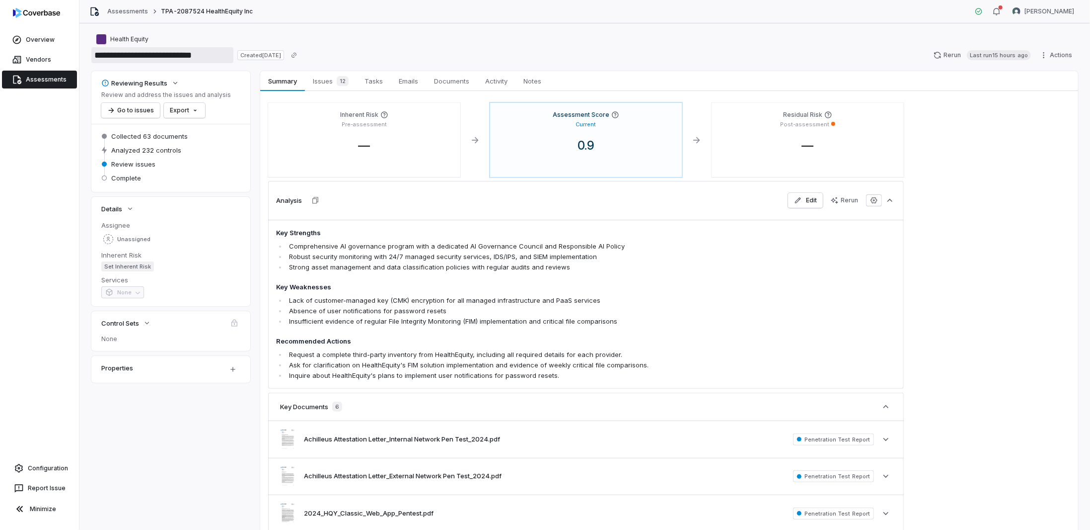
click at [165, 49] on input "**********" at bounding box center [162, 55] width 142 height 16
click at [303, 54] on button "Copy link" at bounding box center [294, 55] width 18 height 18
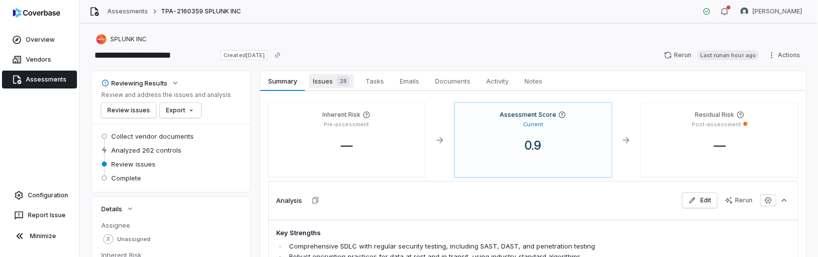
click at [328, 82] on span "Issues 28" at bounding box center [331, 81] width 45 height 14
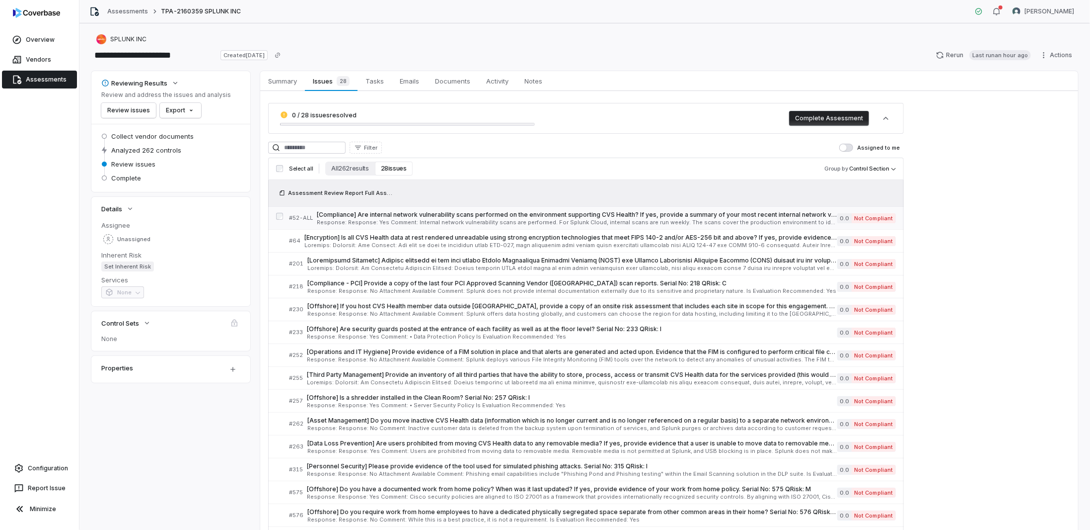
click at [436, 220] on span "Response: Response: Yes Comment: Internal network vulnerability scans are perfo…" at bounding box center [577, 222] width 521 height 5
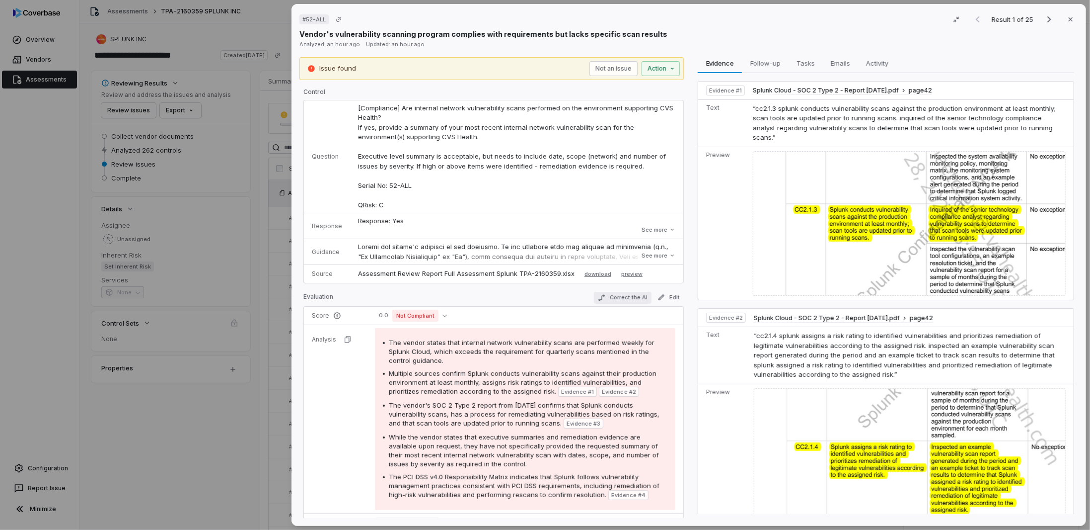
click at [628, 256] on button "Correct the AI" at bounding box center [623, 298] width 58 height 12
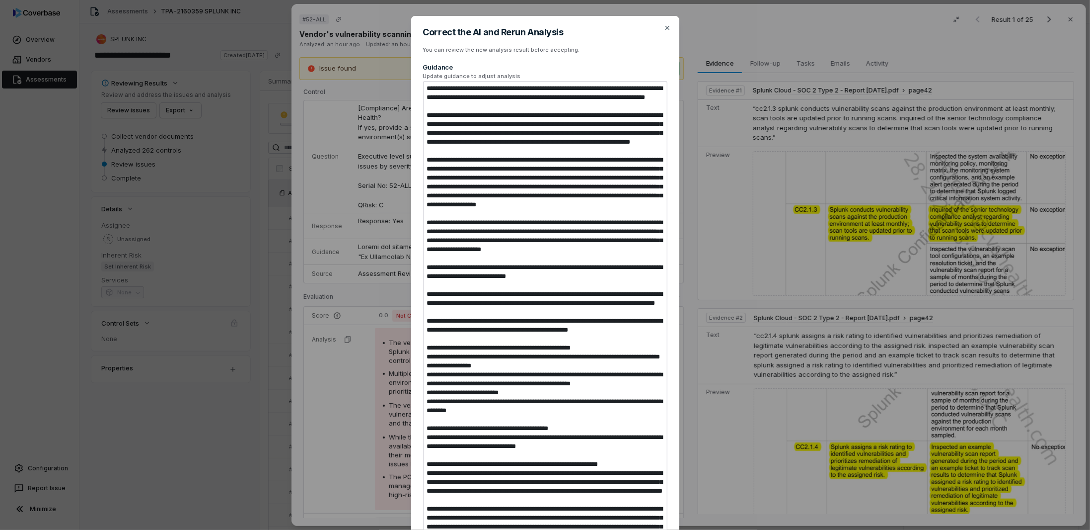
click at [221, 256] on div "Correct the AI and Rerun Analysis You can review the new analysis result before…" at bounding box center [545, 353] width 1090 height 707
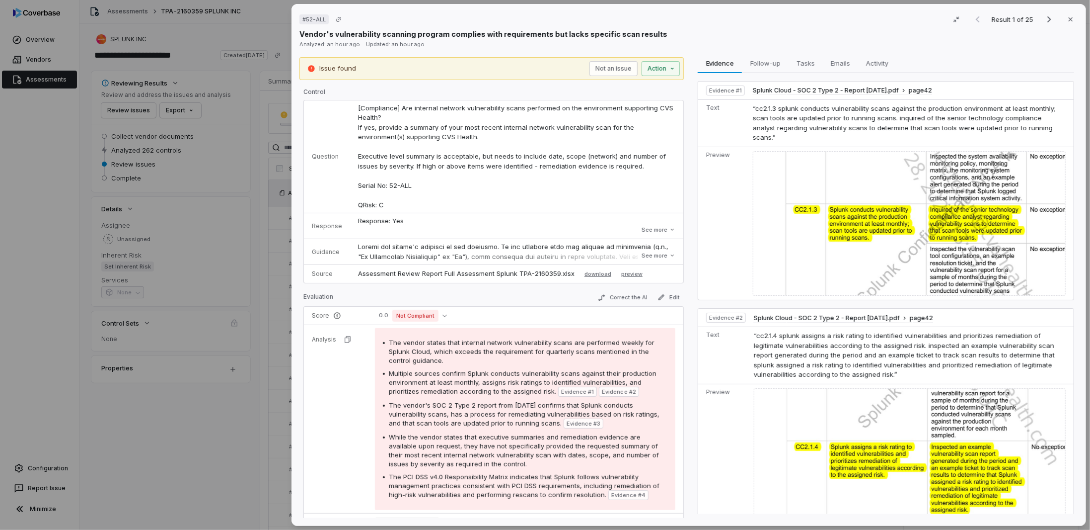
click at [41, 78] on div "# 52-ALL Result 1 of 25 Close Vendor's vulnerability scanning program complies …" at bounding box center [545, 265] width 1090 height 530
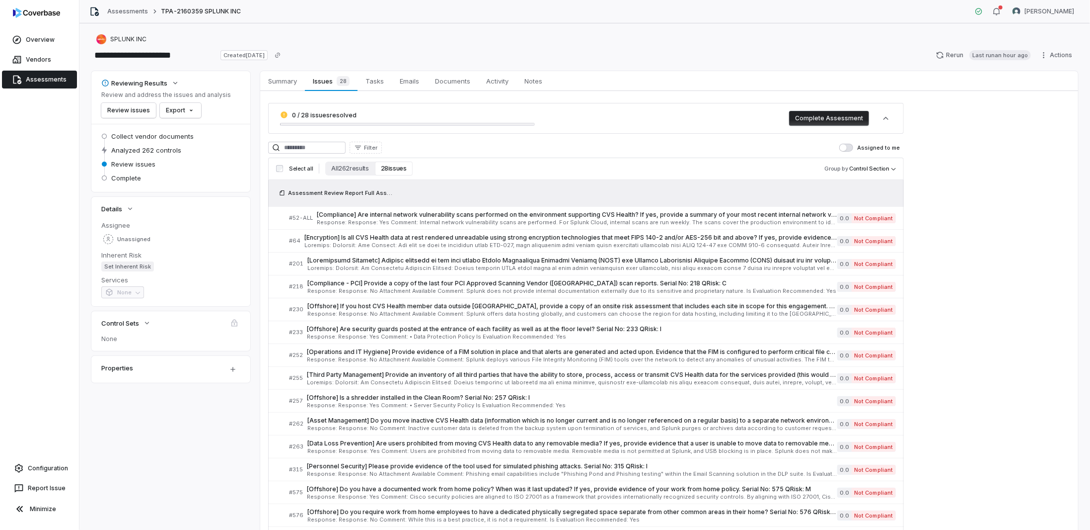
click at [40, 81] on link "Assessments" at bounding box center [39, 80] width 75 height 18
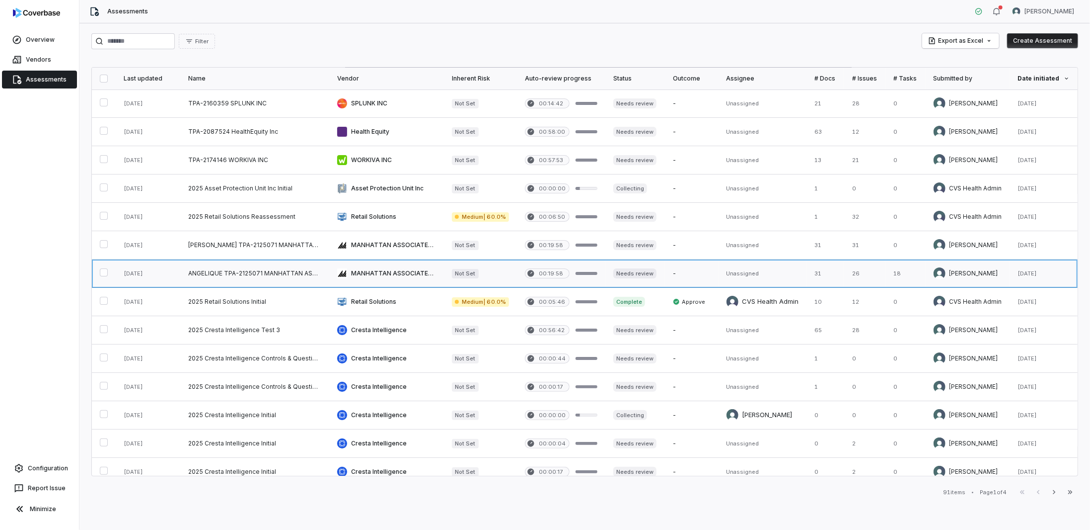
click at [275, 256] on link at bounding box center [254, 273] width 149 height 28
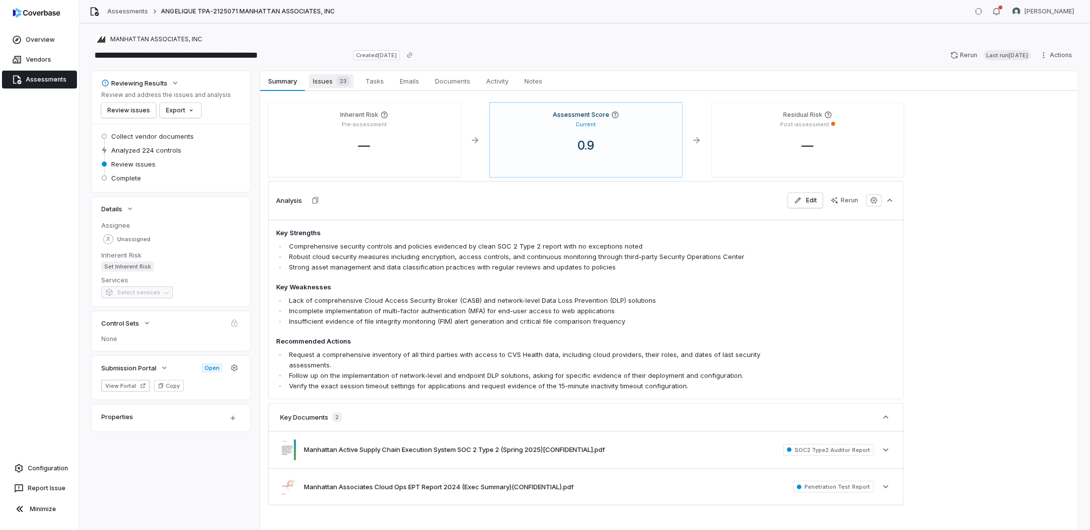
click at [329, 80] on span "Issues 23" at bounding box center [331, 81] width 45 height 14
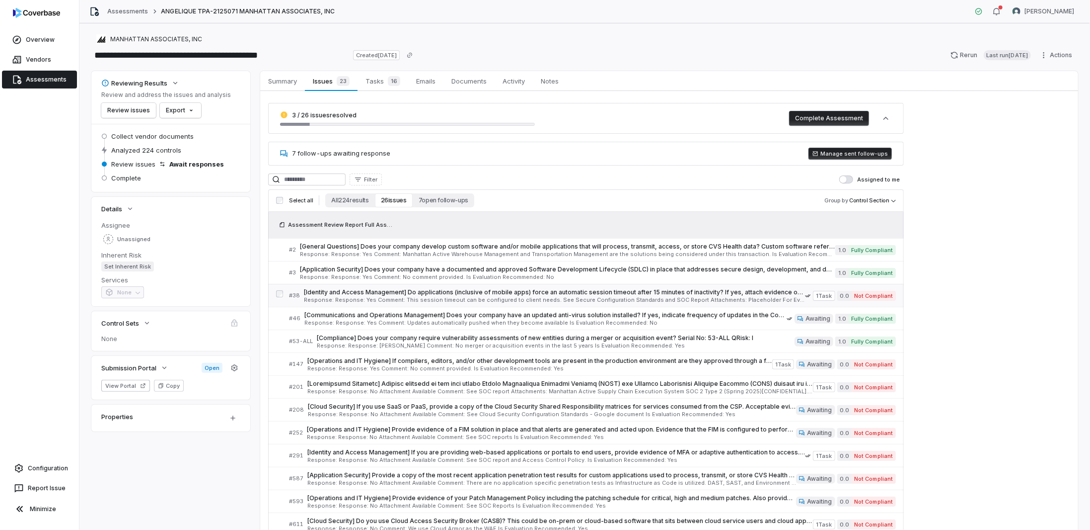
click at [520, 256] on span "Response: Response: Yes Comment: This session timeout can be configured to clie…" at bounding box center [554, 299] width 501 height 5
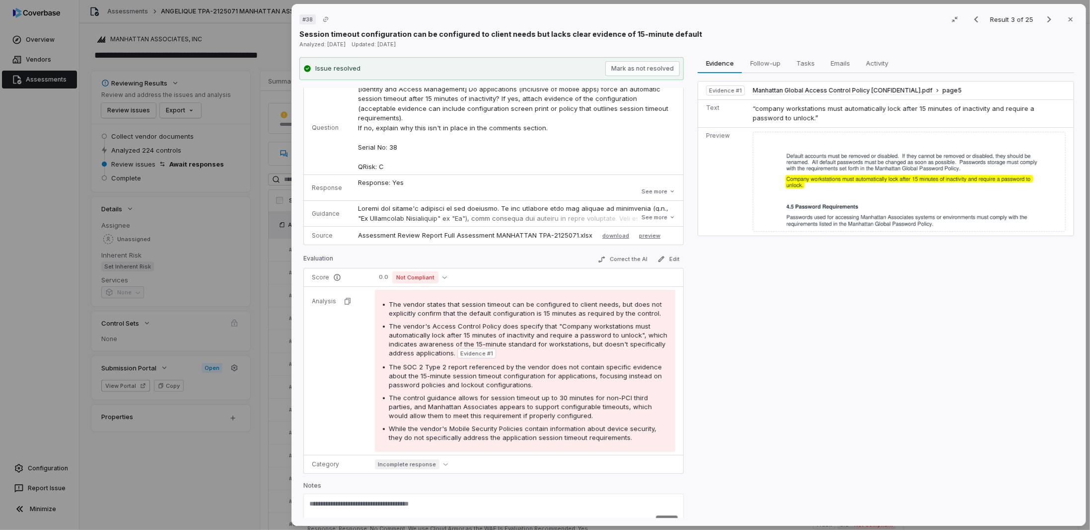
scroll to position [26, 0]
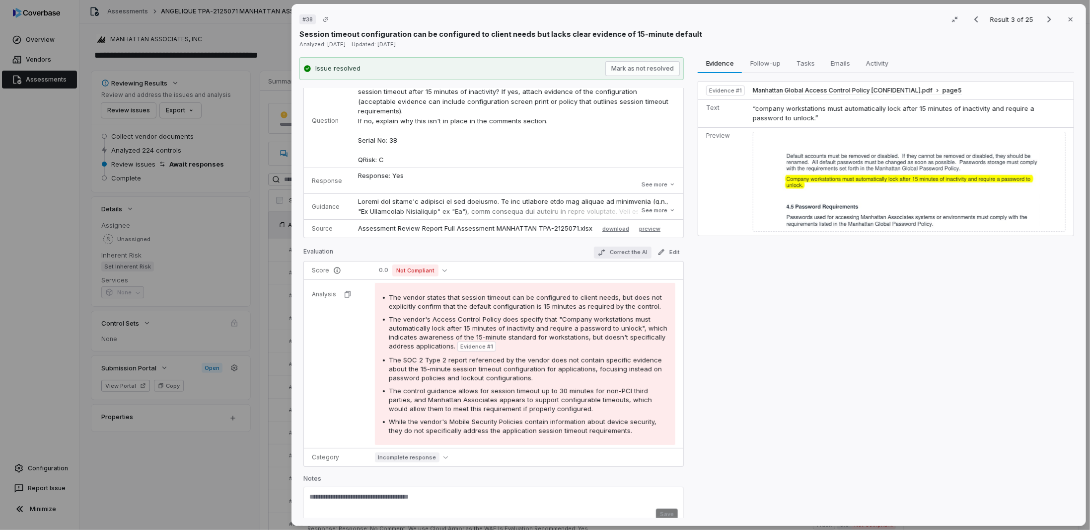
click at [610, 246] on button "Correct the AI" at bounding box center [623, 252] width 58 height 12
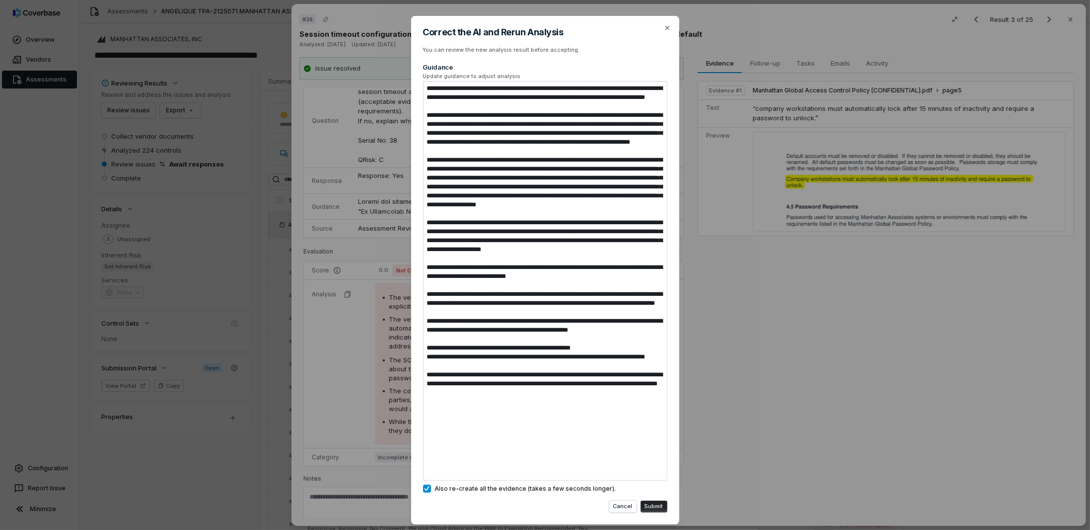
drag, startPoint x: 547, startPoint y: 472, endPoint x: 419, endPoint y: 413, distance: 141.1
click at [420, 256] on div "Correct the AI and Rerun Analysis You can review the new analysis result before…" at bounding box center [545, 270] width 268 height 508
click at [491, 256] on textarea at bounding box center [545, 280] width 244 height 399
drag, startPoint x: 538, startPoint y: 468, endPoint x: 427, endPoint y: 416, distance: 122.9
click at [427, 256] on textarea at bounding box center [545, 280] width 244 height 399
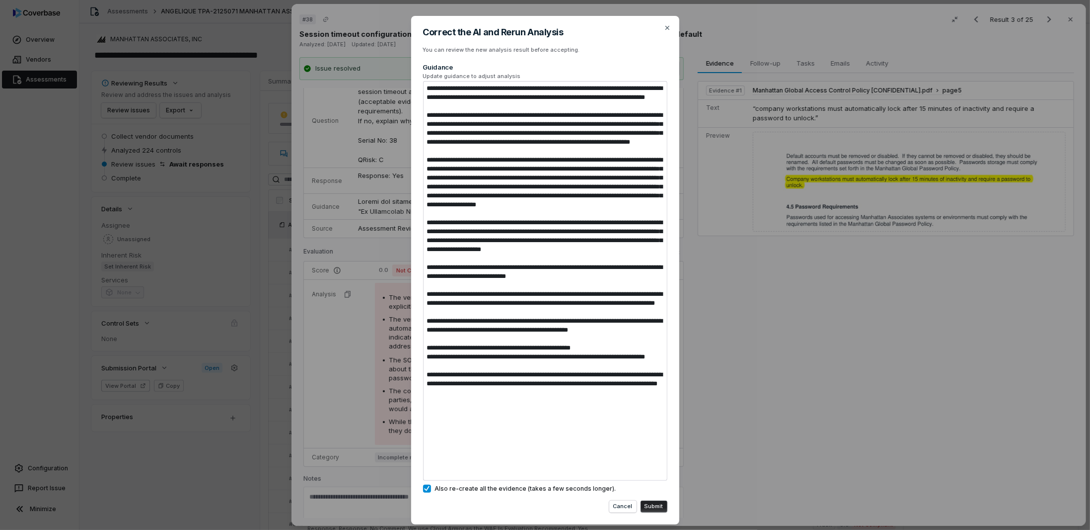
type textarea "*"
type textarea "**********"
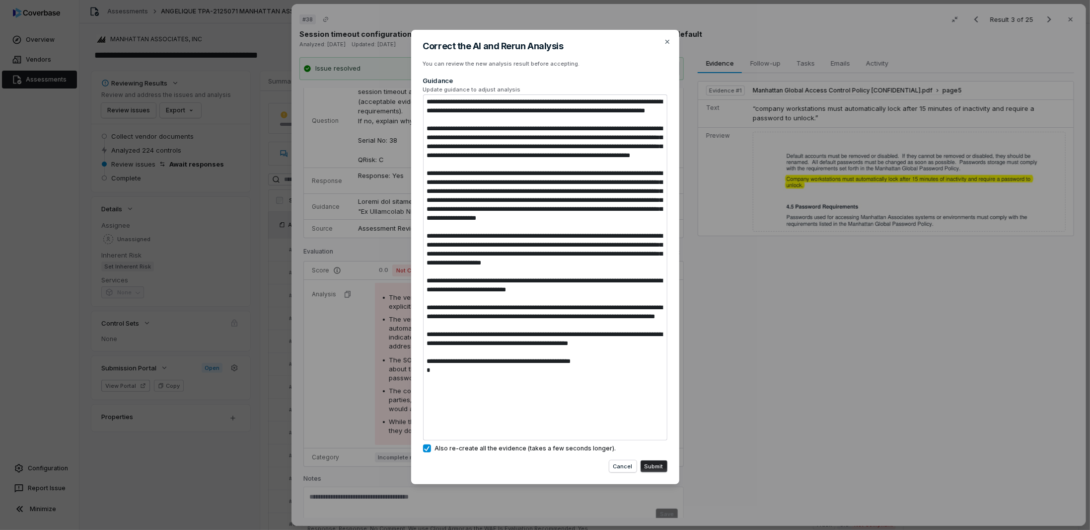
type textarea "*"
type textarea "**********"
type textarea "*"
type textarea "**********"
click at [652, 256] on button "Submit" at bounding box center [654, 466] width 27 height 12
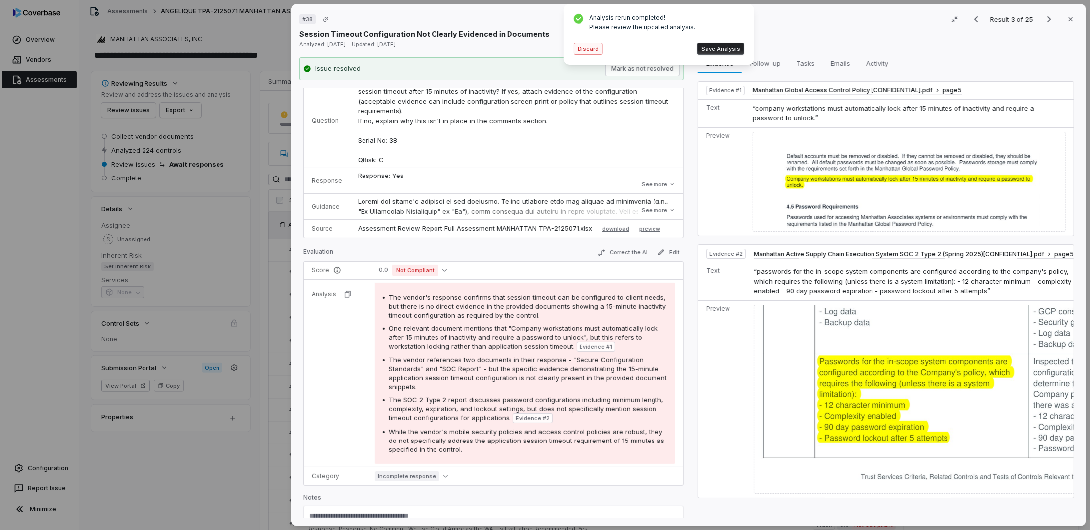
click at [595, 47] on button "Discard" at bounding box center [588, 49] width 29 height 12
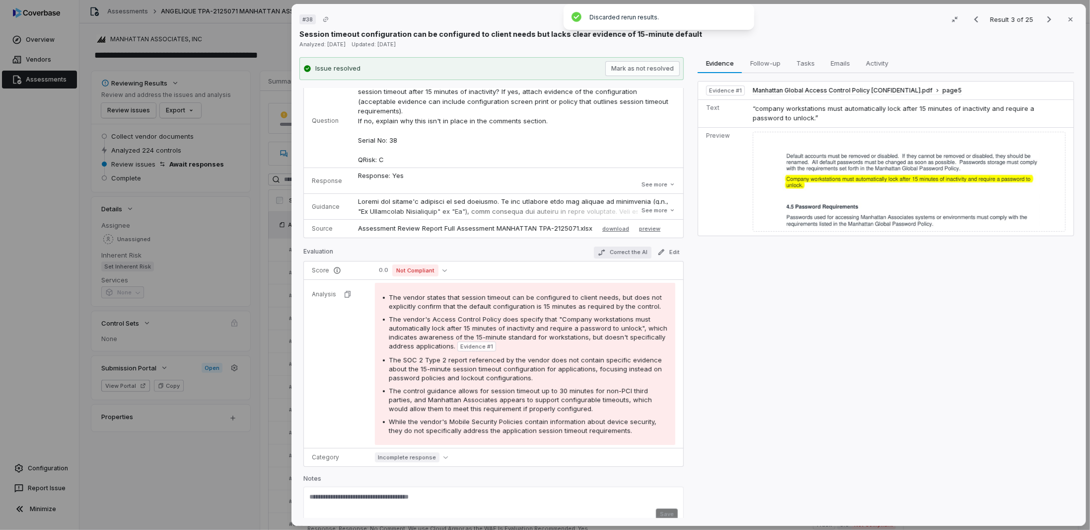
click at [604, 246] on button "Correct the AI" at bounding box center [623, 252] width 58 height 12
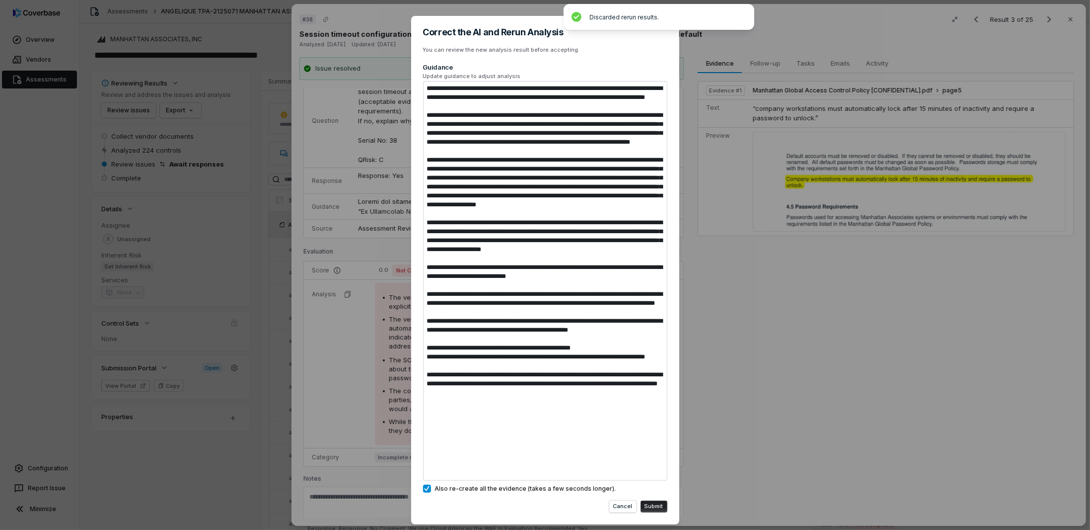
drag, startPoint x: 543, startPoint y: 461, endPoint x: 406, endPoint y: 416, distance: 143.9
click at [406, 256] on div "Correct the AI and Rerun Analysis You can review the new analysis result before…" at bounding box center [545, 277] width 1090 height 555
type textarea "*"
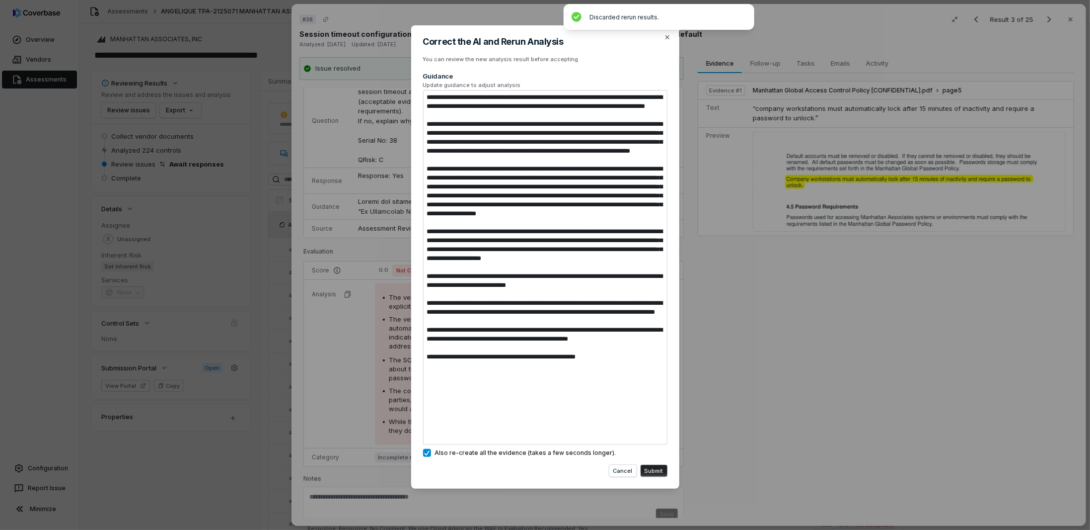
type textarea "**********"
click at [650, 256] on button "Submit" at bounding box center [654, 470] width 27 height 12
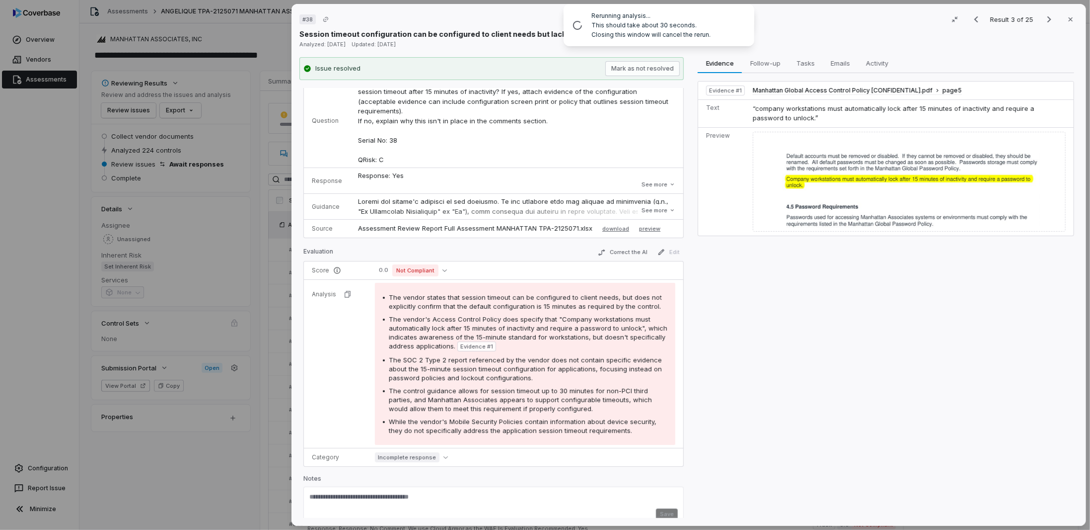
click at [603, 95] on td "[Identity and Access Management] Do applications (inclusive of mobile apps) for…" at bounding box center [516, 121] width 333 height 93
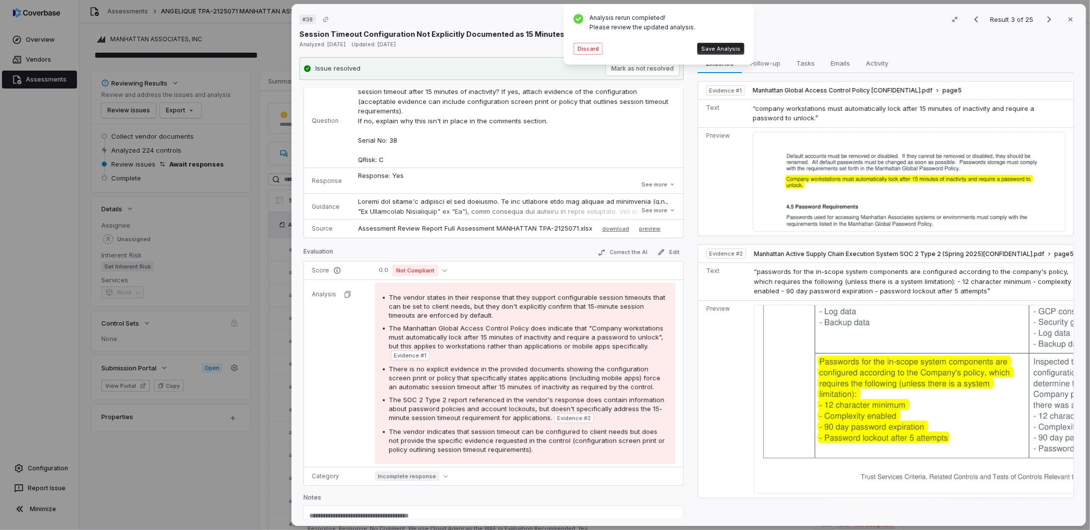
click at [591, 49] on button "Discard" at bounding box center [588, 49] width 29 height 12
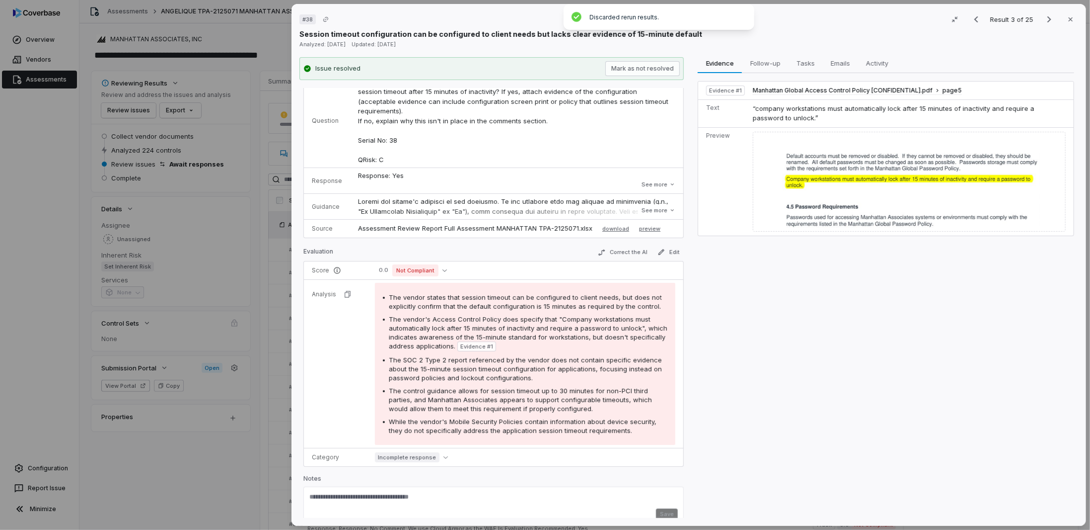
click at [476, 256] on div "The vendor's Access Control Policy does specify that "Company workstations must…" at bounding box center [528, 332] width 279 height 37
click at [658, 248] on icon "button" at bounding box center [662, 252] width 8 height 8
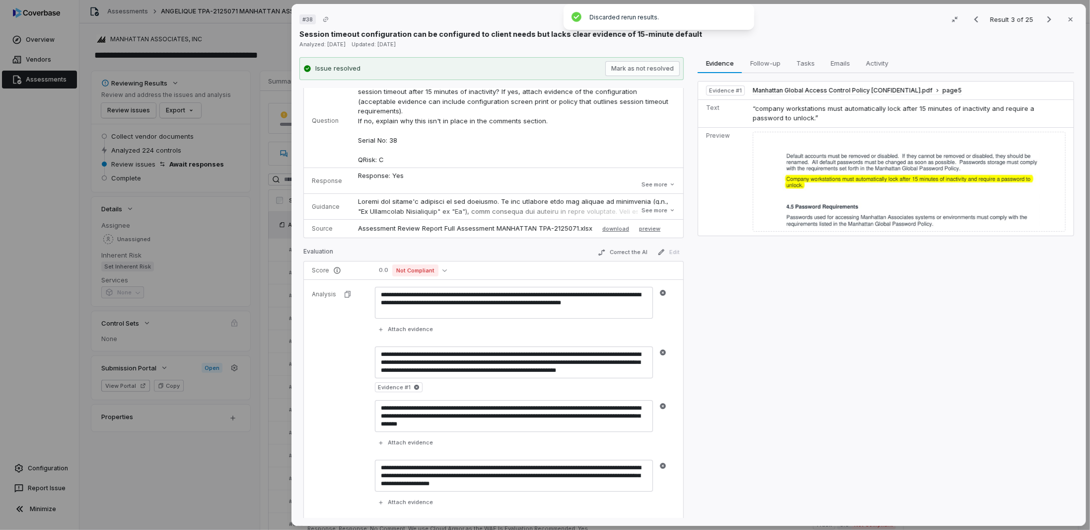
click at [562, 197] on p at bounding box center [516, 303] width 317 height 213
click at [651, 202] on button "See more" at bounding box center [659, 210] width 40 height 18
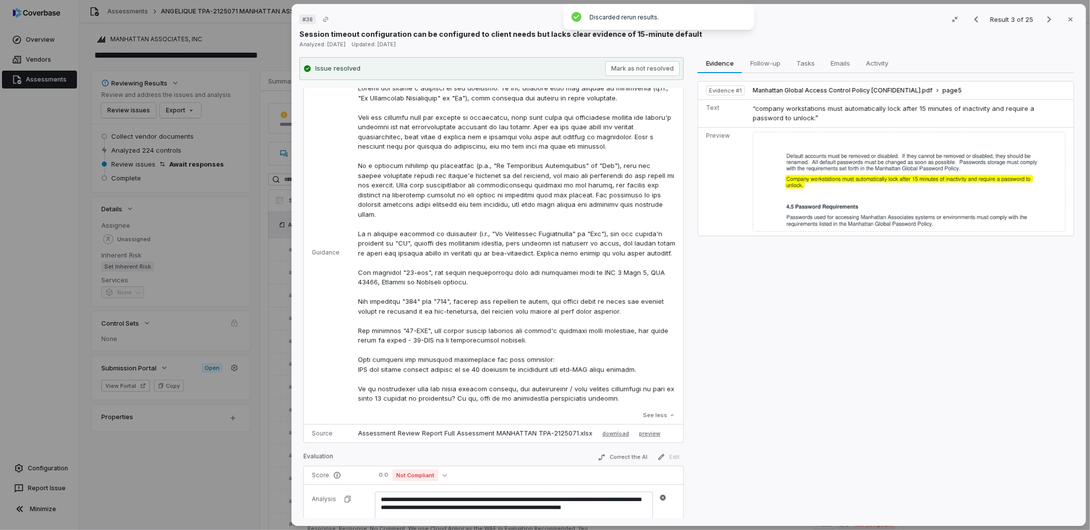
scroll to position [175, 0]
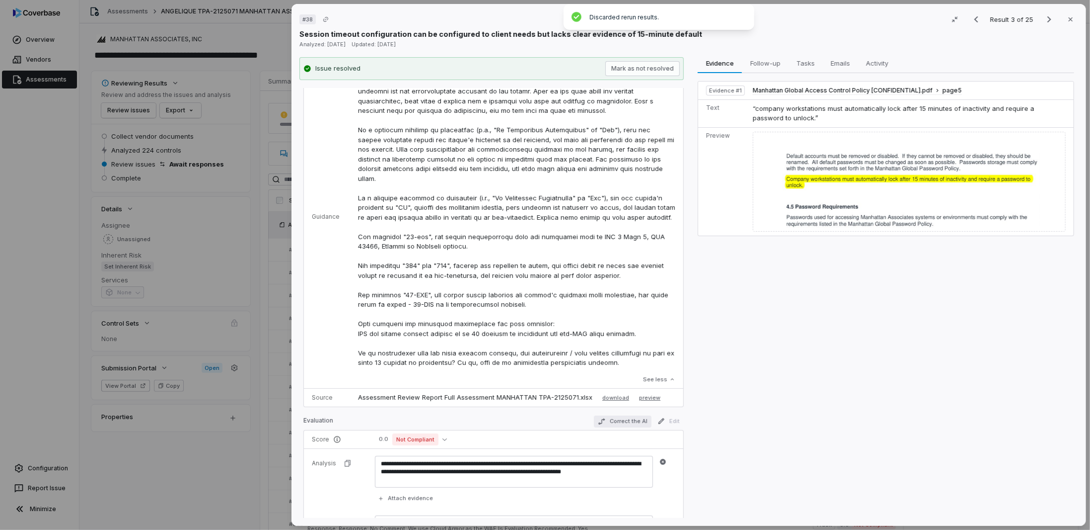
click at [601, 256] on button "Correct the AI" at bounding box center [623, 421] width 58 height 12
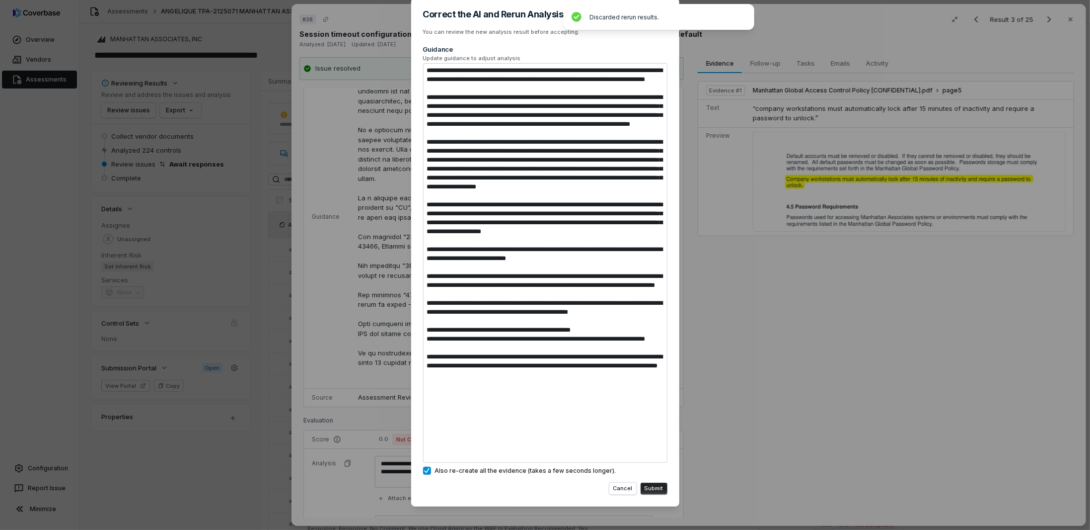
scroll to position [26, 0]
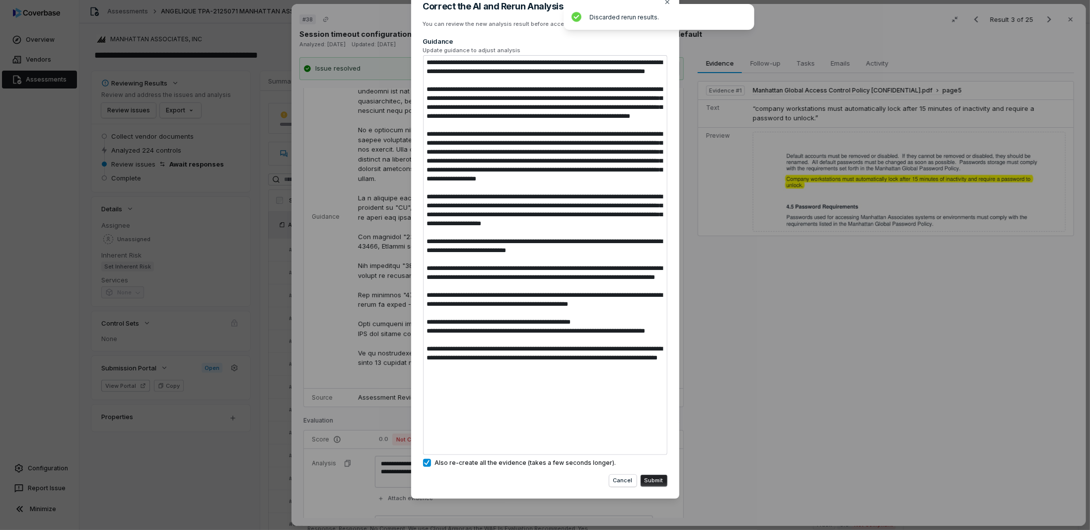
drag, startPoint x: 533, startPoint y: 445, endPoint x: 406, endPoint y: 393, distance: 137.3
click at [406, 256] on div "Correct the AI and Rerun Analysis You can review the new analysis result before…" at bounding box center [545, 251] width 1090 height 555
type textarea "*"
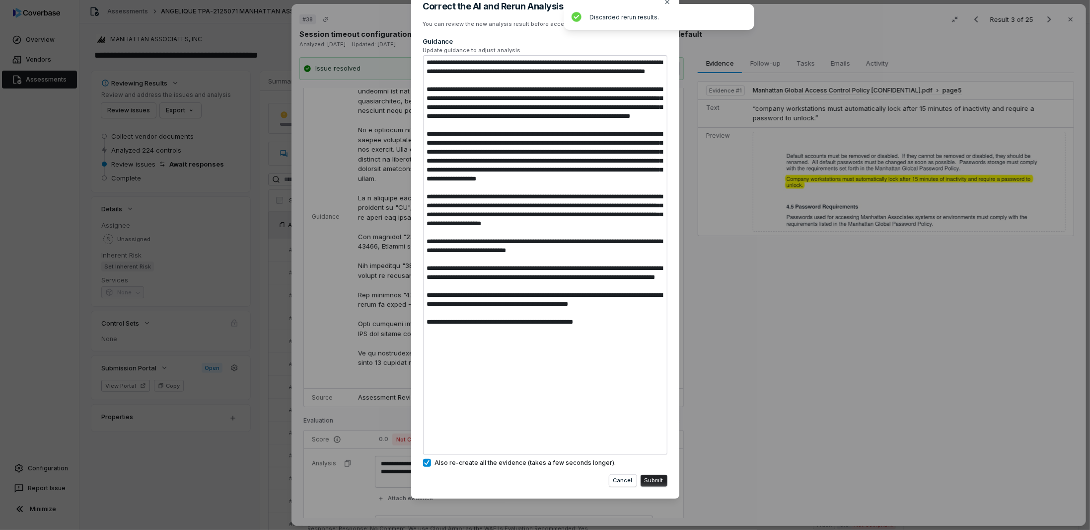
scroll to position [0, 0]
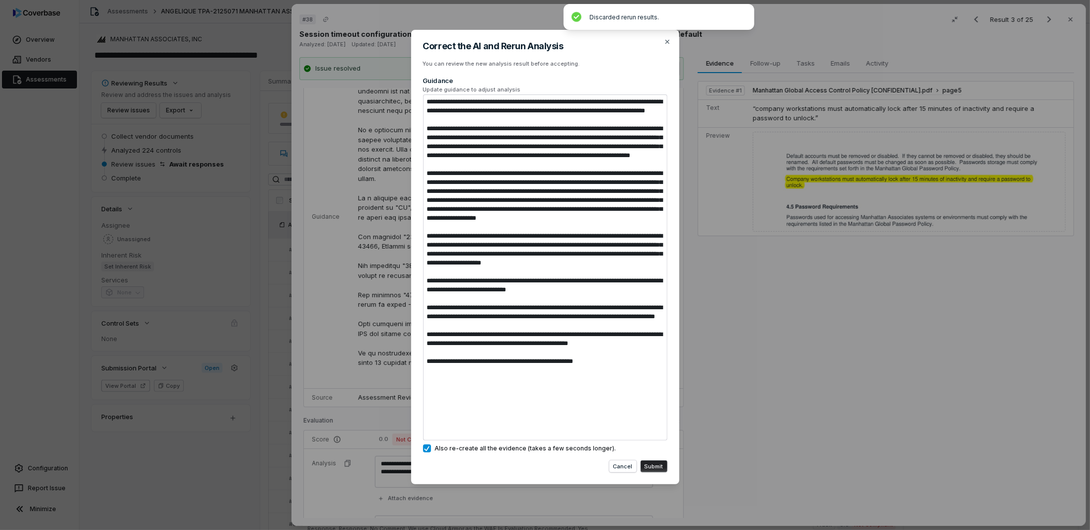
type textarea "**********"
click at [653, 256] on button "Submit" at bounding box center [654, 466] width 27 height 12
type textarea "*"
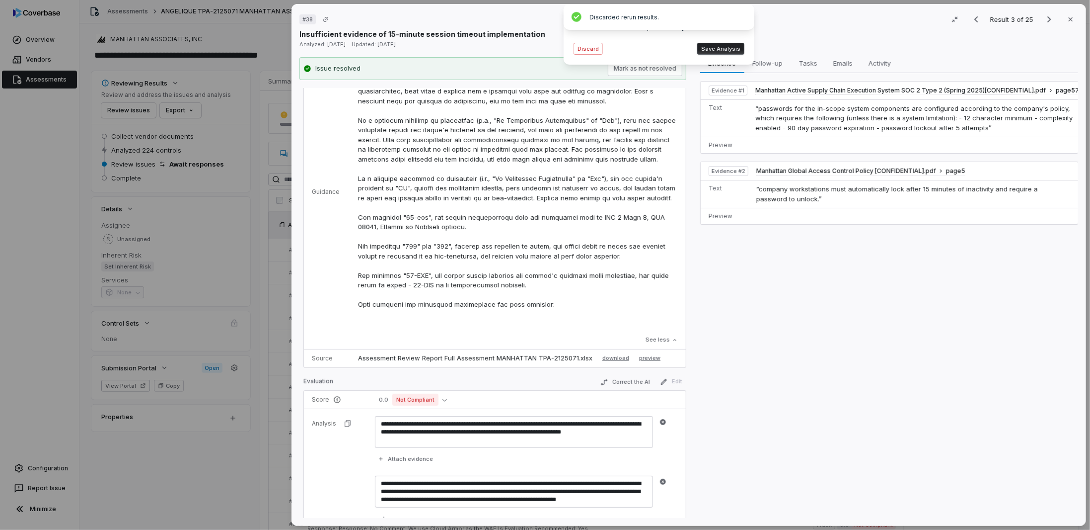
scroll to position [155, 0]
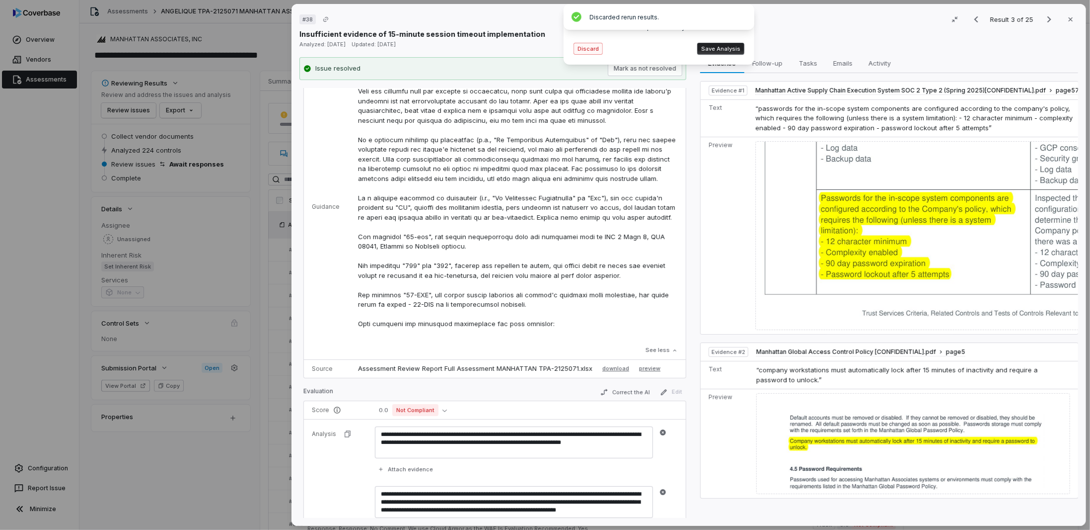
click at [589, 48] on button "Discard" at bounding box center [588, 49] width 29 height 12
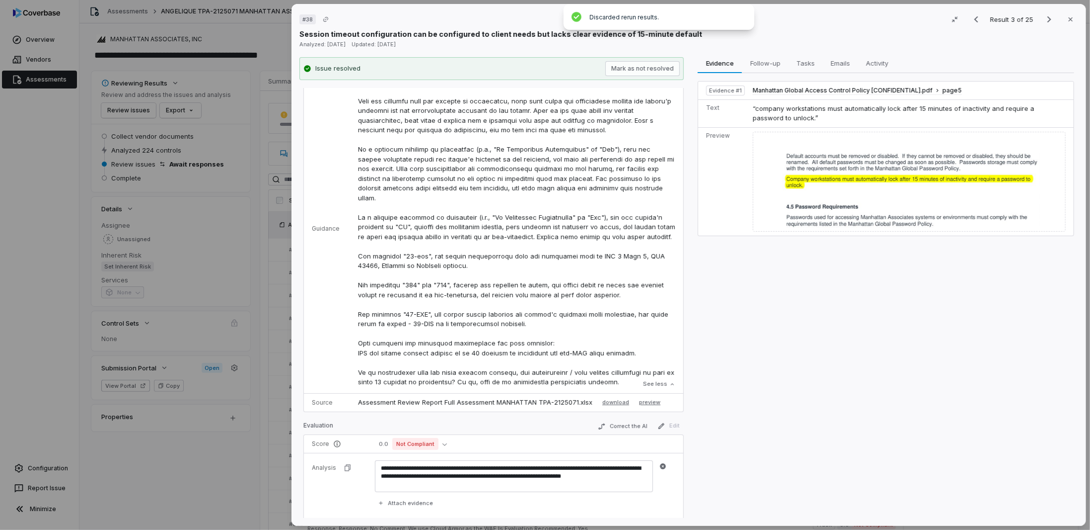
scroll to position [175, 0]
